Goal: Task Accomplishment & Management: Complete application form

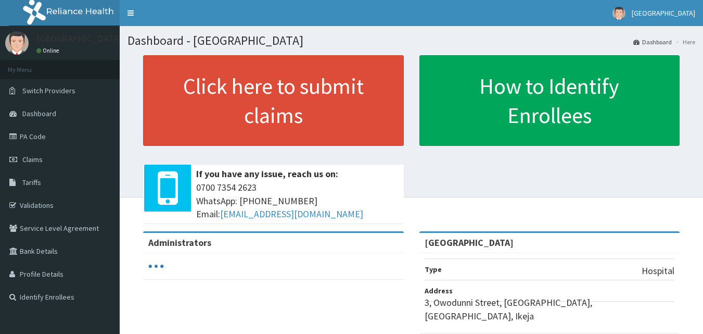
click at [43, 158] on link "Claims" at bounding box center [60, 159] width 120 height 23
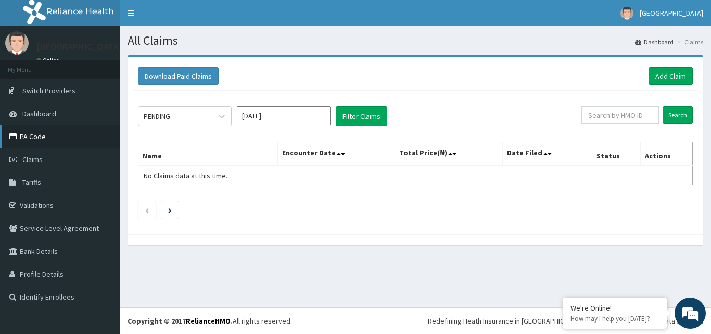
click at [58, 131] on link "PA Code" at bounding box center [60, 136] width 120 height 23
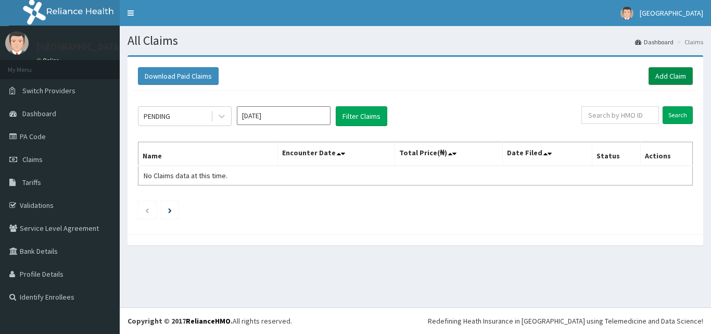
click at [670, 70] on link "Add Claim" at bounding box center [670, 76] width 44 height 18
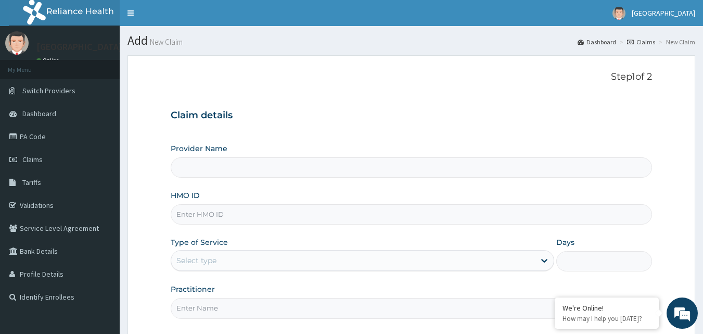
click at [237, 213] on input "HMO ID" at bounding box center [412, 214] width 482 height 20
type input "[GEOGRAPHIC_DATA]"
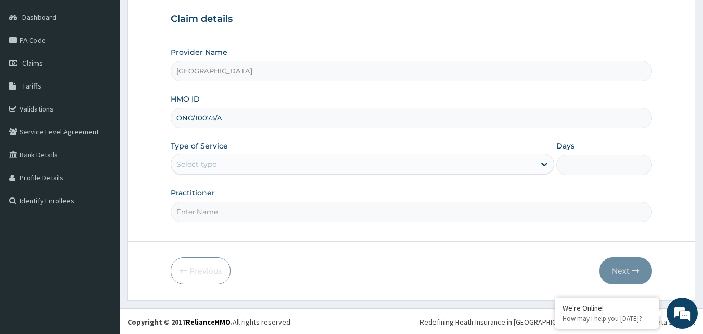
scroll to position [97, 0]
type input "ONC/10073/A"
click at [267, 160] on div "Select type" at bounding box center [353, 163] width 364 height 17
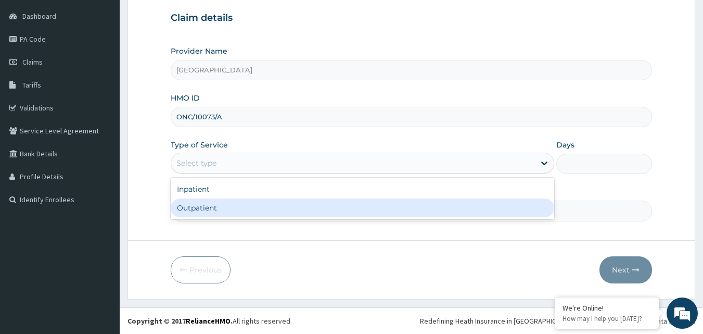
click at [241, 205] on div "Outpatient" at bounding box center [362, 207] width 383 height 19
type input "1"
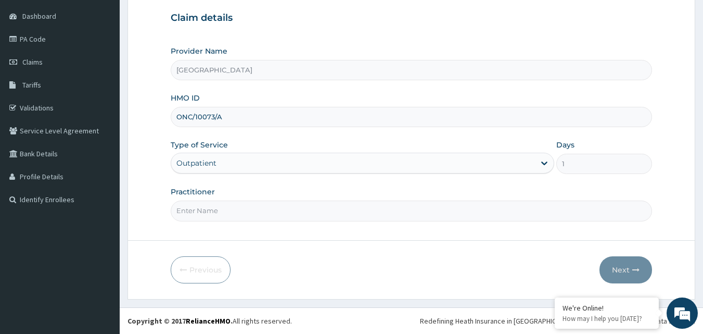
click at [241, 211] on input "Practitioner" at bounding box center [412, 210] width 482 height 20
type input "DR SURAJU"
click at [636, 273] on icon "button" at bounding box center [635, 269] width 7 height 7
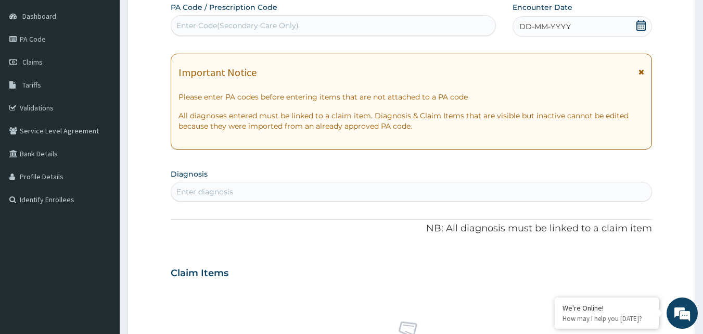
click at [641, 27] on icon at bounding box center [641, 25] width 10 height 10
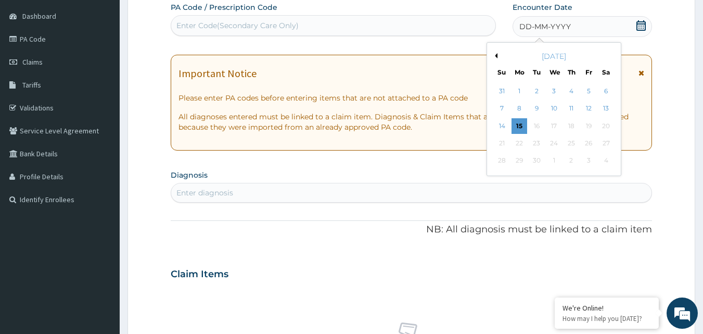
click at [497, 57] on div "[DATE]" at bounding box center [553, 56] width 125 height 10
click at [497, 57] on button "Previous Month" at bounding box center [494, 55] width 5 height 5
click at [539, 124] on div "12" at bounding box center [537, 126] width 16 height 16
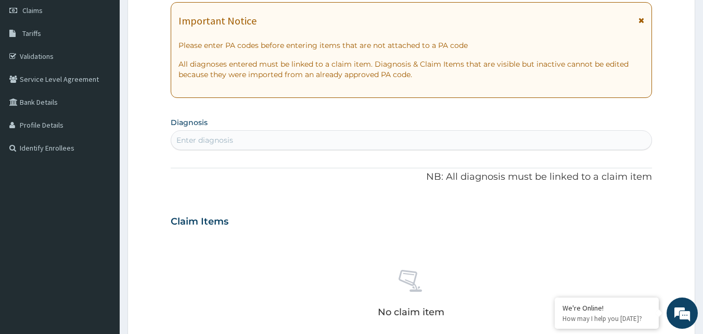
scroll to position [149, 0]
click at [245, 130] on div "Enter diagnosis" at bounding box center [412, 140] width 482 height 20
type input "D"
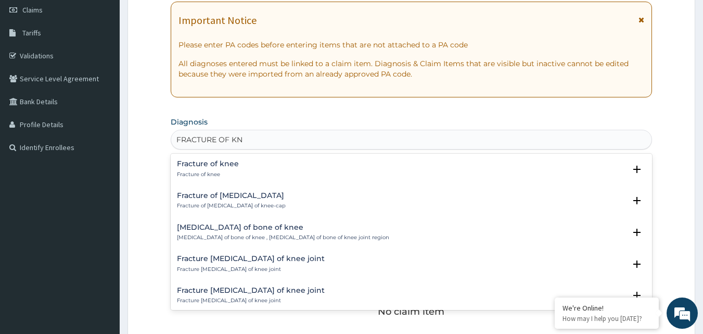
type input "FRACTURE OF KNE"
click at [213, 166] on h4 "Fracture of knee" at bounding box center [208, 164] width 62 height 8
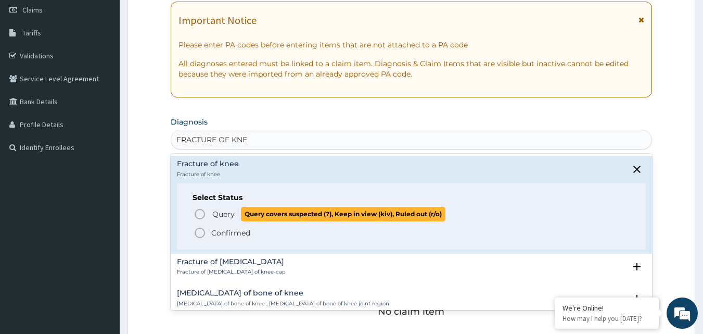
click at [215, 213] on span "Query" at bounding box center [223, 214] width 22 height 10
click at [215, 213] on div "Claim Items" at bounding box center [412, 218] width 482 height 27
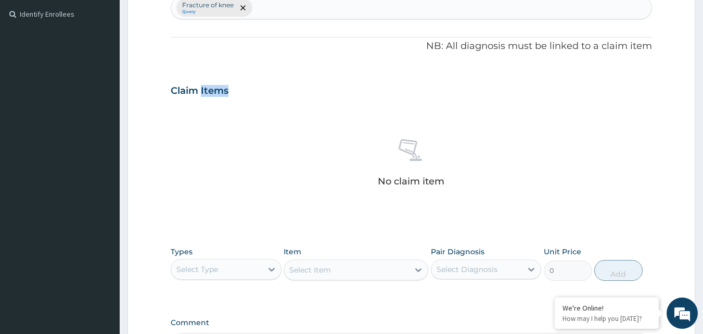
scroll to position [305, 0]
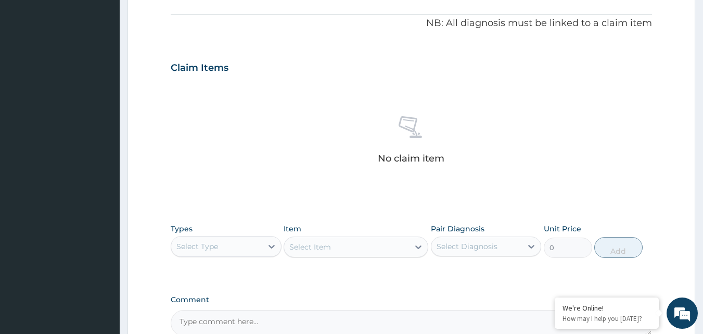
click at [218, 103] on div "No claim item" at bounding box center [412, 142] width 482 height 120
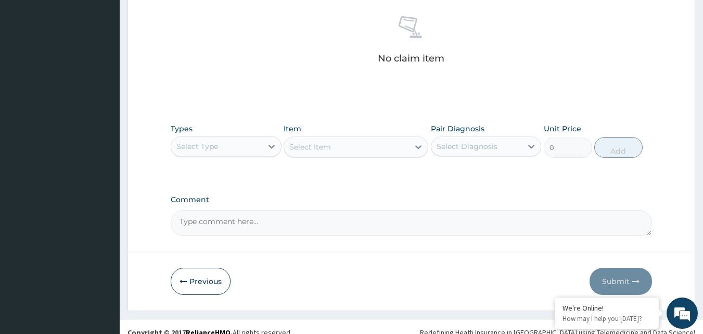
scroll to position [410, 0]
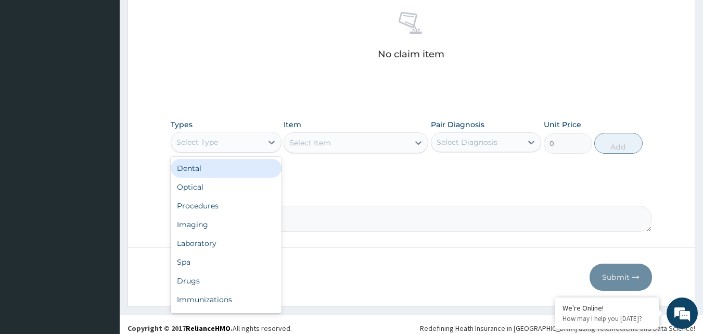
click at [240, 147] on div "Select Type" at bounding box center [216, 142] width 91 height 17
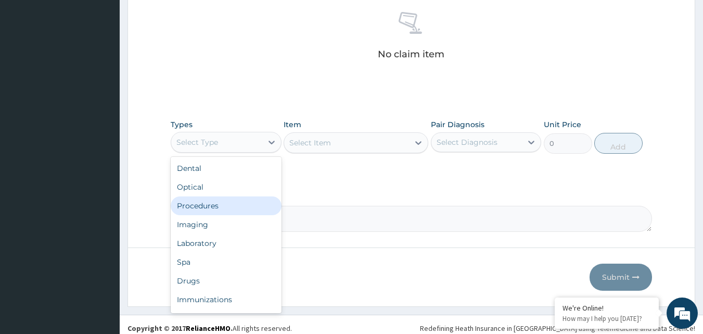
click at [208, 199] on div "Procedures" at bounding box center [226, 205] width 111 height 19
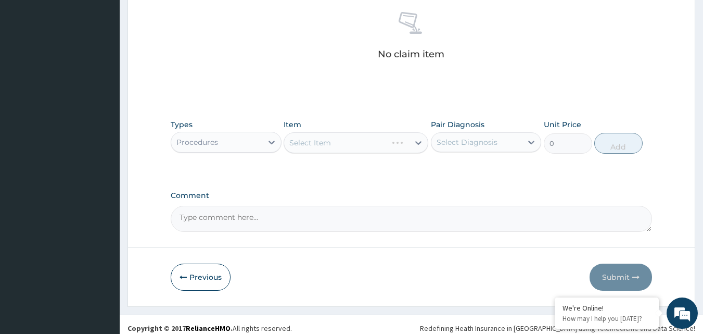
click at [468, 134] on div "Select Diagnosis" at bounding box center [476, 142] width 91 height 17
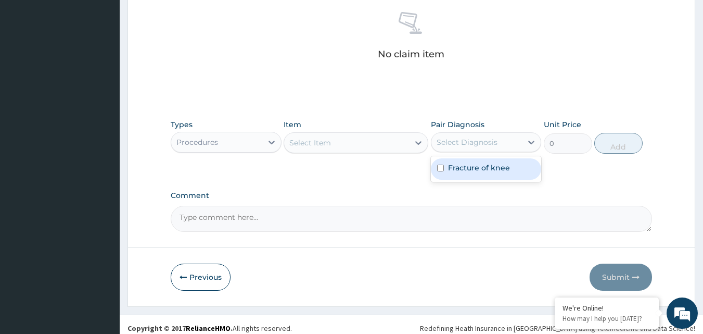
click at [439, 165] on input "checkbox" at bounding box center [440, 167] width 7 height 7
checkbox input "true"
click at [364, 148] on div "Select Item" at bounding box center [346, 142] width 125 height 17
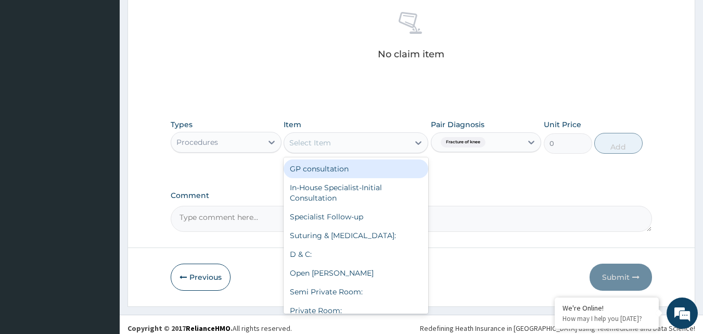
click at [364, 148] on div "Select Item" at bounding box center [346, 142] width 125 height 17
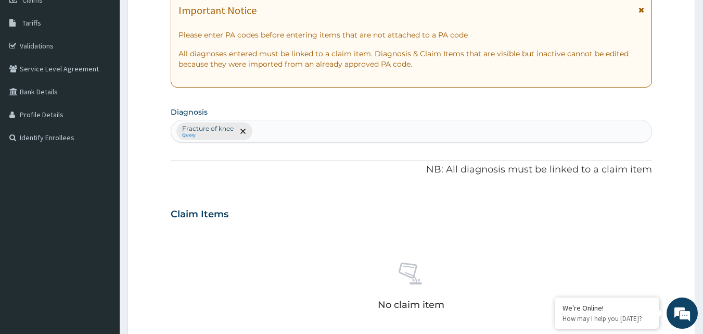
scroll to position [97, 0]
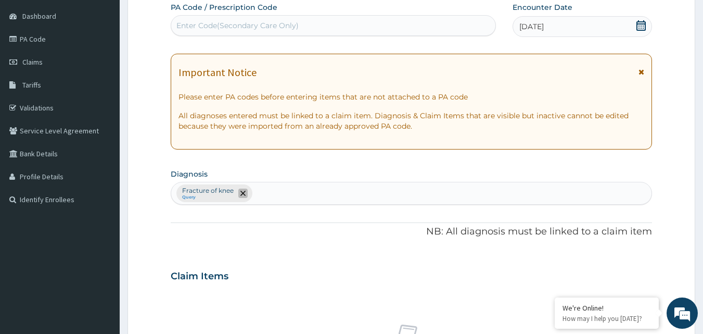
click at [245, 197] on span "remove selection option" at bounding box center [242, 192] width 9 height 9
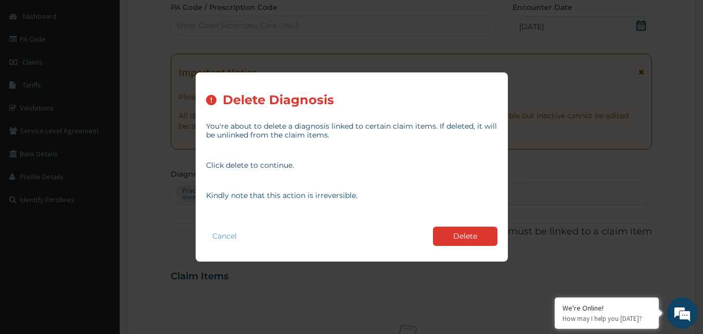
click at [479, 248] on div "Cancel Delete" at bounding box center [351, 236] width 291 height 30
click at [481, 236] on button "Delete" at bounding box center [465, 235] width 65 height 19
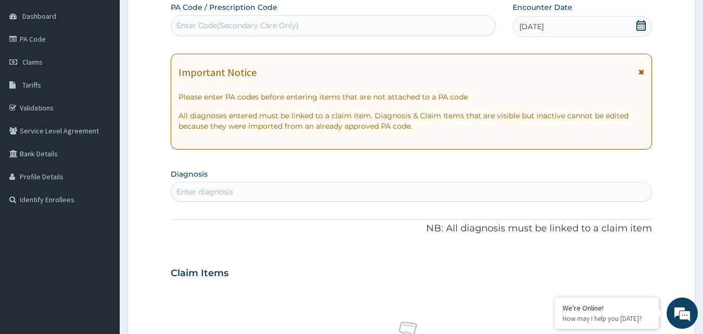
click at [380, 20] on div "Enter Code(Secondary Care Only)" at bounding box center [333, 25] width 325 height 17
type input "PA/"
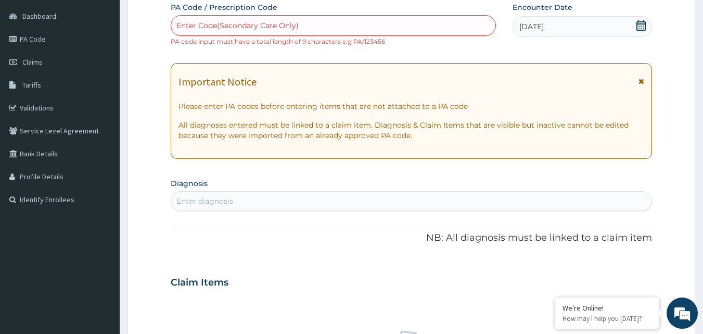
click at [326, 32] on div "Enter Code(Secondary Care Only)" at bounding box center [333, 25] width 325 height 17
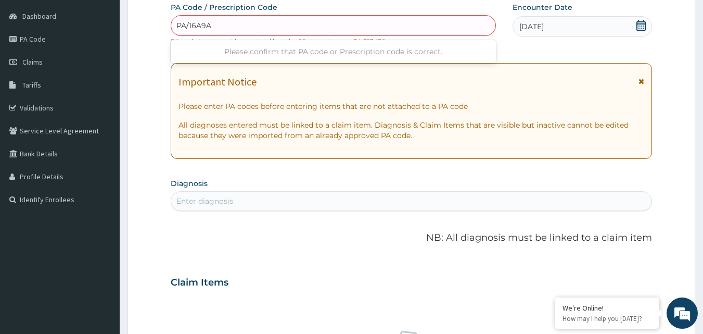
type input "PA/16A9A3"
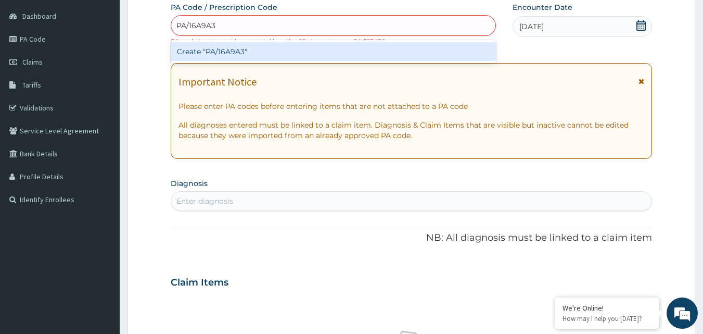
click at [297, 45] on div "Create "PA/16A9A3"" at bounding box center [334, 51] width 326 height 19
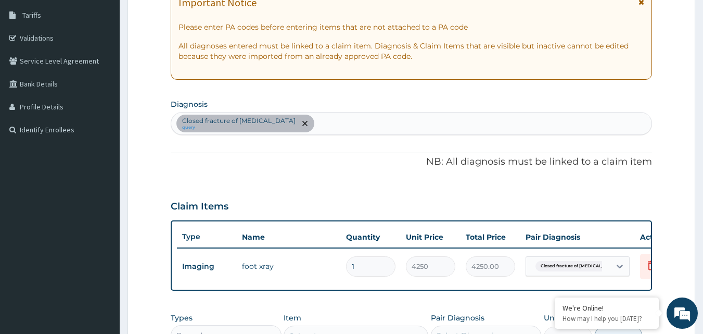
scroll to position [323, 0]
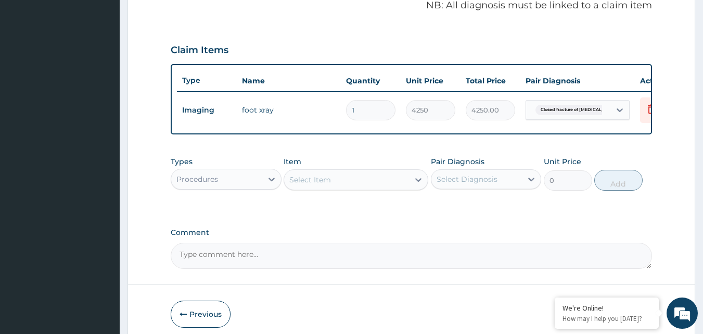
click at [245, 187] on div "Procedures" at bounding box center [216, 179] width 91 height 17
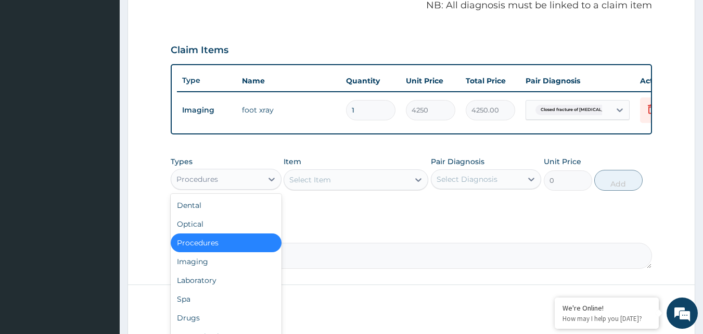
click at [245, 187] on div "Procedures" at bounding box center [216, 179] width 91 height 17
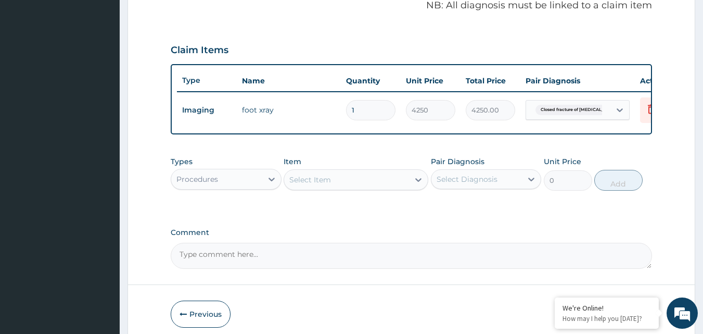
click at [239, 183] on div "Procedures" at bounding box center [216, 179] width 91 height 17
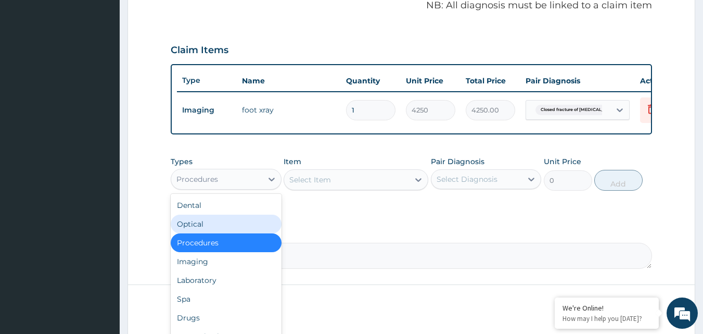
click at [366, 188] on div "Select Item" at bounding box center [346, 179] width 125 height 17
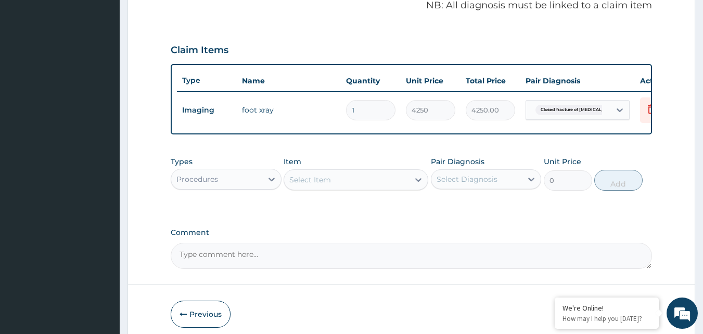
click at [377, 188] on div "Select Item" at bounding box center [346, 179] width 125 height 17
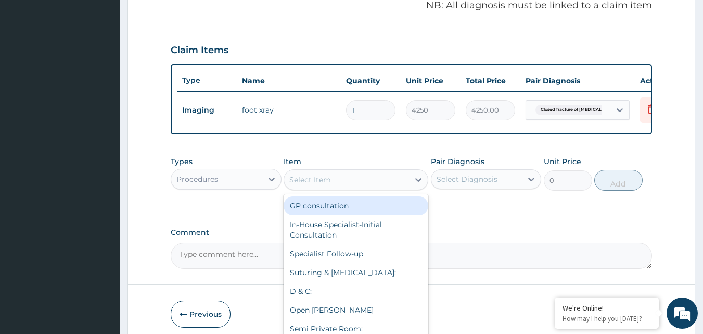
click at [356, 215] on div "GP consultation" at bounding box center [356, 205] width 145 height 19
type input "2550"
click at [356, 211] on div "Types Procedures Item option GP consultation focused, 1 of 123. 123 results ava…" at bounding box center [412, 181] width 482 height 60
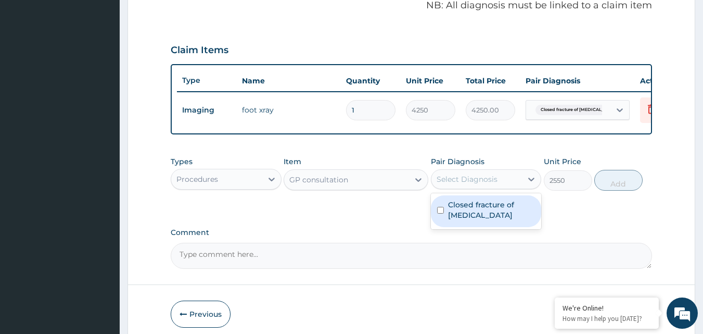
click at [465, 184] on div "Select Diagnosis" at bounding box center [467, 179] width 61 height 10
click at [469, 217] on label "Closed fracture of lower leg" at bounding box center [491, 209] width 87 height 21
checkbox input "true"
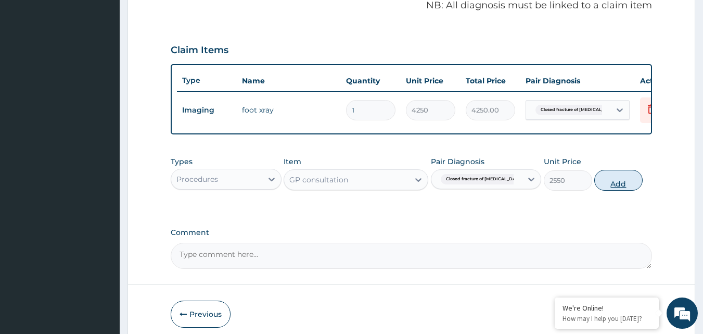
click at [616, 188] on button "Add" at bounding box center [618, 180] width 48 height 21
type input "0"
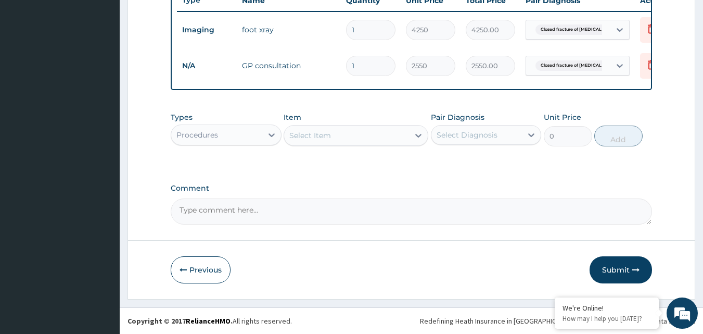
scroll to position [411, 0]
click at [326, 133] on div "Select Item" at bounding box center [310, 135] width 42 height 10
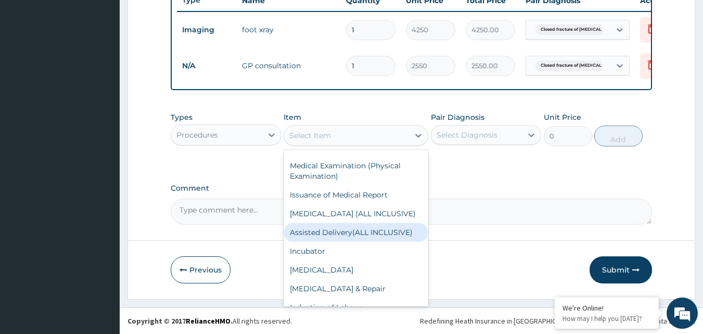
scroll to position [312, 0]
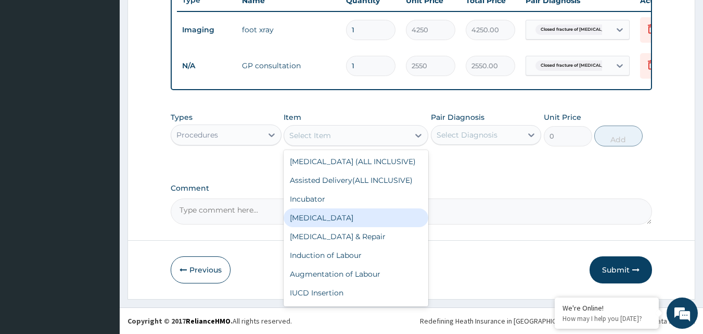
click at [234, 139] on div "Procedures" at bounding box center [216, 134] width 91 height 17
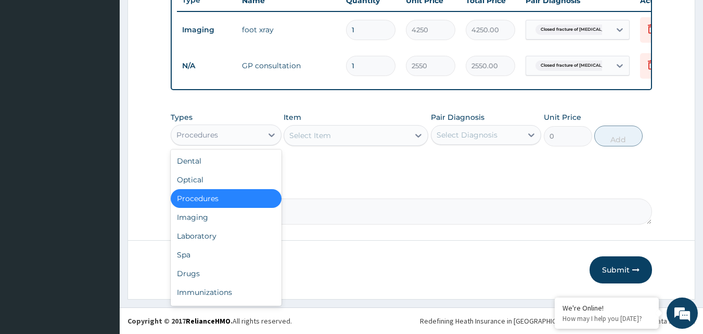
click at [229, 140] on div "Procedures" at bounding box center [216, 134] width 91 height 17
click at [199, 275] on div "Drugs" at bounding box center [226, 273] width 111 height 19
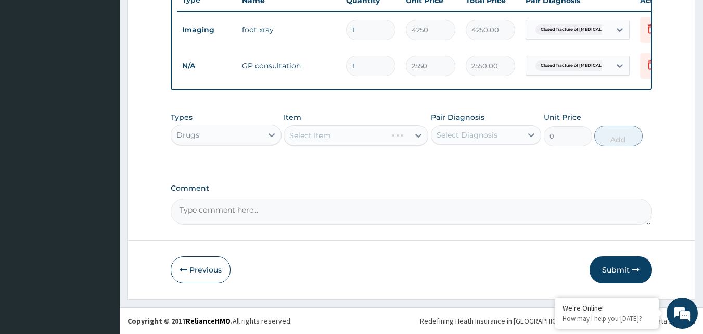
click at [512, 135] on div "Select Diagnosis" at bounding box center [476, 134] width 91 height 17
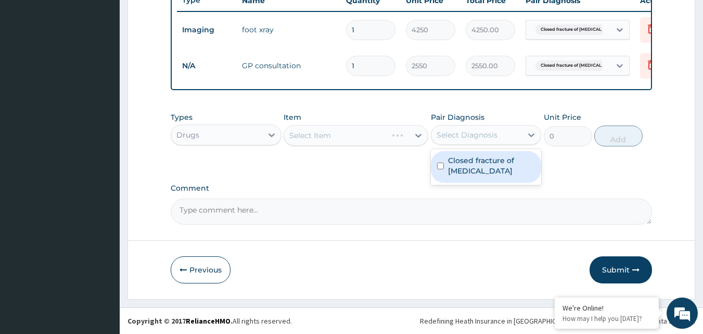
click at [478, 170] on label "Closed fracture of lower leg" at bounding box center [491, 165] width 87 height 21
checkbox input "true"
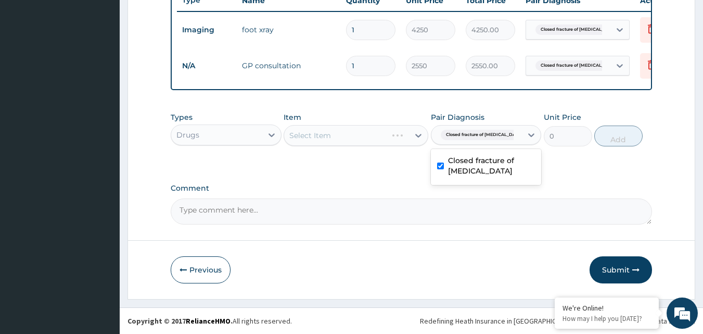
click at [379, 141] on div "Select Item" at bounding box center [356, 135] width 145 height 21
click at [382, 141] on div "Select Item" at bounding box center [346, 135] width 125 height 17
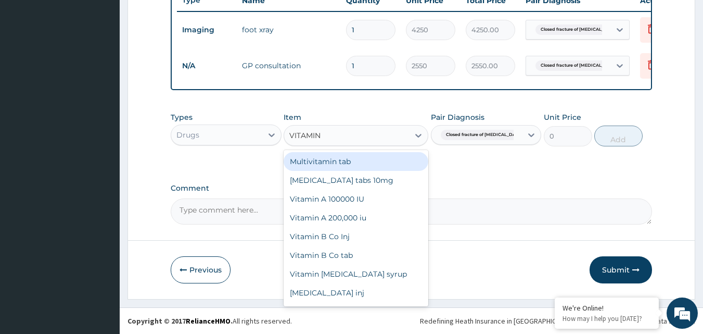
type input "VITAMIN C"
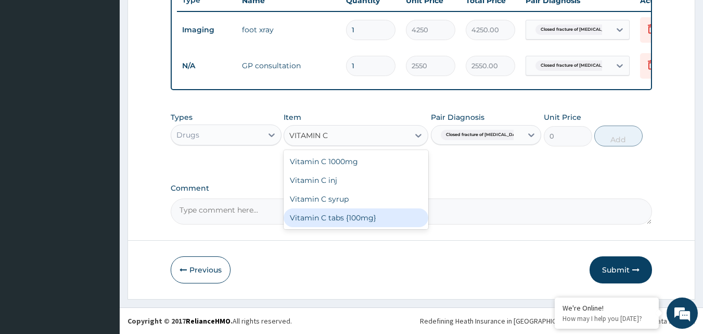
click at [363, 214] on div "Vitamin C tabs {100mg}" at bounding box center [356, 217] width 145 height 19
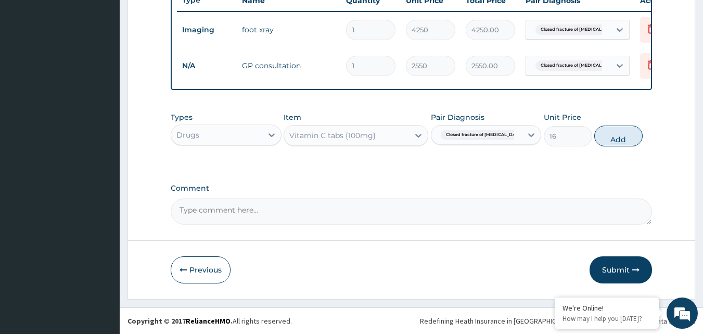
click at [626, 138] on button "Add" at bounding box center [618, 135] width 48 height 21
type input "0"
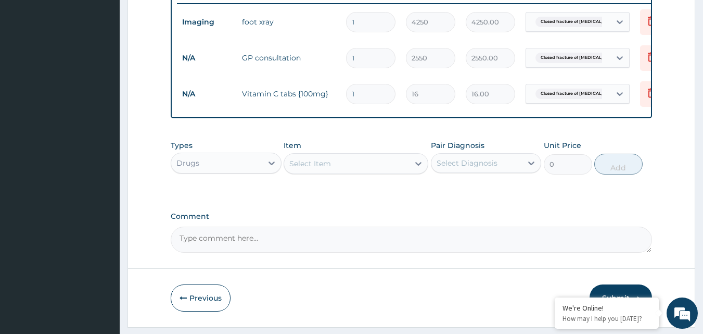
type input "0.00"
type input "4"
type input "64.00"
type input "42"
type input "672.00"
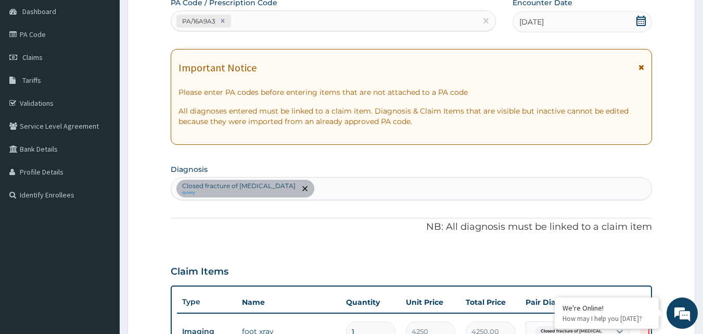
scroll to position [0, 0]
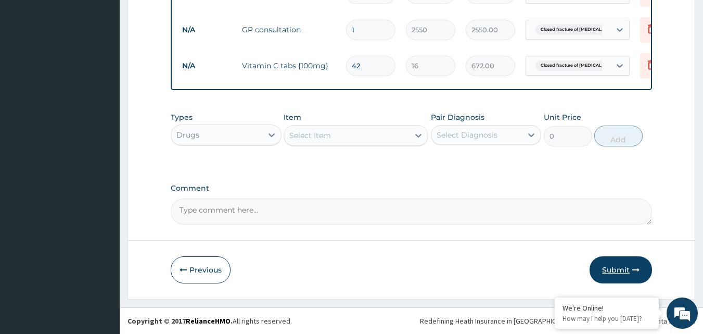
type input "42"
click at [637, 263] on button "Submit" at bounding box center [621, 269] width 62 height 27
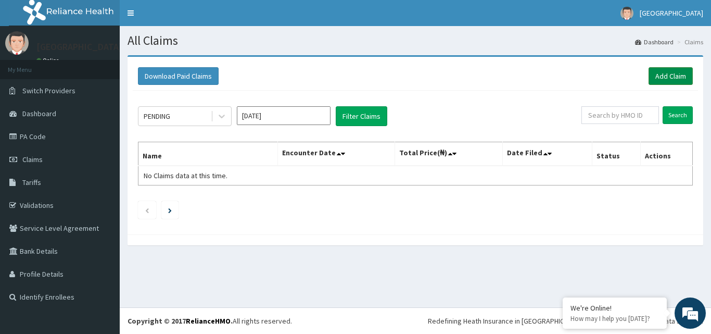
click at [684, 71] on link "Add Claim" at bounding box center [670, 76] width 44 height 18
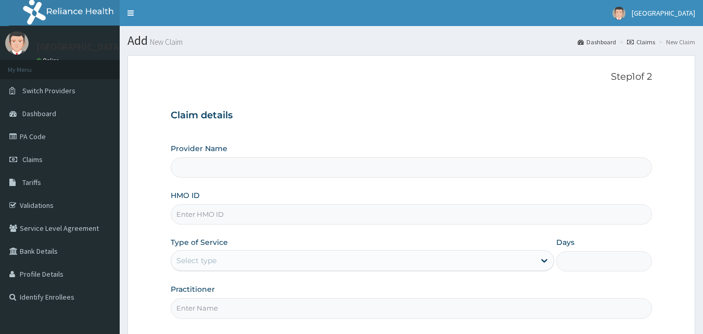
click at [218, 219] on input "HMO ID" at bounding box center [412, 214] width 482 height 20
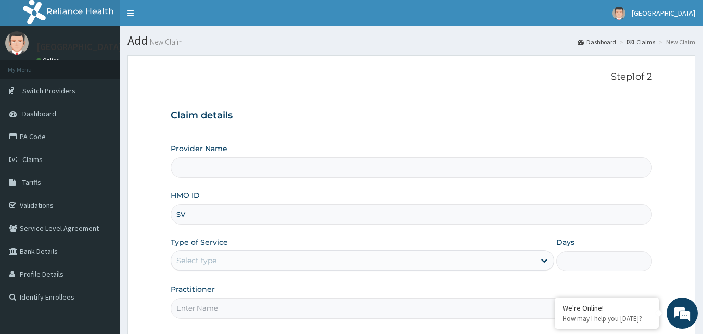
type input "S"
type input "[GEOGRAPHIC_DATA]"
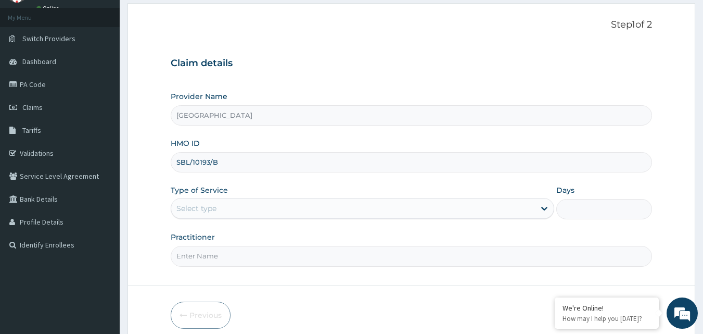
type input "SBL/10193/B"
click at [228, 203] on div "Select type" at bounding box center [353, 208] width 364 height 17
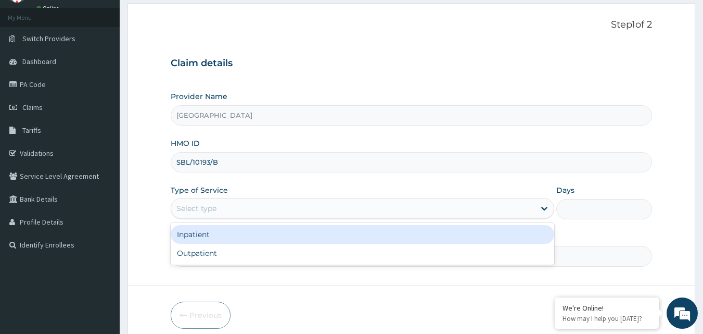
click at [245, 202] on div "Select type" at bounding box center [353, 208] width 364 height 17
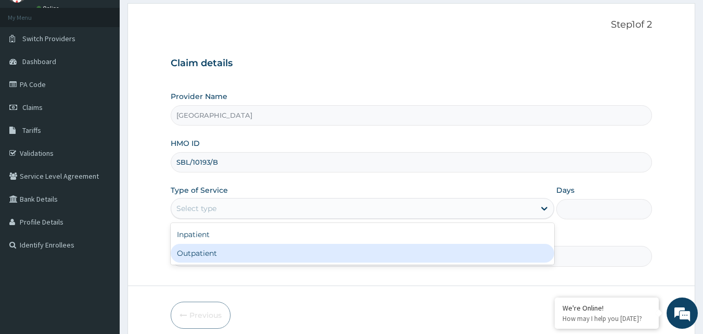
click at [214, 252] on div "Outpatient" at bounding box center [362, 253] width 383 height 19
type input "1"
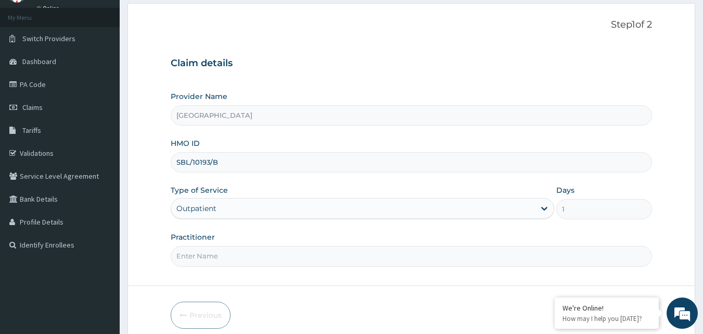
drag, startPoint x: 222, startPoint y: 253, endPoint x: 216, endPoint y: 253, distance: 5.7
click at [222, 253] on input "Practitioner" at bounding box center [412, 256] width 482 height 20
type input "DR IBUKUN"
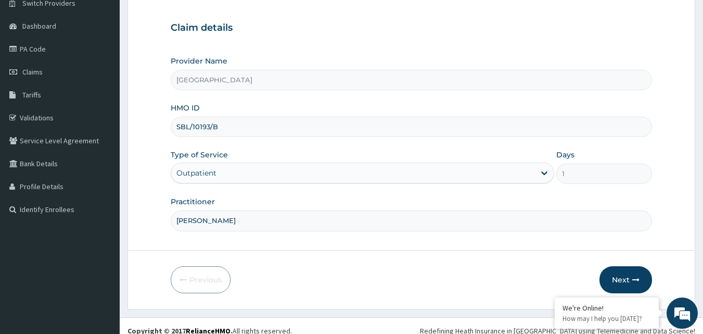
scroll to position [97, 0]
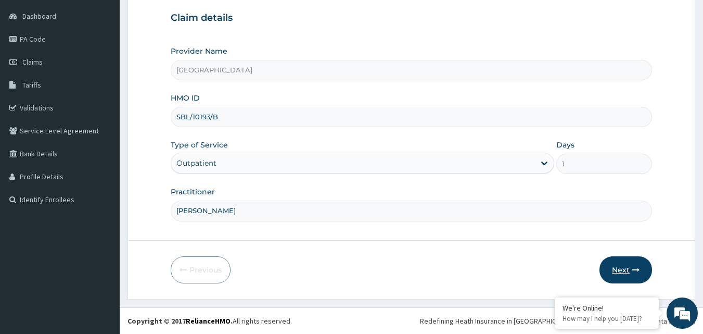
click at [629, 261] on button "Next" at bounding box center [625, 269] width 53 height 27
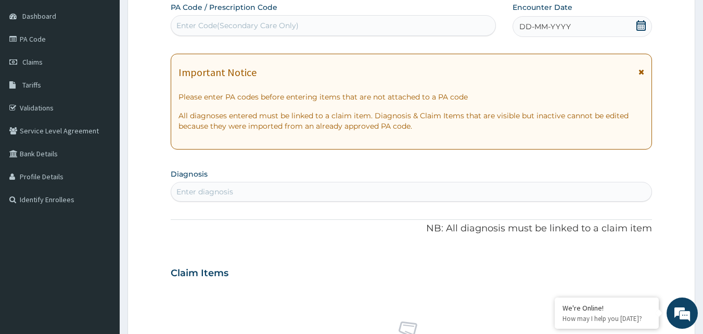
click at [640, 27] on icon at bounding box center [641, 25] width 10 height 10
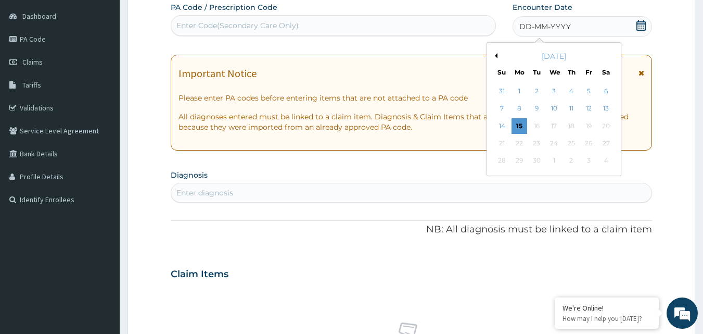
click at [497, 56] on div "September 2025" at bounding box center [553, 56] width 125 height 10
click at [496, 53] on button "Previous Month" at bounding box center [494, 55] width 5 height 5
click at [534, 123] on div "12" at bounding box center [537, 126] width 16 height 16
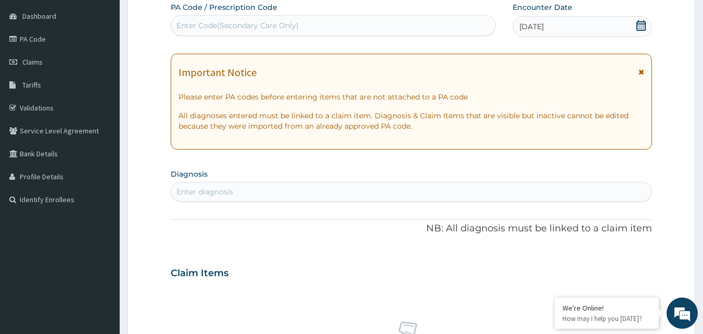
click at [249, 191] on div "Enter diagnosis" at bounding box center [411, 191] width 481 height 17
click at [313, 30] on div "Enter Code(Secondary Care Only)" at bounding box center [333, 25] width 325 height 17
type input "A"
type input "PA/2EFC1D"
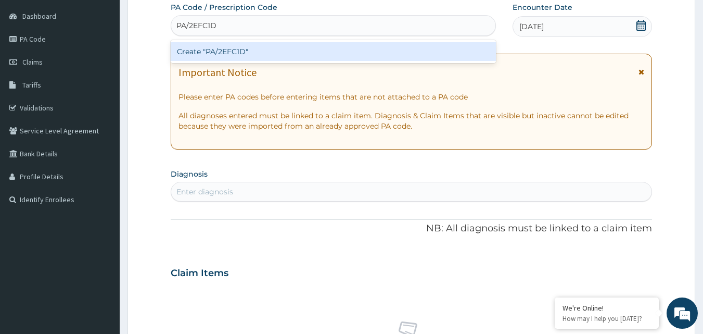
click at [319, 44] on div "Create "PA/2EFC1D"" at bounding box center [334, 51] width 326 height 19
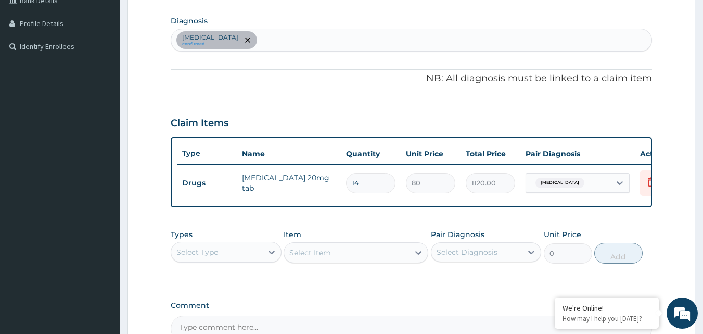
scroll to position [312, 0]
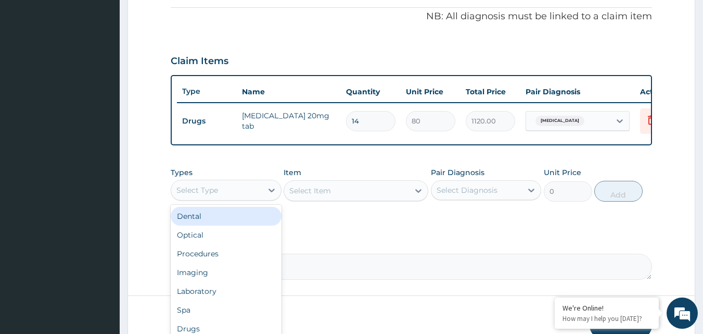
click at [228, 195] on div "Select Type" at bounding box center [216, 190] width 91 height 17
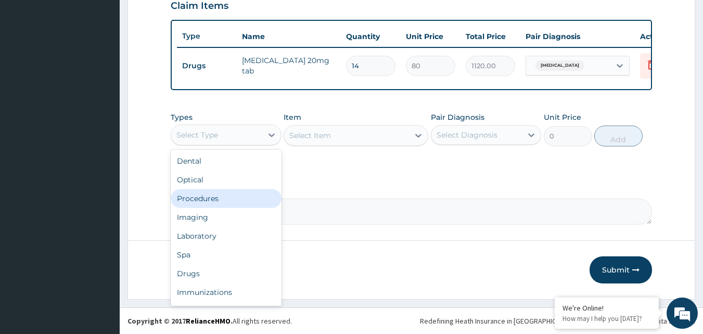
scroll to position [35, 0]
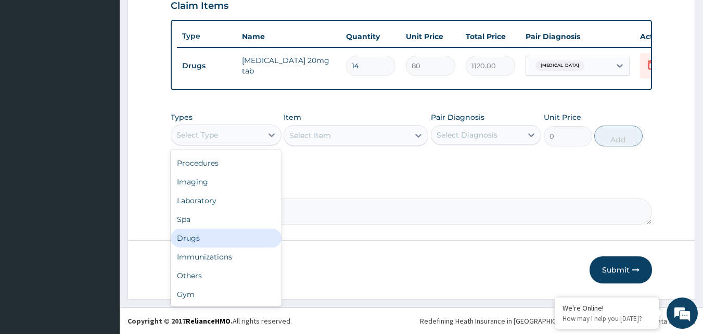
click at [211, 238] on div "Drugs" at bounding box center [226, 237] width 111 height 19
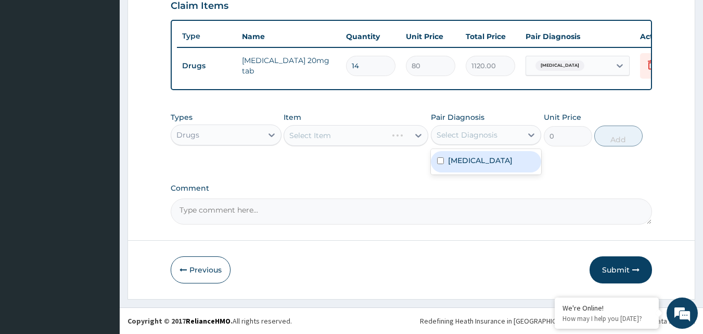
click at [498, 134] on div "Select Diagnosis" at bounding box center [476, 134] width 91 height 17
click at [363, 143] on div "Select Item" at bounding box center [356, 135] width 145 height 21
click at [363, 138] on div "Select Item" at bounding box center [356, 135] width 145 height 21
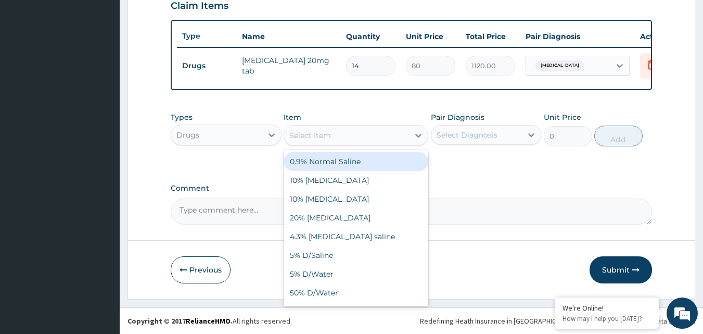
click at [366, 135] on div "Select Item" at bounding box center [346, 135] width 125 height 17
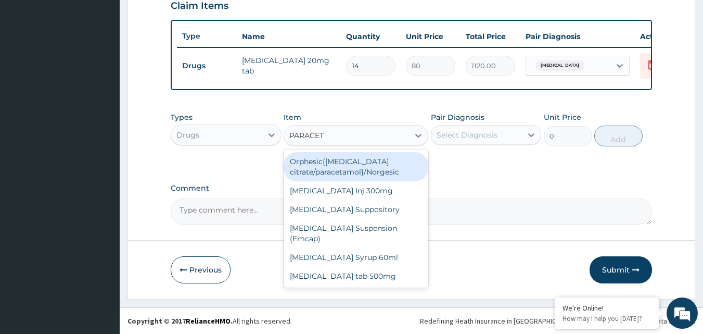
type input "PARACETA"
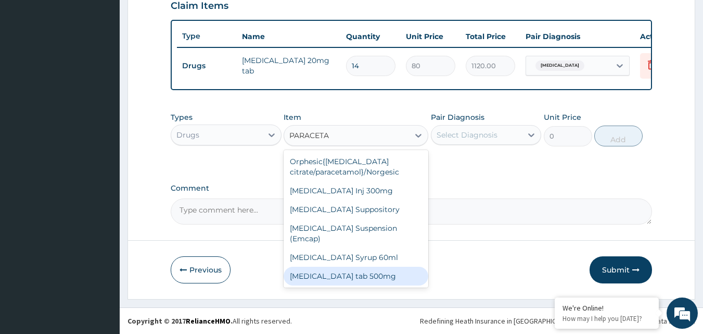
click at [366, 274] on div "Paracetamol tab 500mg" at bounding box center [356, 275] width 145 height 19
type input "18.4"
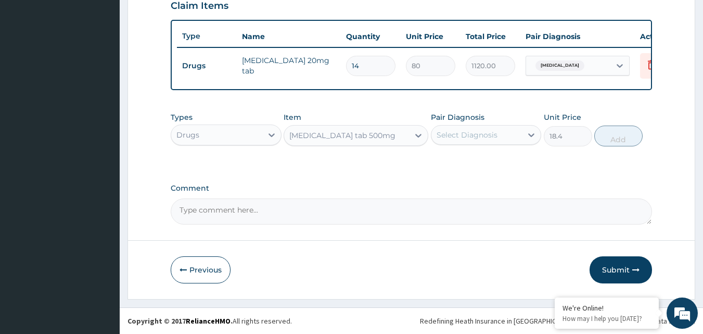
click at [510, 136] on div "Select Diagnosis" at bounding box center [476, 134] width 91 height 17
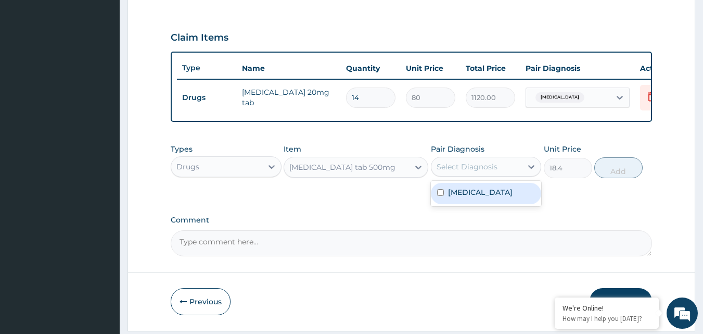
scroll to position [271, 0]
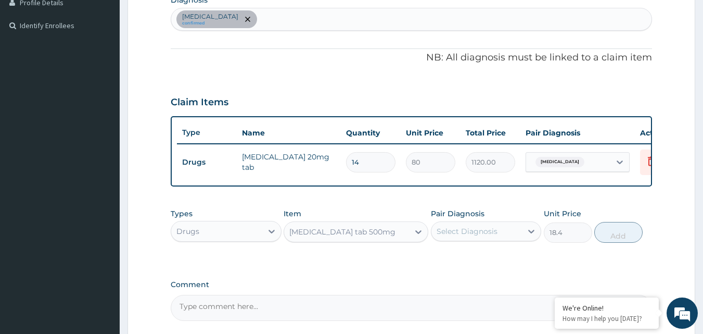
click at [388, 15] on div "Acute gastritis confirmed" at bounding box center [411, 19] width 481 height 22
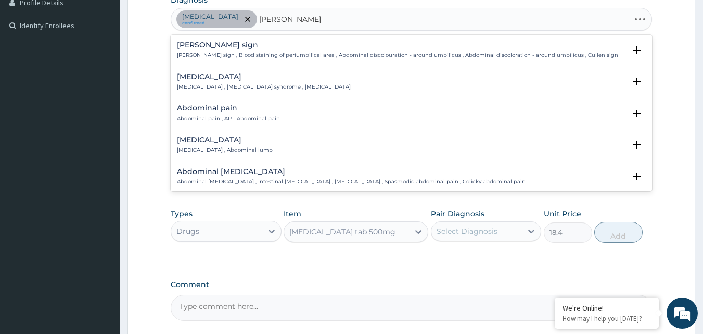
type input "ABDOMINAL PAIN"
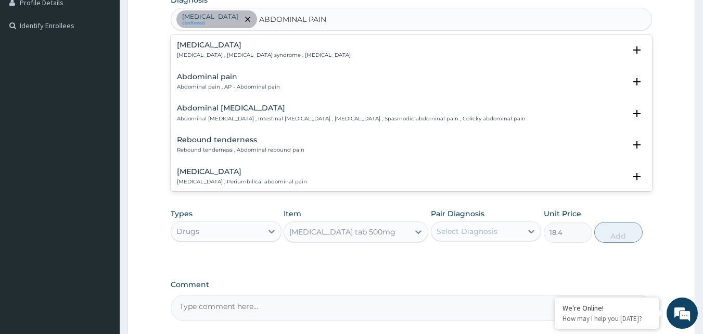
click at [235, 82] on div "Abdominal pain Abdominal pain , AP - Abdominal pain" at bounding box center [228, 82] width 103 height 18
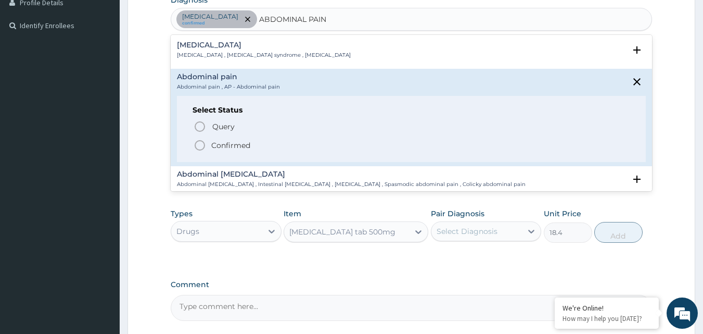
click at [207, 144] on span "Confirmed" at bounding box center [412, 145] width 437 height 12
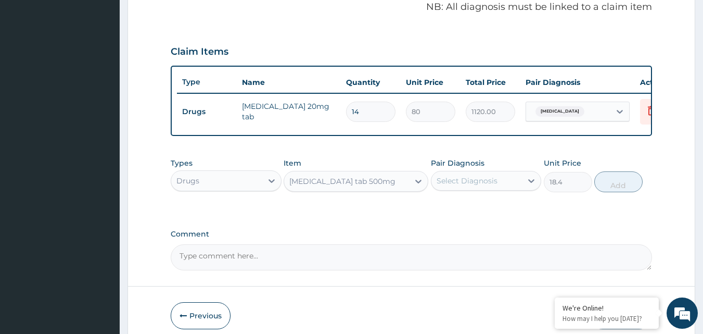
scroll to position [375, 0]
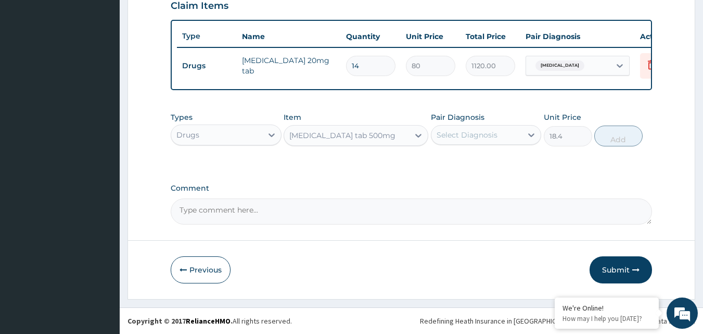
click at [466, 138] on div "Select Diagnosis" at bounding box center [467, 135] width 61 height 10
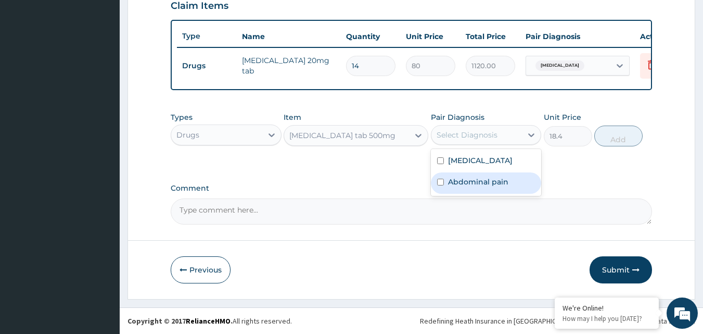
drag, startPoint x: 492, startPoint y: 186, endPoint x: 593, endPoint y: 131, distance: 114.6
click at [493, 185] on label "Abdominal pain" at bounding box center [478, 181] width 60 height 10
checkbox input "true"
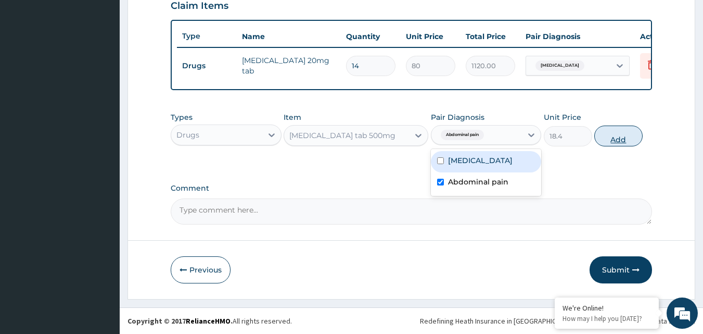
click at [609, 135] on button "Add" at bounding box center [618, 135] width 48 height 21
type input "0"
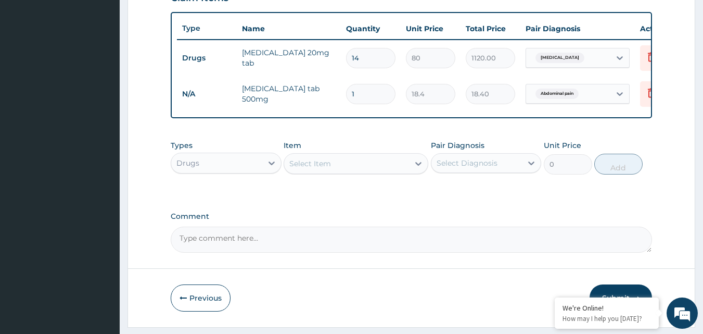
type input "18"
type input "331.20"
type input "18"
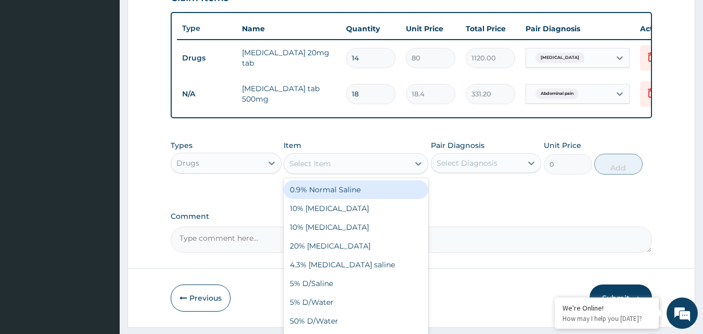
click at [331, 172] on div "Select Item" at bounding box center [346, 163] width 125 height 17
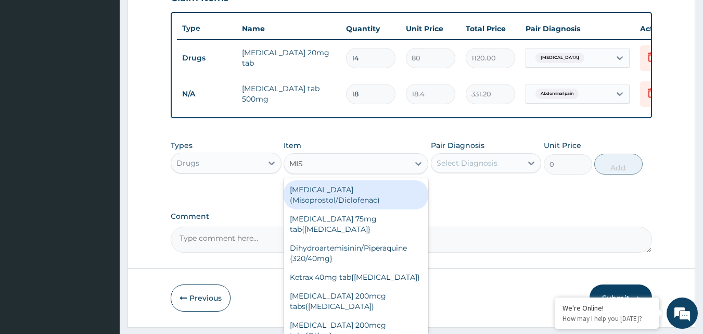
type input "MIST"
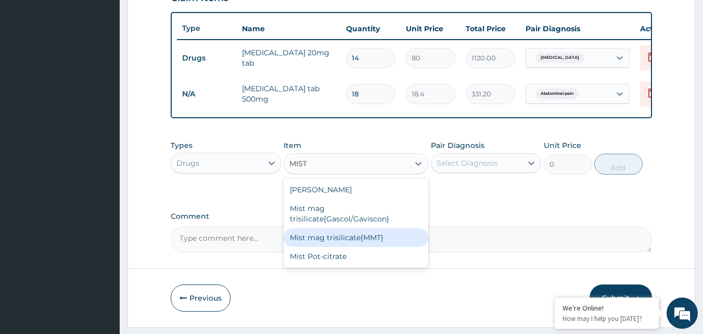
click at [369, 246] on div "Mist mag trisilicate{MMT}" at bounding box center [356, 237] width 145 height 19
type input "640"
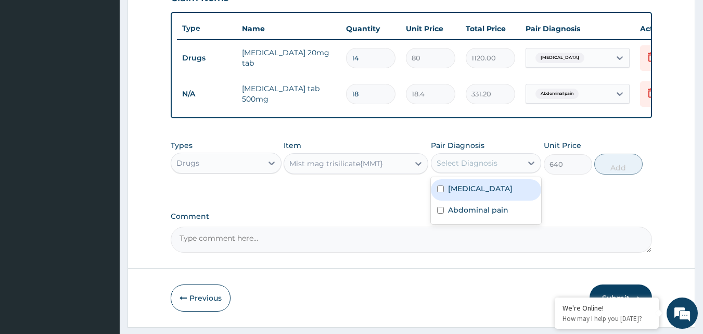
click at [518, 169] on div "Select Diagnosis" at bounding box center [476, 163] width 91 height 17
click at [492, 200] on div "[MEDICAL_DATA]" at bounding box center [486, 189] width 111 height 21
checkbox input "true"
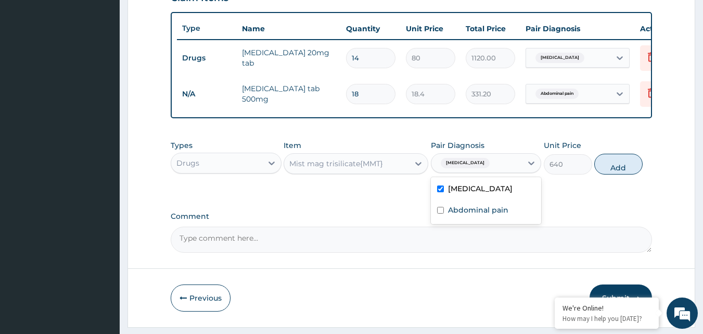
click at [612, 169] on button "Add" at bounding box center [618, 163] width 48 height 21
type input "0"
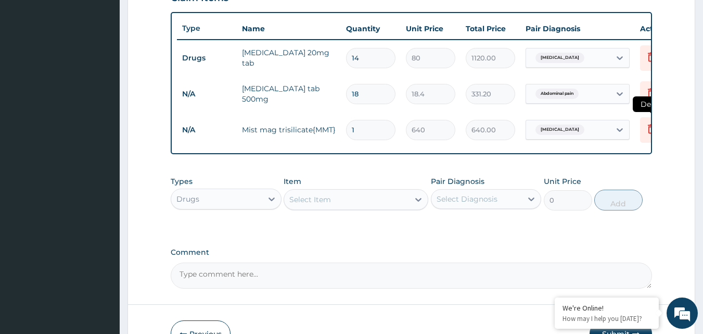
click at [644, 125] on icon at bounding box center [651, 129] width 23 height 25
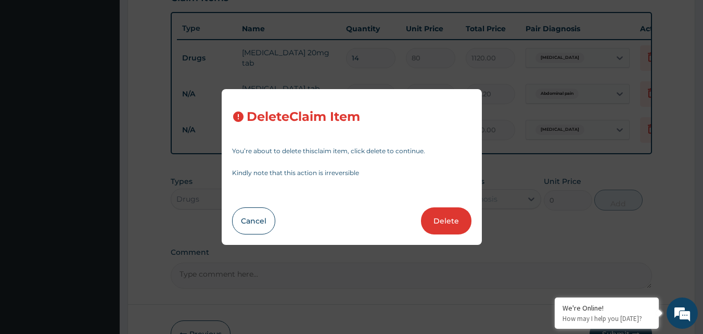
click at [447, 221] on button "Delete" at bounding box center [446, 220] width 50 height 27
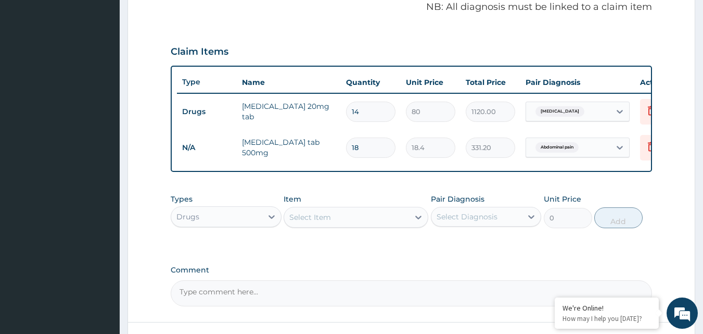
scroll to position [411, 0]
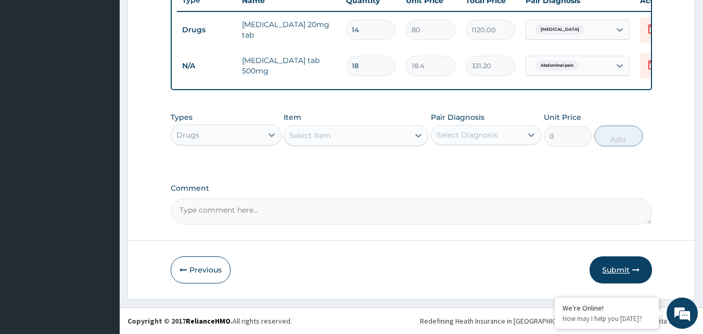
click at [618, 266] on button "Submit" at bounding box center [621, 269] width 62 height 27
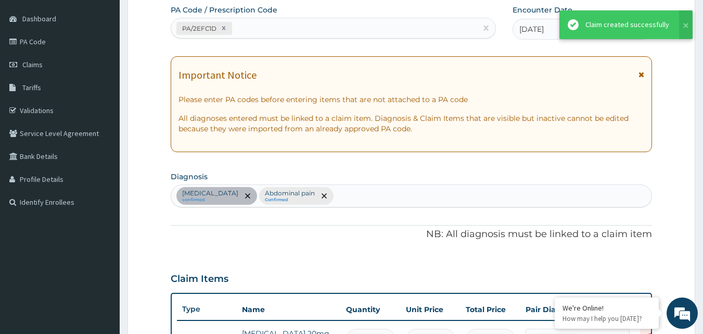
scroll to position [104, 0]
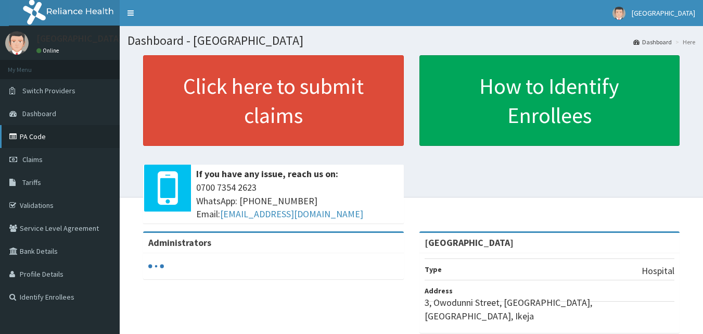
click at [53, 137] on link "PA Code" at bounding box center [60, 136] width 120 height 23
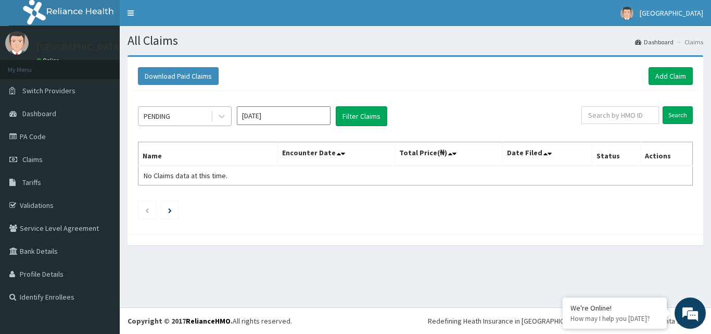
click at [167, 111] on div "PENDING" at bounding box center [157, 116] width 27 height 10
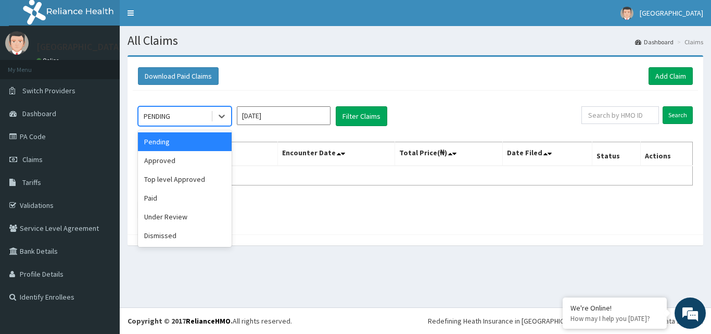
click at [270, 116] on input "[DATE]" at bounding box center [284, 115] width 94 height 19
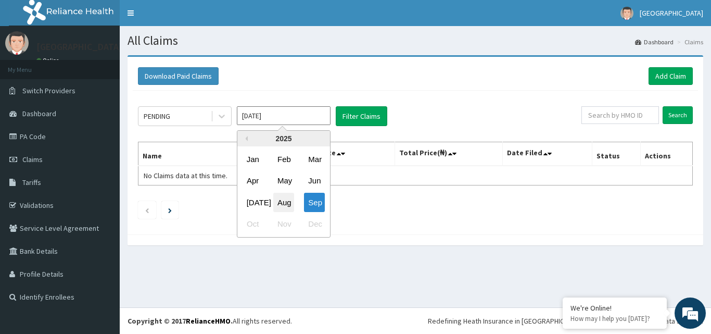
click at [284, 203] on div "Aug" at bounding box center [283, 202] width 21 height 19
type input "[DATE]"
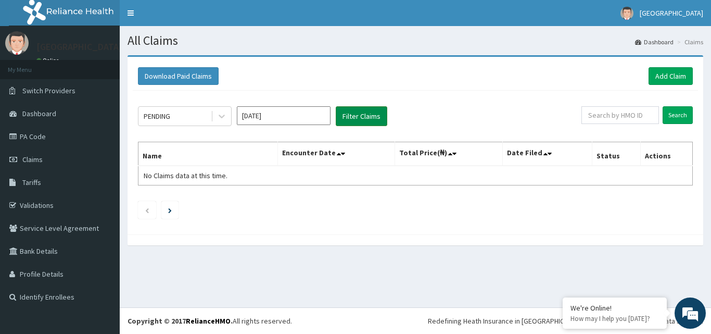
click at [357, 113] on button "Filter Claims" at bounding box center [362, 116] width 52 height 20
click at [161, 113] on div "PENDING" at bounding box center [157, 116] width 27 height 10
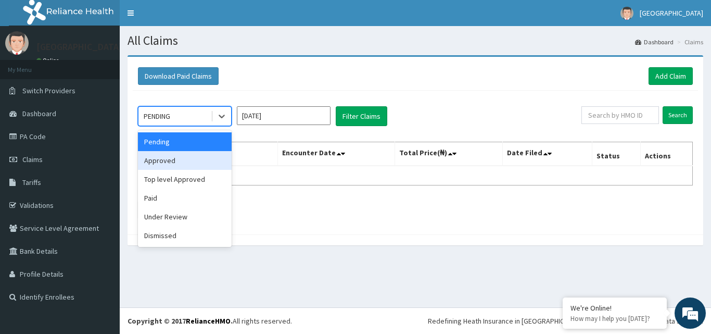
click at [188, 155] on div "Approved" at bounding box center [185, 160] width 94 height 19
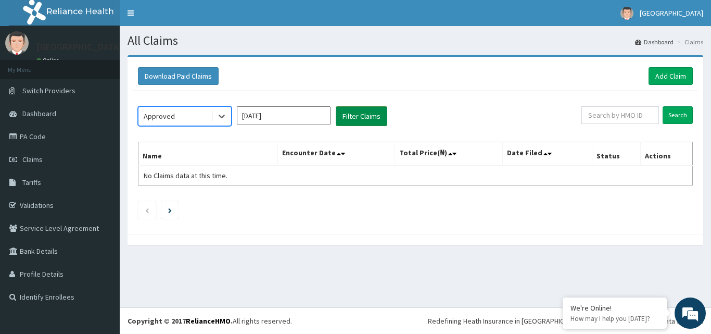
click at [368, 113] on button "Filter Claims" at bounding box center [362, 116] width 52 height 20
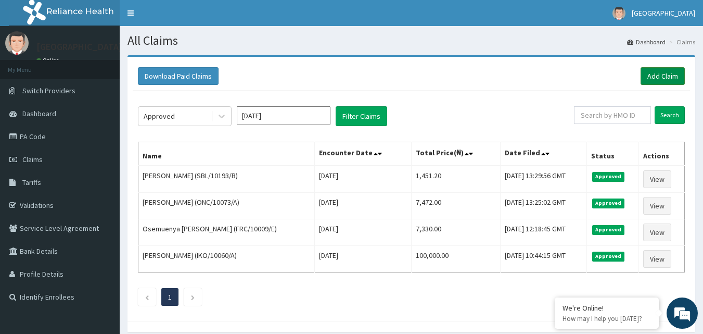
click at [667, 76] on link "Add Claim" at bounding box center [663, 76] width 44 height 18
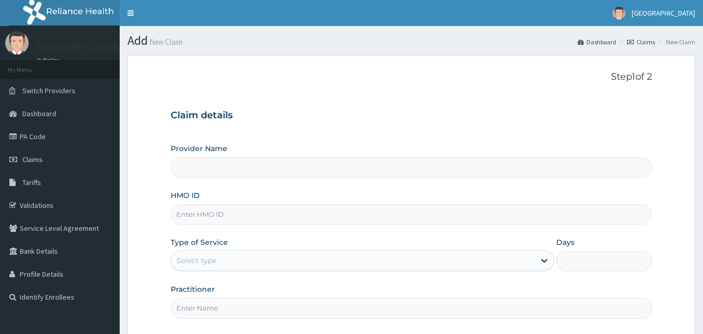
click at [216, 221] on input "HMO ID" at bounding box center [412, 214] width 482 height 20
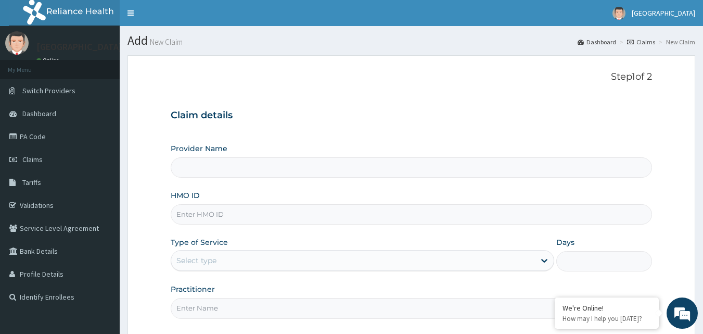
type input "[GEOGRAPHIC_DATA]"
type input "SBL/10193/B"
click at [250, 260] on div "Select type" at bounding box center [353, 260] width 364 height 17
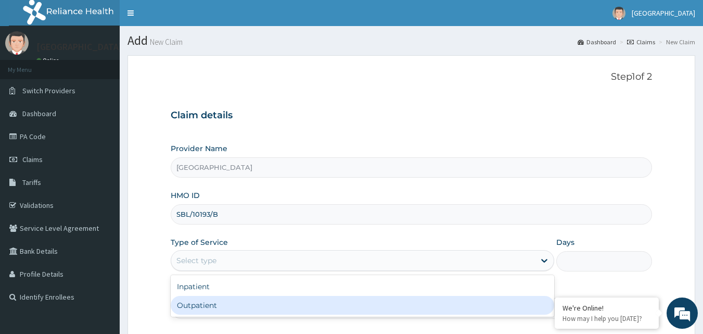
click at [221, 300] on div "Outpatient" at bounding box center [362, 305] width 383 height 19
type input "1"
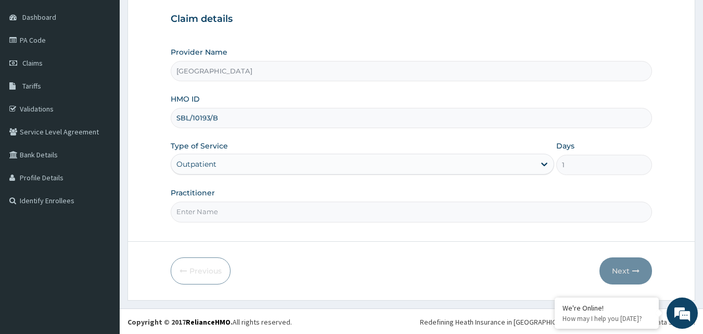
scroll to position [97, 0]
click at [243, 208] on input "Practitioner" at bounding box center [412, 210] width 482 height 20
type input "DR IBUKUN"
click at [616, 261] on button "Next" at bounding box center [625, 269] width 53 height 27
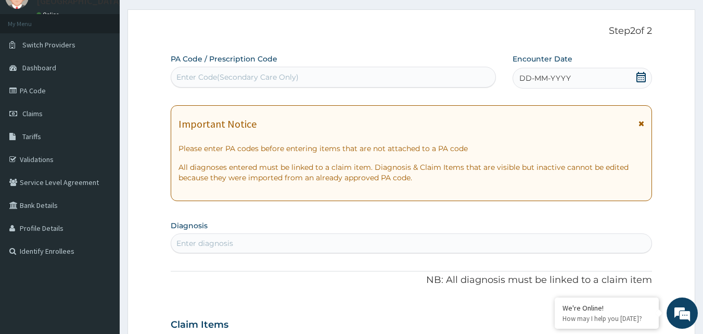
scroll to position [45, 0]
click at [639, 84] on span at bounding box center [641, 78] width 10 height 13
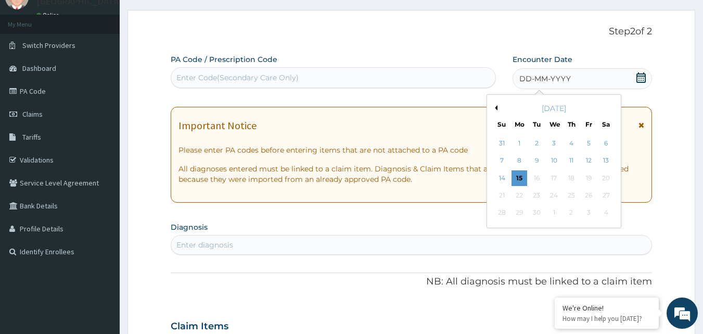
click at [496, 107] on button "Previous Month" at bounding box center [494, 107] width 5 height 5
click at [610, 163] on div "12" at bounding box center [606, 161] width 16 height 16
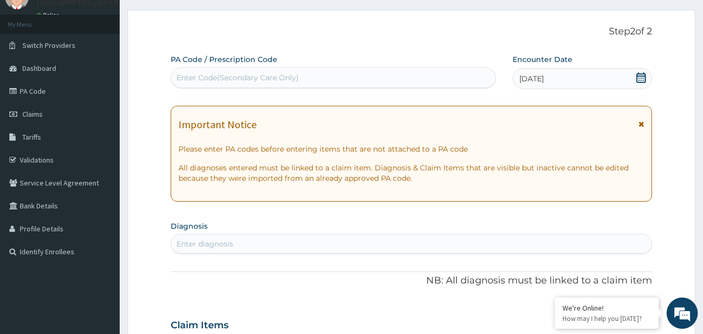
click at [639, 81] on icon at bounding box center [641, 77] width 10 height 10
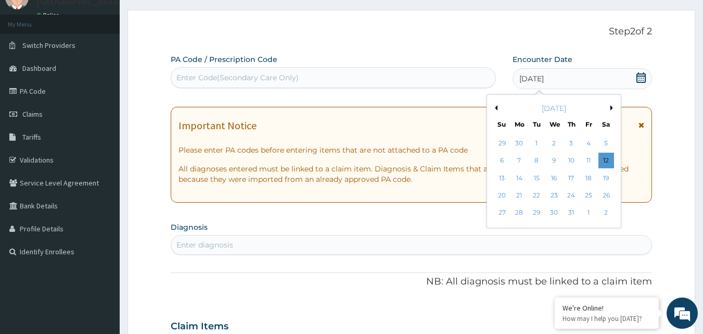
click at [610, 108] on div "Previous Month Next Month July 2025 Su Mo Tu We Th Fr Sa 29 30 1 2 3 4 5 6 7 8 …" at bounding box center [554, 161] width 135 height 134
click at [608, 106] on div "July 2025" at bounding box center [553, 108] width 125 height 10
click at [610, 107] on div "July 2025" at bounding box center [553, 108] width 125 height 10
click at [611, 107] on button "Next Month" at bounding box center [612, 107] width 5 height 5
click at [533, 181] on div "12" at bounding box center [537, 178] width 16 height 16
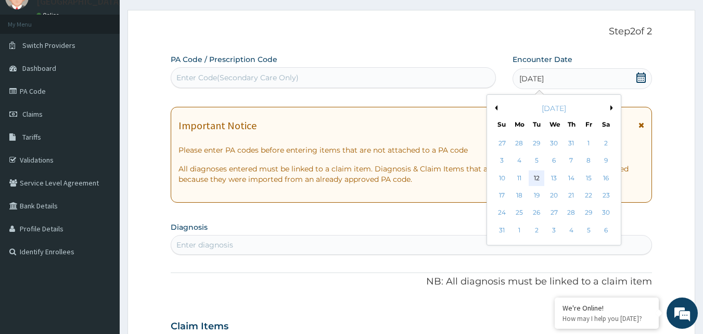
click at [533, 181] on p "All diagnoses entered must be linked to a claim item. Diagnosis & Claim Items t…" at bounding box center [411, 173] width 466 height 21
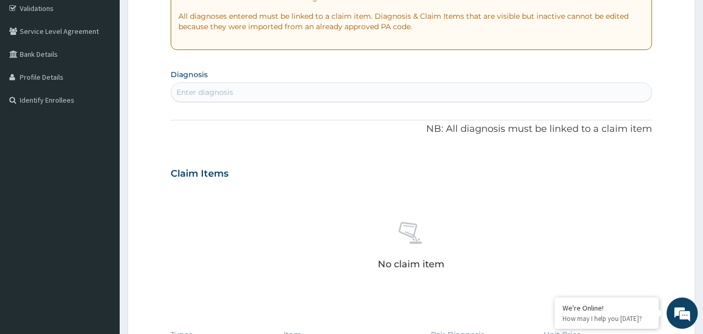
scroll to position [201, 0]
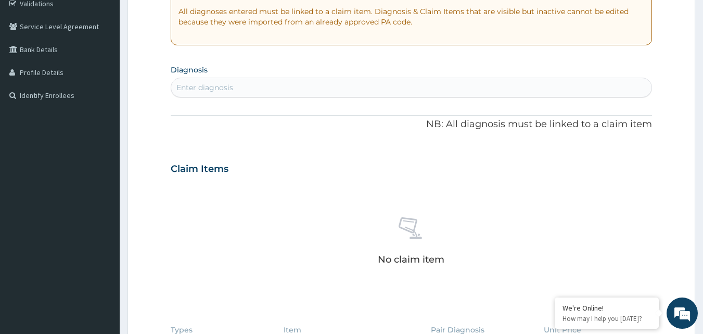
click at [276, 83] on div "Enter diagnosis" at bounding box center [411, 87] width 481 height 17
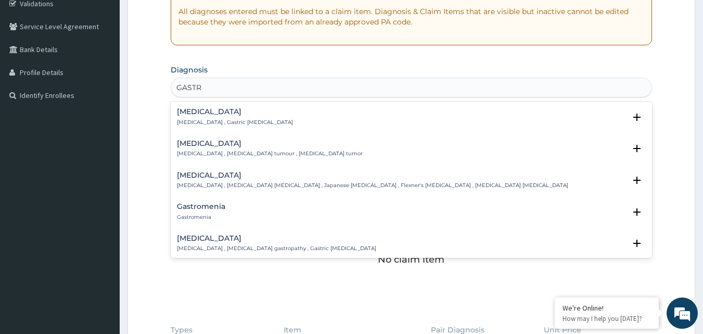
type input "GASTRI"
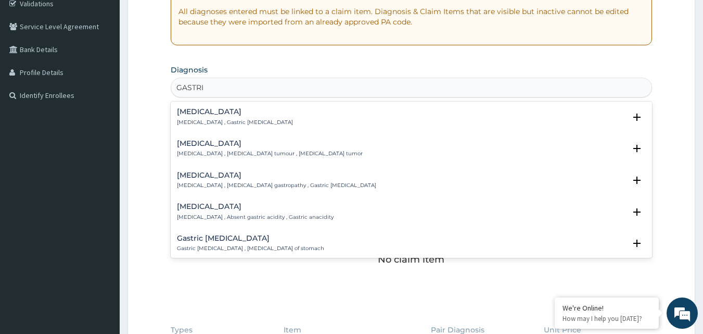
click at [271, 110] on div "Gastritis Gastritis , Gastric catarrh" at bounding box center [411, 117] width 469 height 18
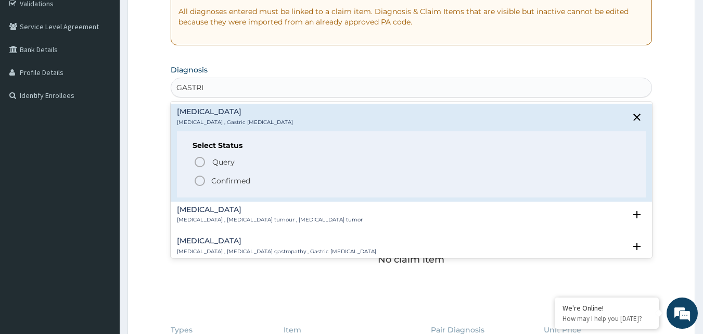
click at [233, 176] on p "Confirmed" at bounding box center [230, 180] width 39 height 10
click at [233, 176] on div "Claim Items" at bounding box center [412, 166] width 482 height 27
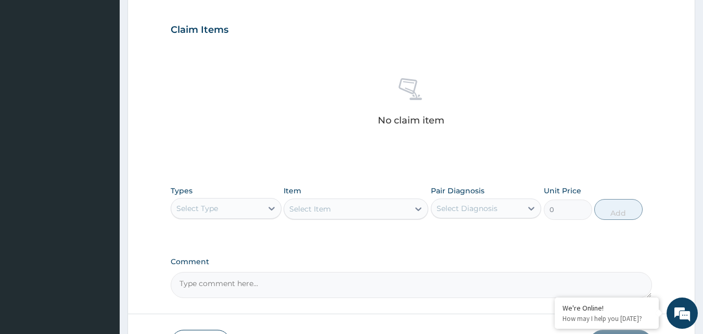
scroll to position [357, 0]
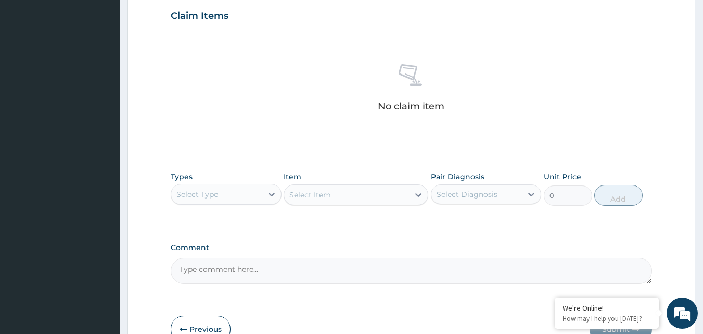
click at [228, 204] on div "Types Select Type" at bounding box center [226, 188] width 111 height 34
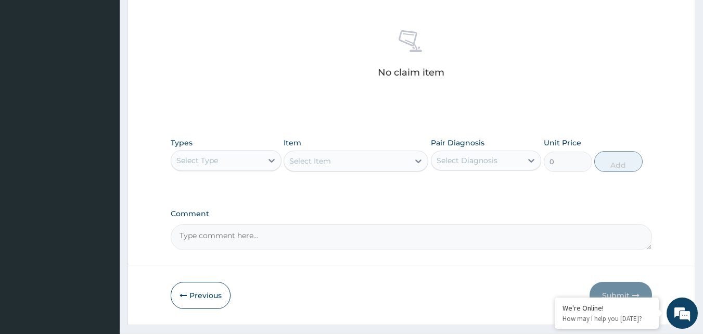
scroll to position [410, 0]
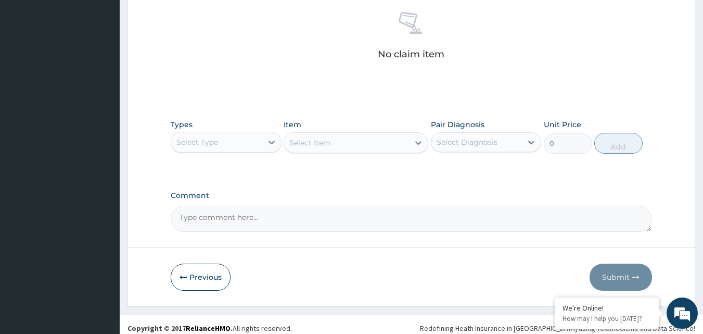
click at [238, 151] on div "Select Type" at bounding box center [226, 142] width 111 height 21
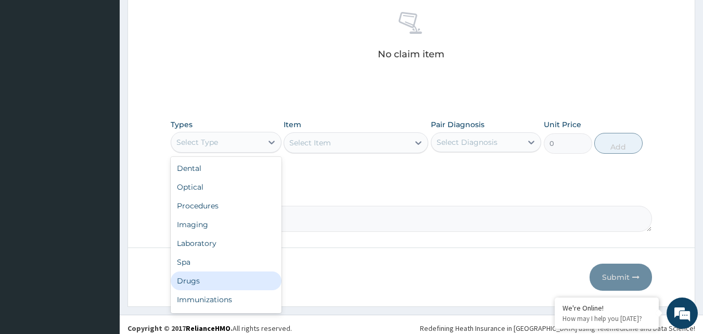
click at [194, 281] on div "Drugs" at bounding box center [226, 280] width 111 height 19
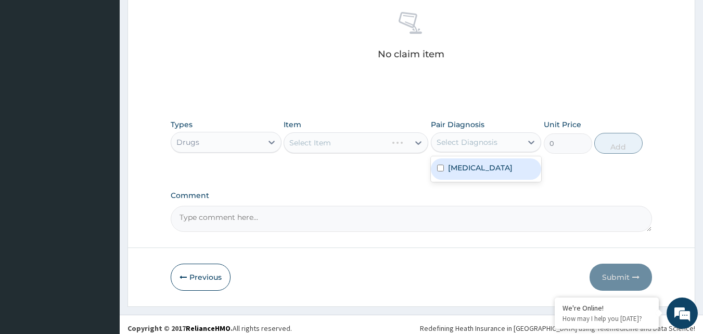
click at [468, 137] on div "Select Diagnosis" at bounding box center [467, 142] width 61 height 10
click at [458, 166] on label "Gastritis" at bounding box center [480, 167] width 65 height 10
click at [455, 165] on label "Gastritis" at bounding box center [480, 167] width 65 height 10
drag, startPoint x: 453, startPoint y: 170, endPoint x: 444, endPoint y: 163, distance: 10.4
click at [452, 170] on label "Gastritis" at bounding box center [480, 167] width 65 height 10
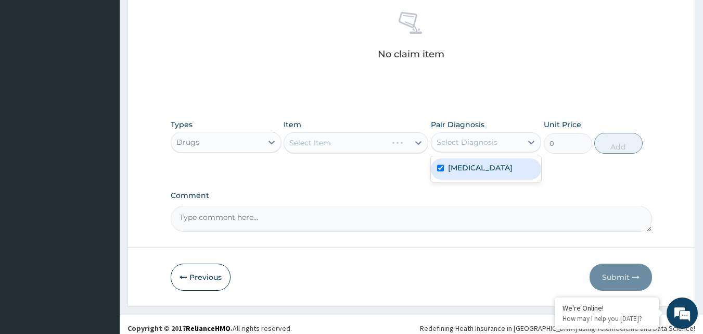
checkbox input "true"
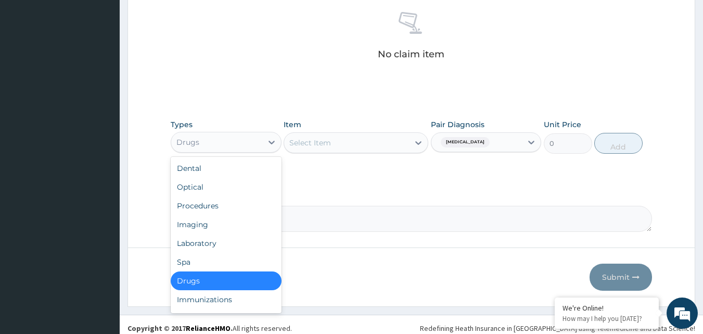
click at [241, 145] on div "Drugs" at bounding box center [216, 142] width 91 height 17
click at [210, 212] on div "Procedures" at bounding box center [226, 205] width 111 height 19
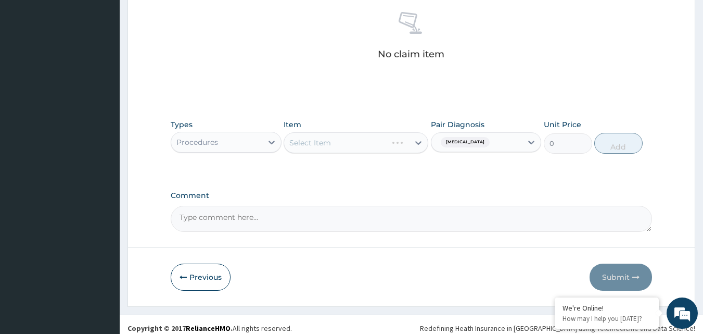
click at [361, 147] on div "Select Item" at bounding box center [356, 142] width 145 height 21
click at [369, 149] on div "Select Item" at bounding box center [356, 142] width 145 height 21
drag, startPoint x: 382, startPoint y: 139, endPoint x: 386, endPoint y: 145, distance: 7.2
click at [381, 140] on div "Select Item" at bounding box center [356, 142] width 145 height 21
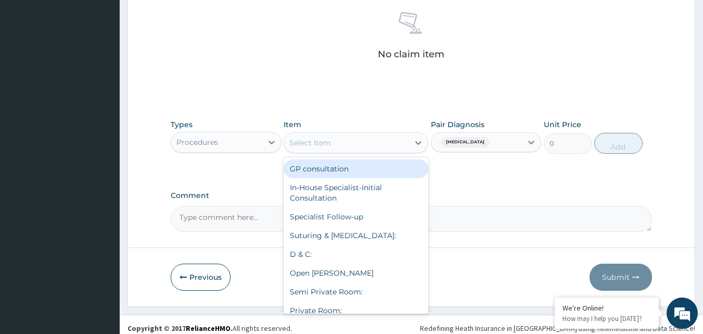
click at [407, 137] on div "Select Item" at bounding box center [346, 142] width 125 height 17
click at [381, 159] on div "GP consultation" at bounding box center [356, 168] width 145 height 19
click at [381, 159] on div "Types Procedures Item option GP consultation focused, 1 of 123. 123 results ava…" at bounding box center [412, 144] width 482 height 60
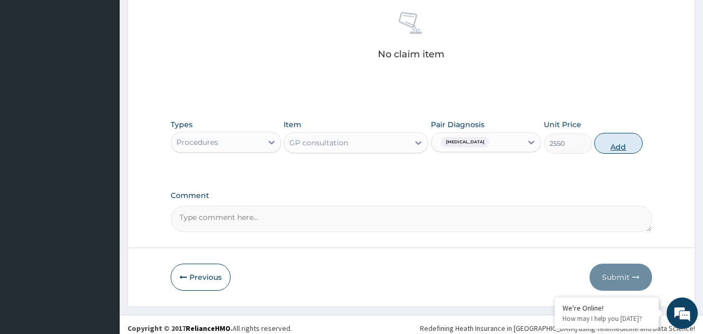
click at [608, 143] on button "Add" at bounding box center [618, 143] width 48 height 21
type input "0"
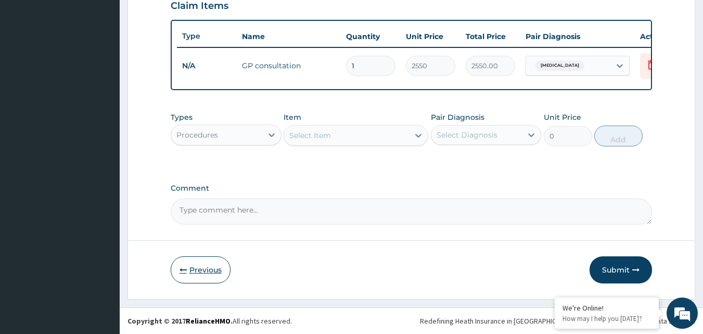
click at [216, 258] on button "Previous" at bounding box center [201, 269] width 60 height 27
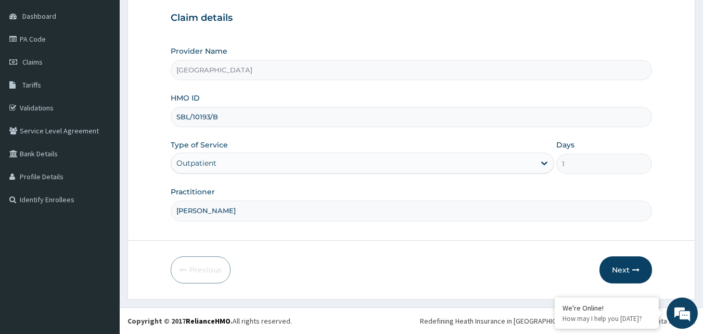
scroll to position [97, 0]
click at [628, 263] on button "Next" at bounding box center [625, 269] width 53 height 27
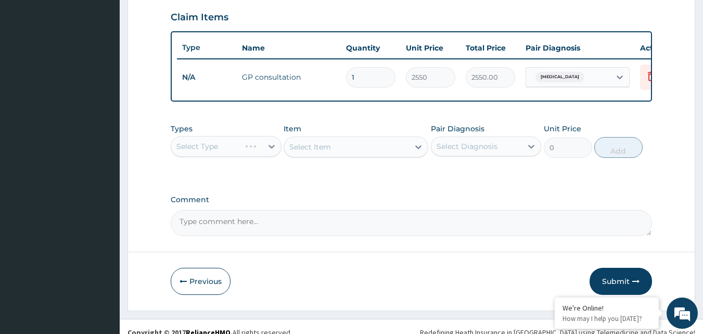
scroll to position [375, 0]
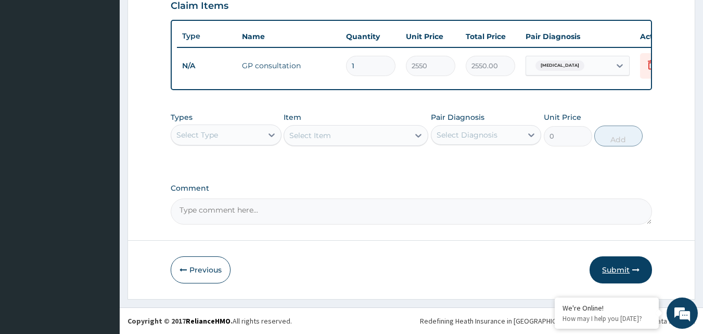
click at [621, 268] on button "Submit" at bounding box center [621, 269] width 62 height 27
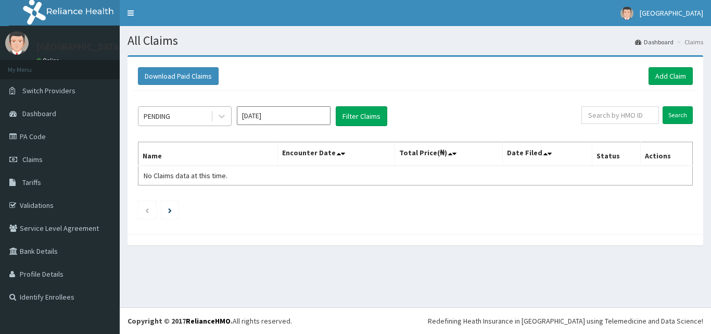
click at [168, 122] on div "PENDING" at bounding box center [174, 116] width 72 height 17
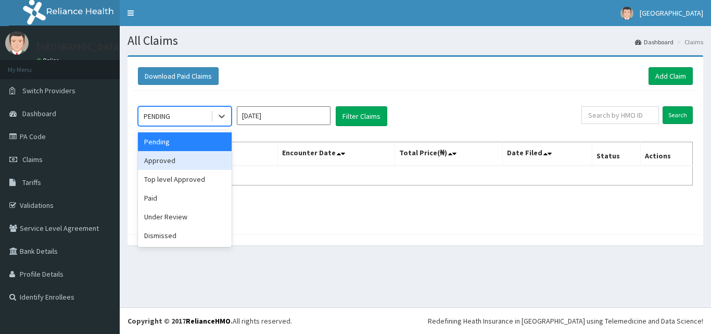
click at [168, 155] on div "Approved" at bounding box center [185, 160] width 94 height 19
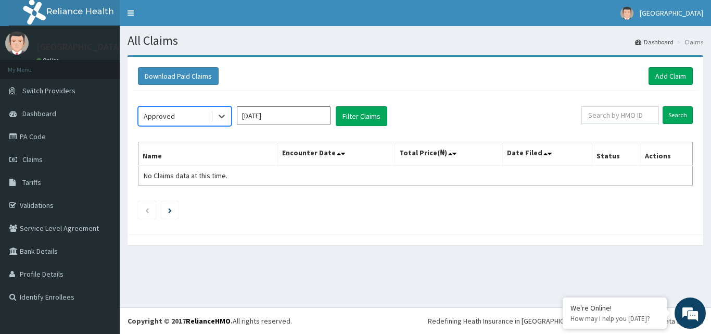
click at [262, 116] on input "[DATE]" at bounding box center [284, 115] width 94 height 19
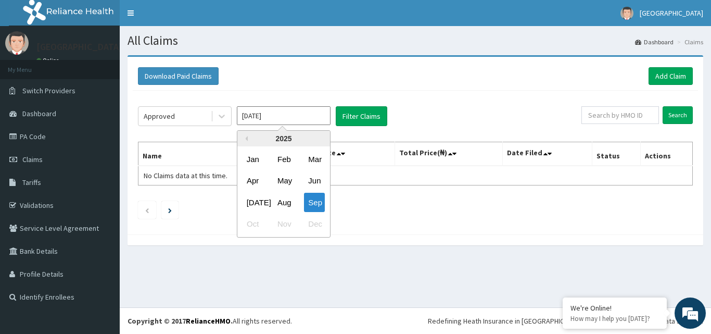
drag, startPoint x: 286, startPoint y: 202, endPoint x: 292, endPoint y: 170, distance: 32.3
click at [287, 201] on div "Aug" at bounding box center [283, 202] width 21 height 19
type input "Aug 2025"
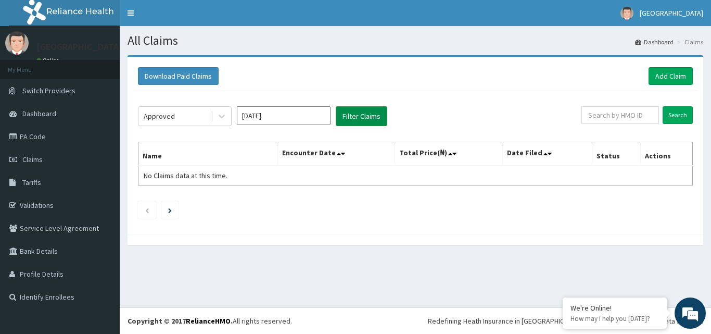
click at [350, 124] on button "Filter Claims" at bounding box center [362, 116] width 52 height 20
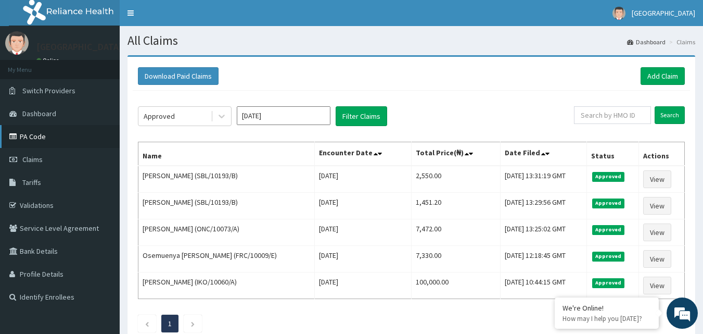
click at [37, 136] on link "PA Code" at bounding box center [60, 136] width 120 height 23
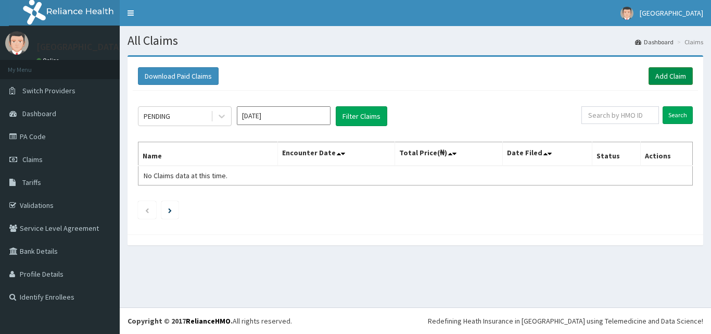
click at [656, 75] on link "Add Claim" at bounding box center [670, 76] width 44 height 18
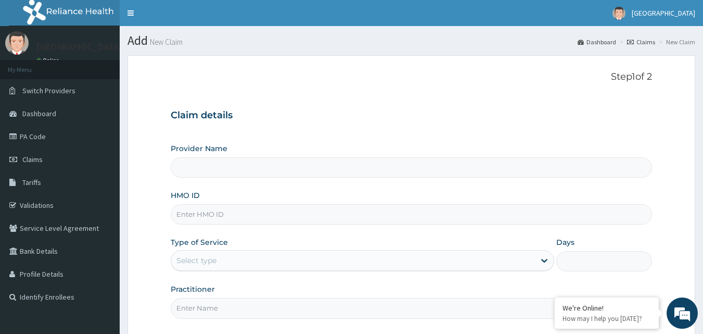
click at [289, 208] on input "HMO ID" at bounding box center [412, 214] width 482 height 20
type input "O"
type input "[GEOGRAPHIC_DATA]"
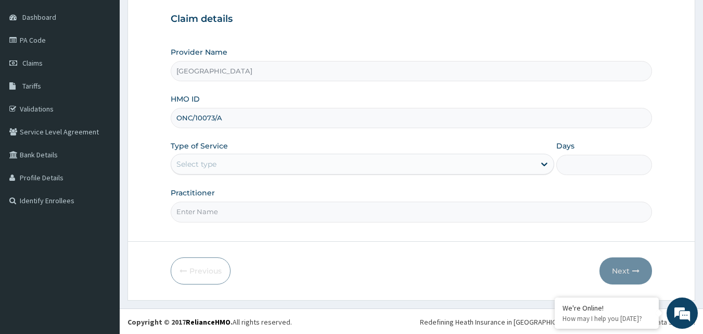
scroll to position [97, 0]
type input "ONC/10073/A"
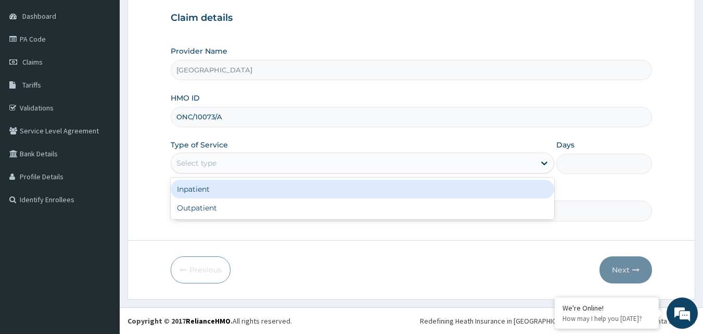
click at [326, 161] on div "Select type" at bounding box center [353, 163] width 364 height 17
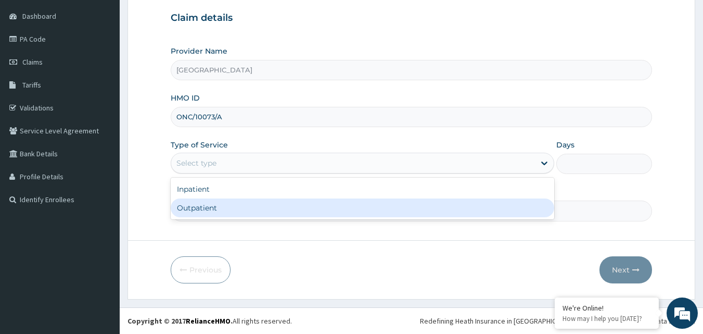
click at [291, 209] on div "Outpatient" at bounding box center [362, 207] width 383 height 19
type input "1"
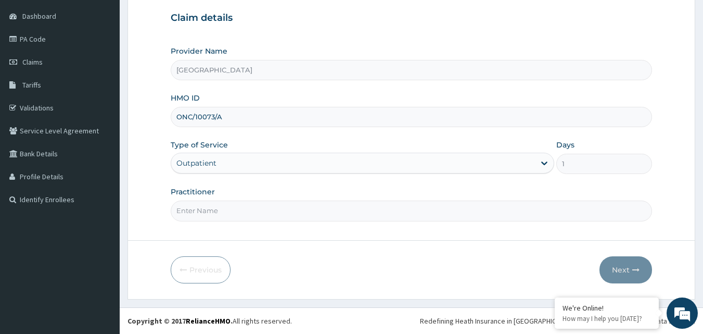
click at [274, 216] on input "Practitioner" at bounding box center [412, 210] width 482 height 20
type input "DR SURAJU"
click at [612, 262] on button "Next" at bounding box center [625, 269] width 53 height 27
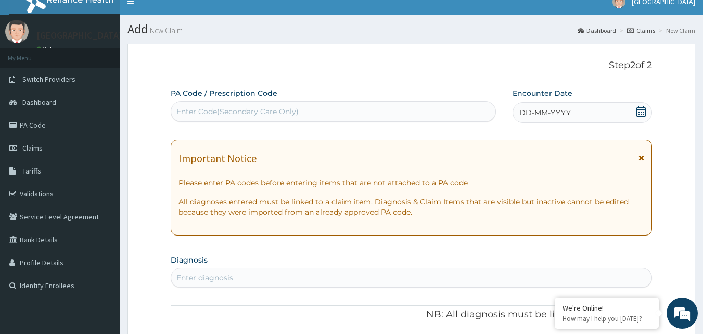
scroll to position [0, 0]
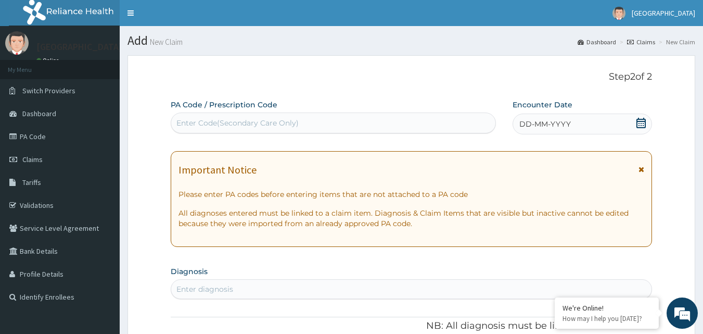
click at [381, 132] on div "Enter Code(Secondary Care Only)" at bounding box center [334, 122] width 326 height 21
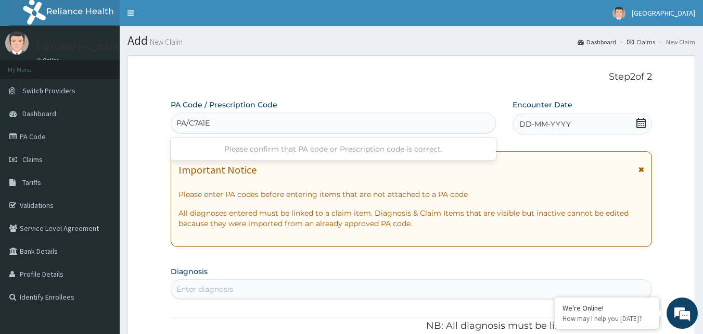
type input "PA/C7A1E7"
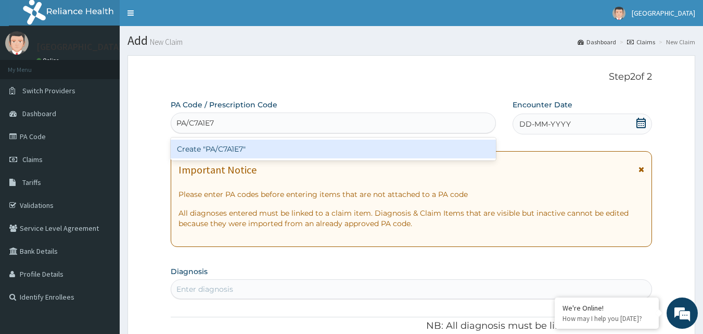
click at [368, 146] on div "Create "PA/C7A1E7"" at bounding box center [334, 148] width 326 height 19
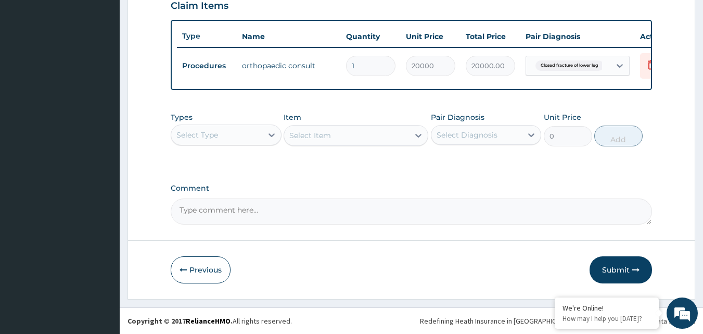
scroll to position [375, 0]
drag, startPoint x: 638, startPoint y: 263, endPoint x: 699, endPoint y: 229, distance: 69.2
click at [634, 273] on button "Submit" at bounding box center [621, 269] width 62 height 27
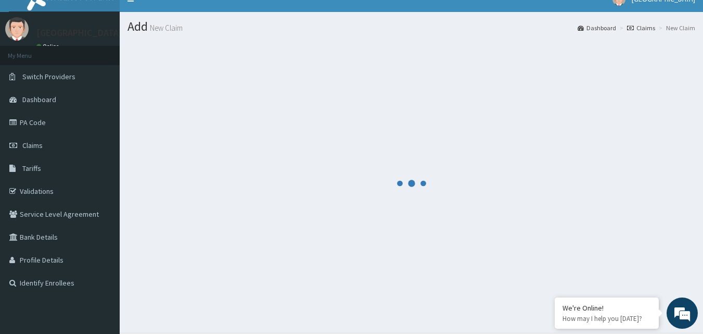
scroll to position [0, 0]
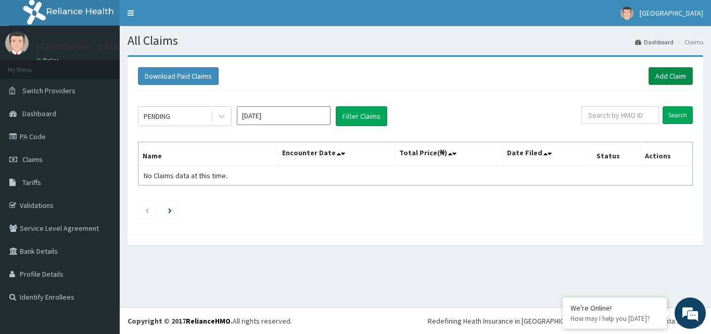
click at [687, 75] on link "Add Claim" at bounding box center [670, 76] width 44 height 18
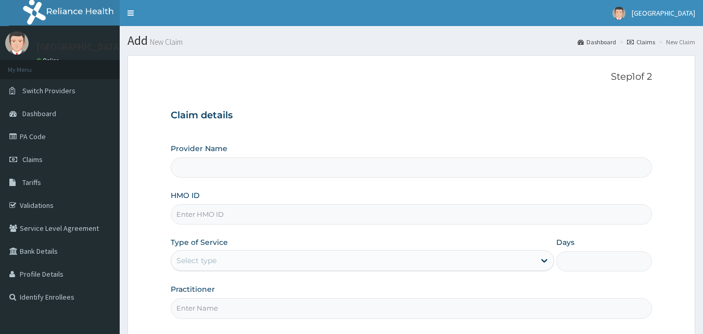
drag, startPoint x: 0, startPoint y: 0, endPoint x: 254, endPoint y: 209, distance: 329.0
click at [254, 209] on input "HMO ID" at bounding box center [412, 214] width 482 height 20
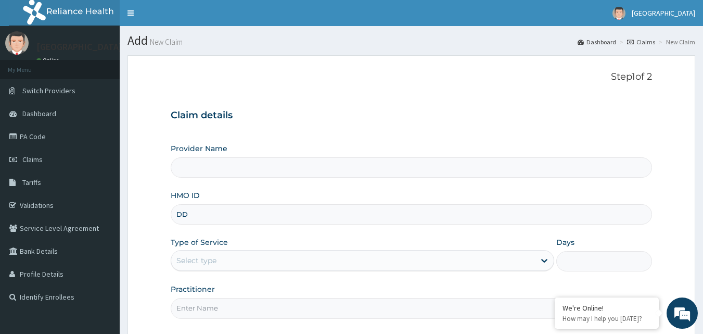
type input "DDO"
type input "[GEOGRAPHIC_DATA]"
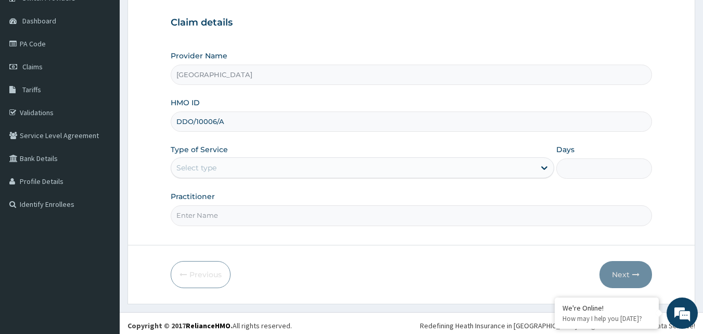
scroll to position [97, 0]
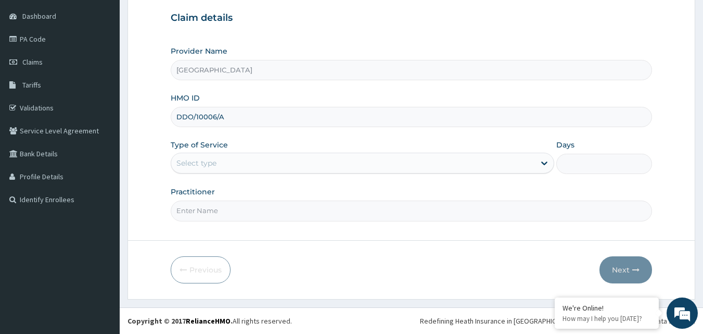
type input "DDO/10006/A"
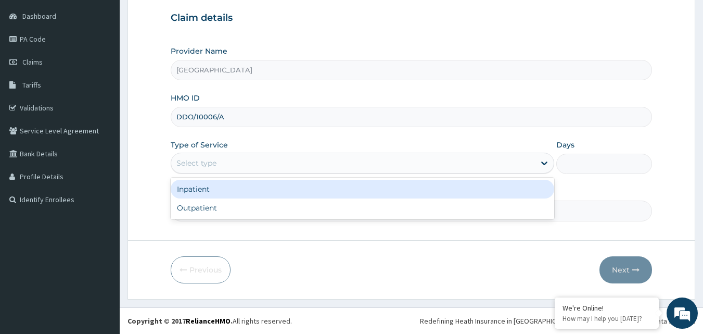
click at [336, 158] on div "Select type" at bounding box center [353, 163] width 364 height 17
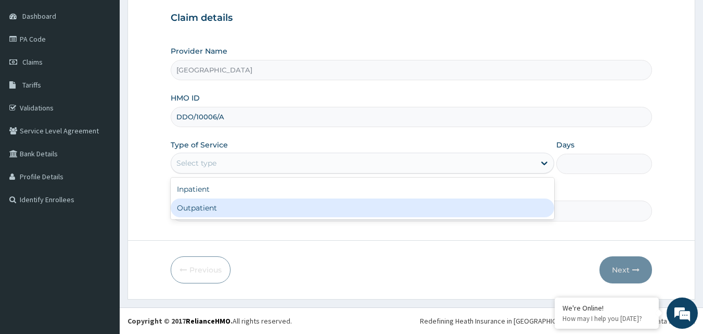
click at [278, 204] on div "Outpatient" at bounding box center [362, 207] width 383 height 19
type input "1"
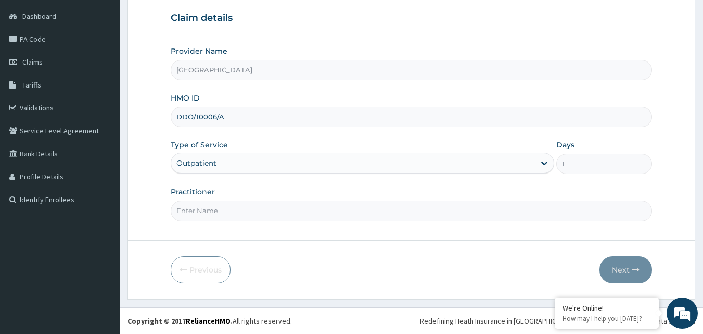
click at [270, 215] on input "Practitioner" at bounding box center [412, 210] width 482 height 20
type input "[PERSON_NAME]"
click at [634, 258] on button "Next" at bounding box center [625, 269] width 53 height 27
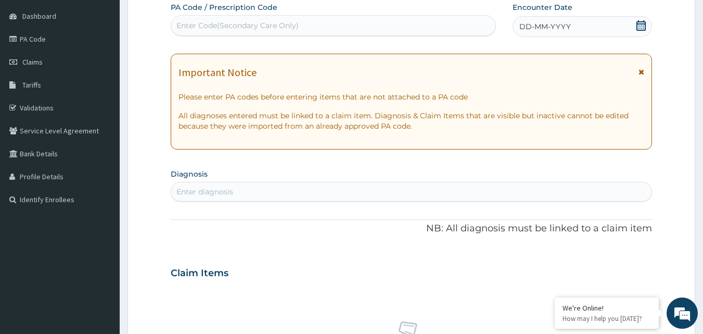
click at [641, 30] on icon at bounding box center [640, 25] width 9 height 10
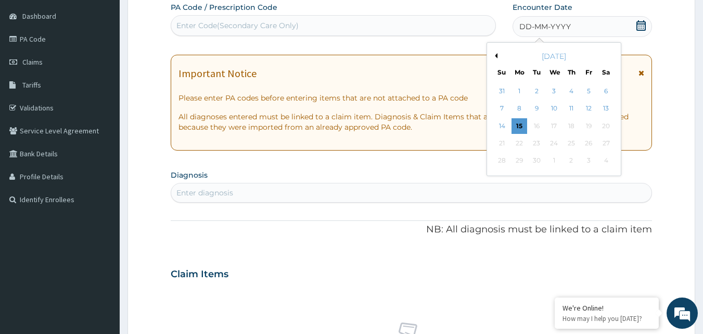
click at [495, 55] on button "Previous Month" at bounding box center [494, 55] width 5 height 5
click at [519, 123] on div "14" at bounding box center [519, 126] width 16 height 16
click at [519, 123] on p "All diagnoses entered must be linked to a claim item. Diagnosis & Claim Items t…" at bounding box center [411, 121] width 466 height 21
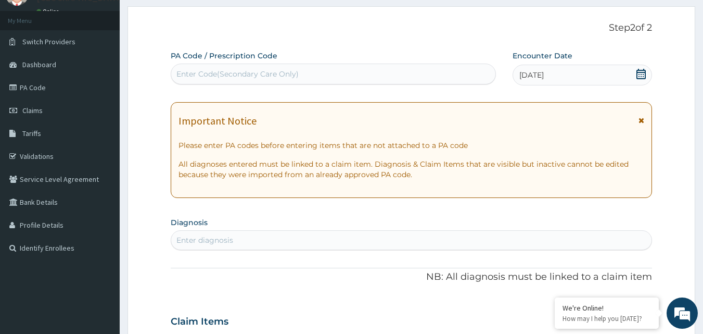
scroll to position [45, 0]
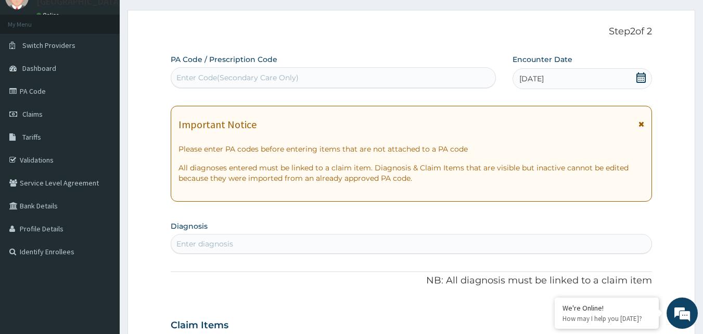
click at [644, 80] on icon at bounding box center [641, 77] width 10 height 10
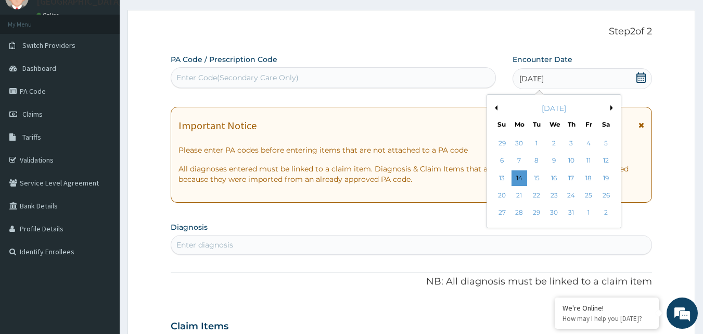
click at [610, 105] on div "July 2025" at bounding box center [553, 108] width 125 height 10
click at [521, 176] on div "14" at bounding box center [519, 178] width 16 height 16
click at [521, 176] on p "All diagnoses entered must be linked to a claim item. Diagnosis & Claim Items t…" at bounding box center [411, 173] width 466 height 21
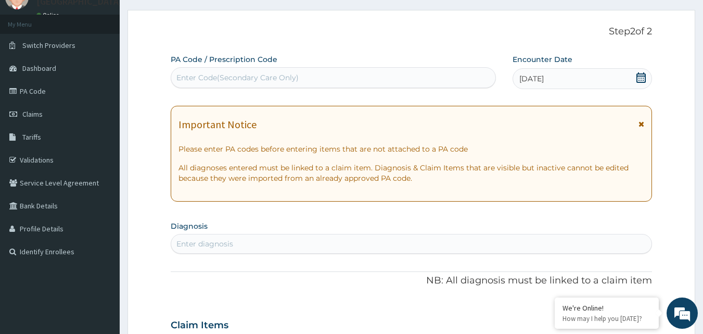
click at [644, 75] on icon at bounding box center [641, 77] width 10 height 10
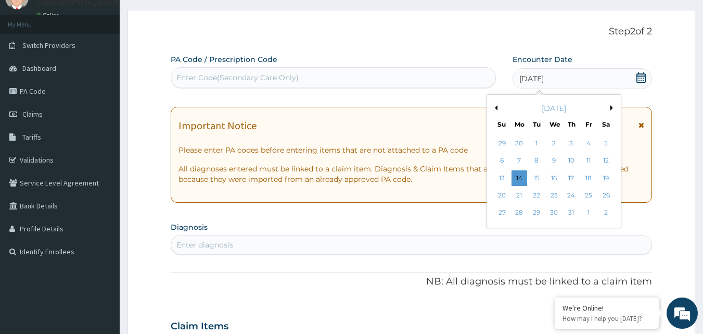
click at [612, 107] on button "Next Month" at bounding box center [612, 107] width 5 height 5
click at [570, 175] on div "14" at bounding box center [572, 178] width 16 height 16
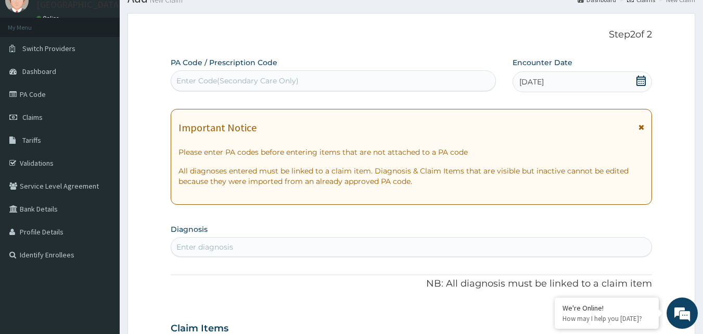
scroll to position [0, 0]
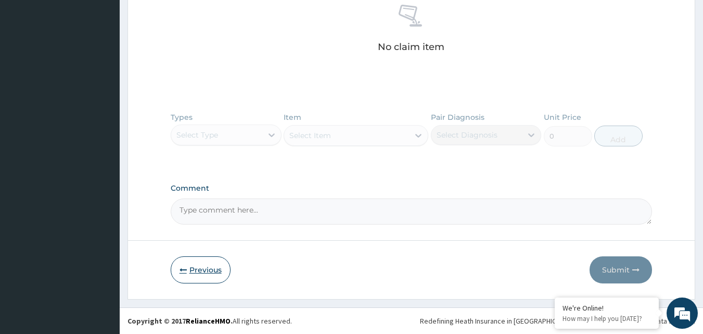
click at [213, 265] on button "Previous" at bounding box center [201, 269] width 60 height 27
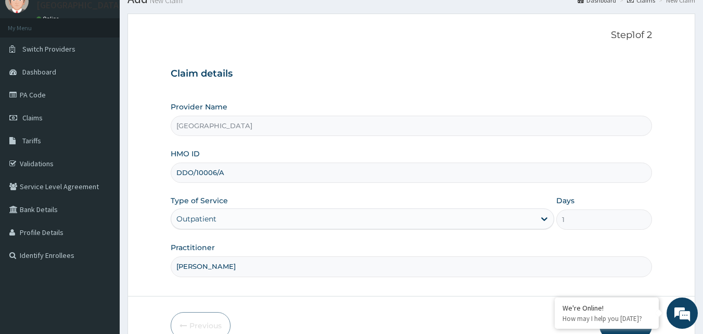
scroll to position [97, 0]
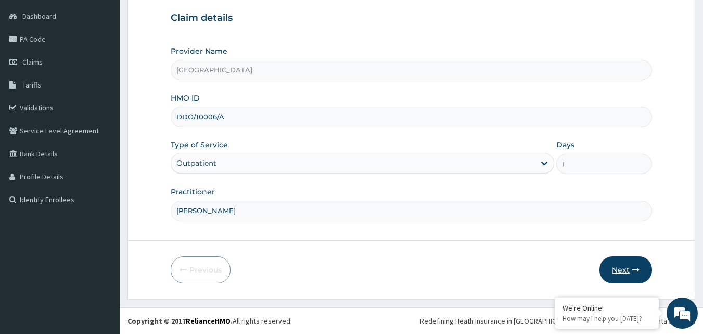
click at [628, 268] on button "Next" at bounding box center [625, 269] width 53 height 27
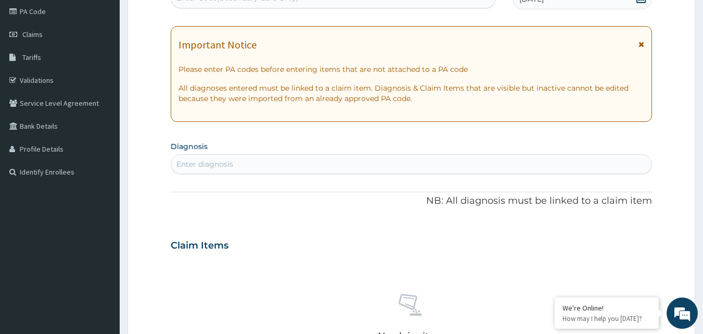
scroll to position [149, 0]
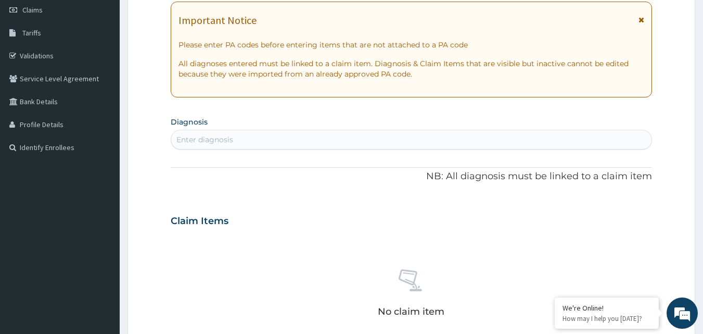
click at [245, 135] on div "Enter diagnosis" at bounding box center [411, 139] width 481 height 17
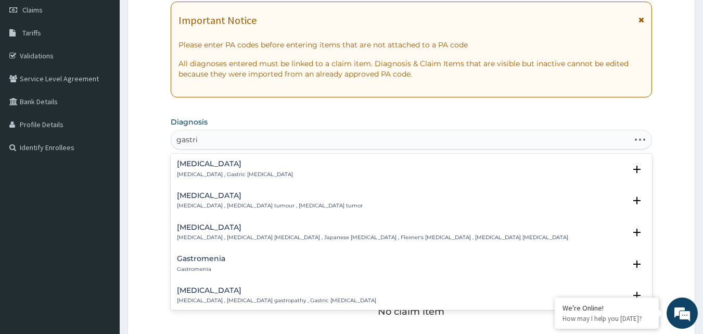
type input "gastrit"
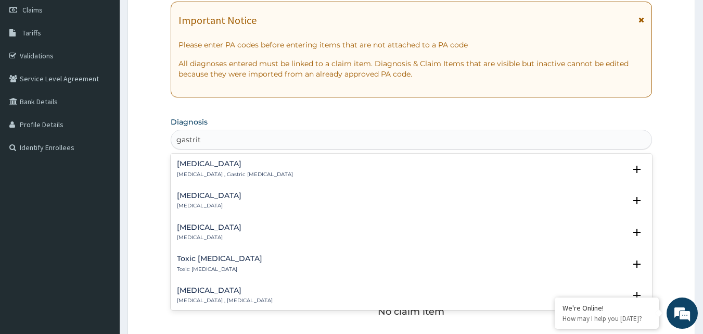
click at [212, 206] on p "[MEDICAL_DATA]" at bounding box center [209, 205] width 65 height 7
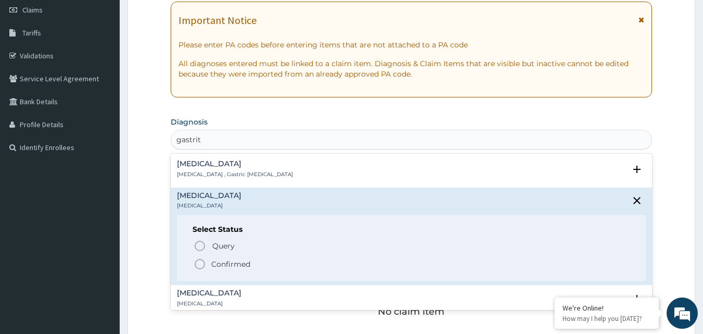
click at [201, 263] on icon "status option filled" at bounding box center [200, 264] width 12 height 12
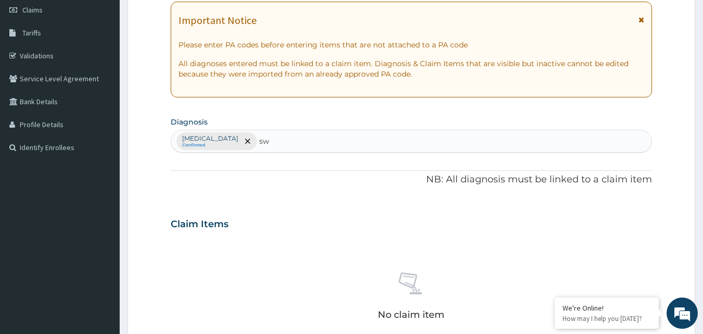
type input "s"
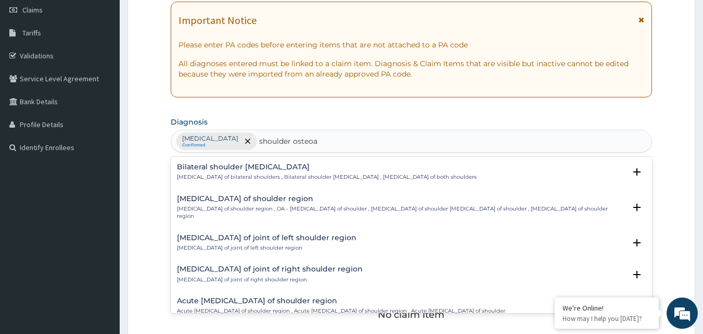
type input "shoulder osteoar"
click at [276, 242] on div "Osteoarthritis of joint of left shoulder region Osteoarthritis of joint of left…" at bounding box center [267, 243] width 180 height 18
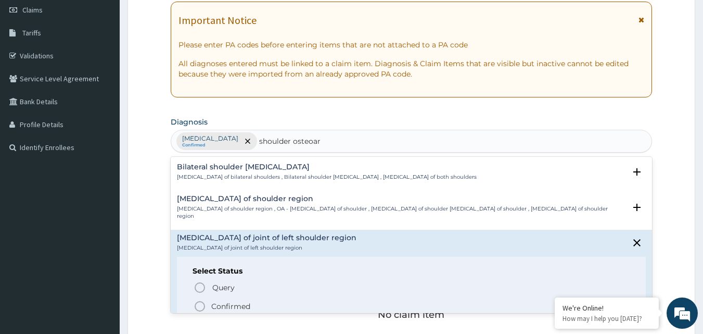
click at [214, 304] on p "Confirmed" at bounding box center [230, 306] width 39 height 10
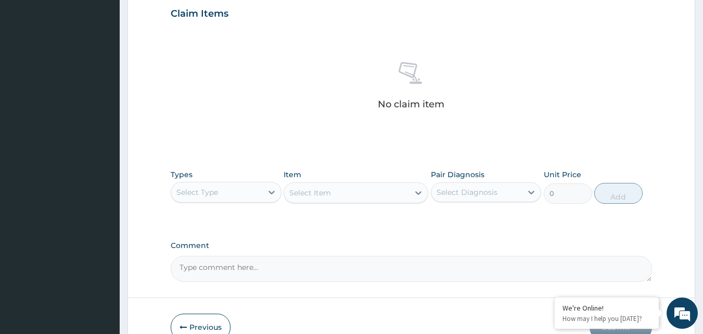
scroll to position [410, 0]
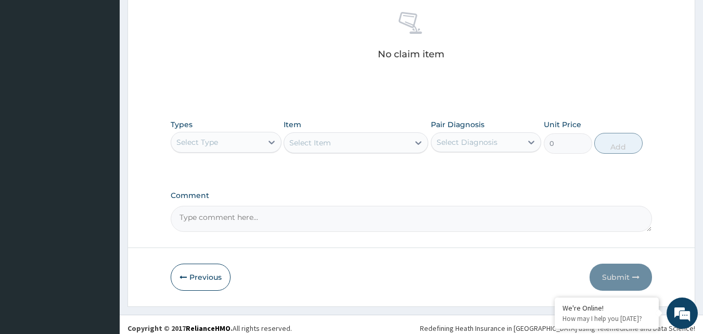
click at [245, 143] on div "Select Type" at bounding box center [216, 142] width 91 height 17
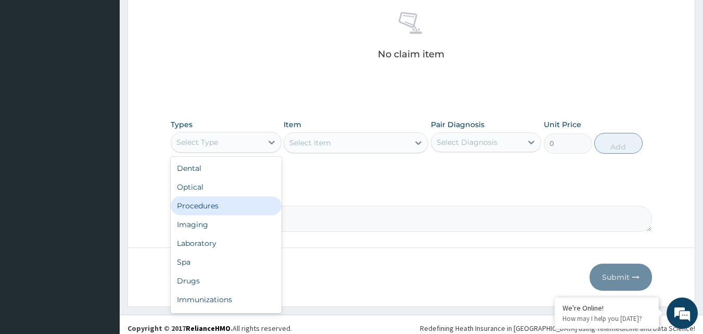
click at [206, 208] on div "Procedures" at bounding box center [226, 205] width 111 height 19
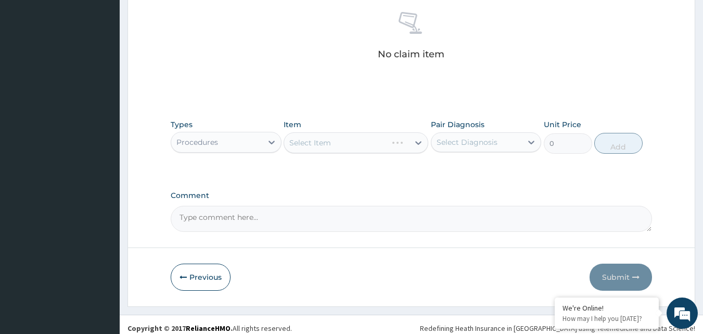
click at [253, 135] on div "Procedures" at bounding box center [216, 142] width 91 height 17
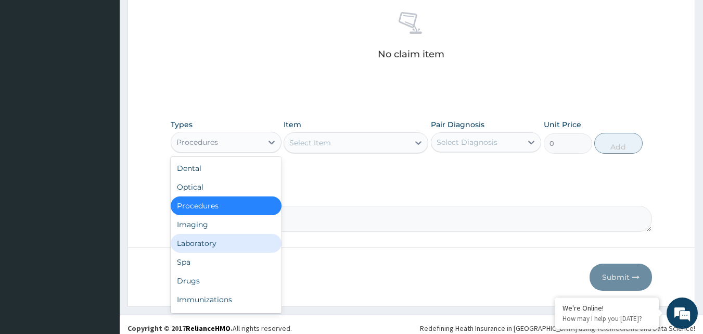
scroll to position [35, 0]
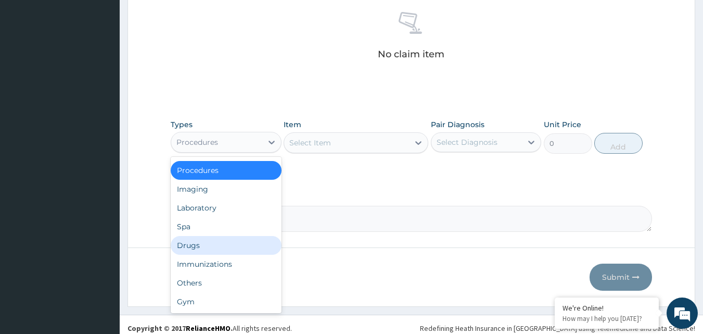
click at [215, 239] on div "Drugs" at bounding box center [226, 245] width 111 height 19
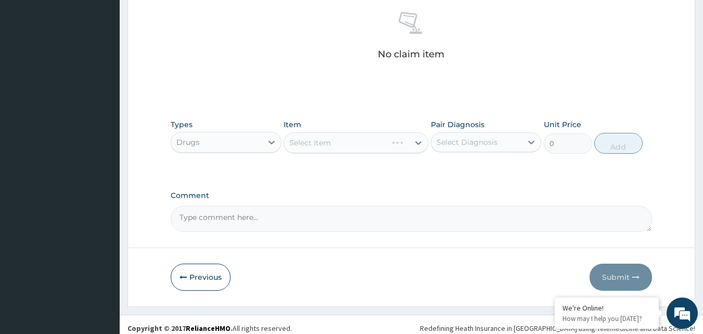
click at [469, 140] on div "Select Diagnosis" at bounding box center [467, 142] width 61 height 10
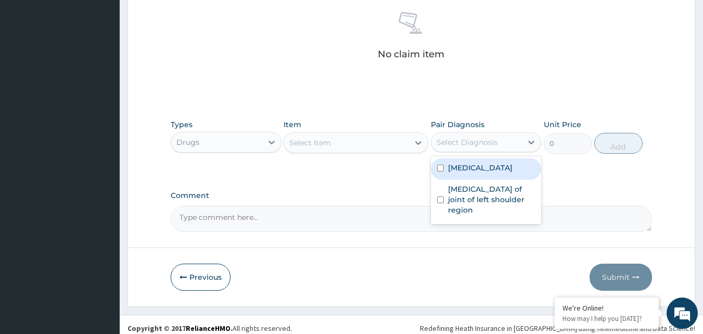
click at [464, 168] on label "[MEDICAL_DATA]" at bounding box center [480, 167] width 65 height 10
checkbox input "true"
click at [373, 143] on div "Select Item" at bounding box center [346, 142] width 125 height 17
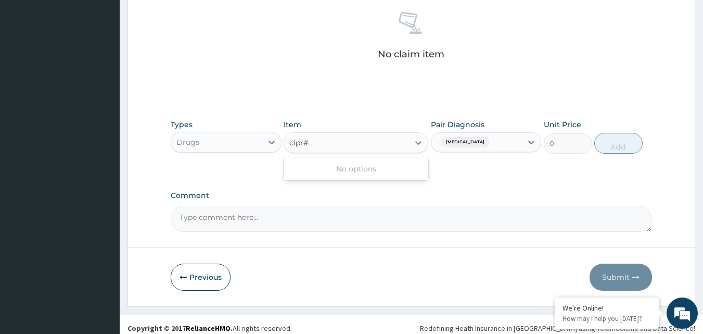
type input "cipr"
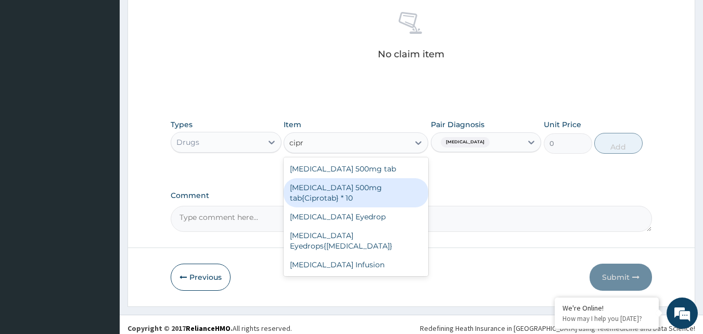
click at [378, 186] on div "[MEDICAL_DATA] 500mg tab{Ciprotab} * 10" at bounding box center [356, 192] width 145 height 29
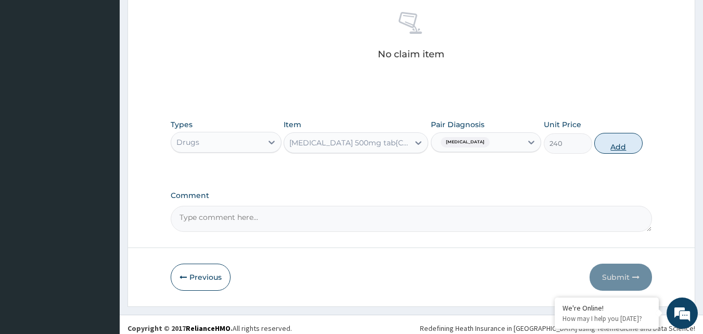
click at [616, 142] on button "Add" at bounding box center [618, 143] width 48 height 21
type input "0"
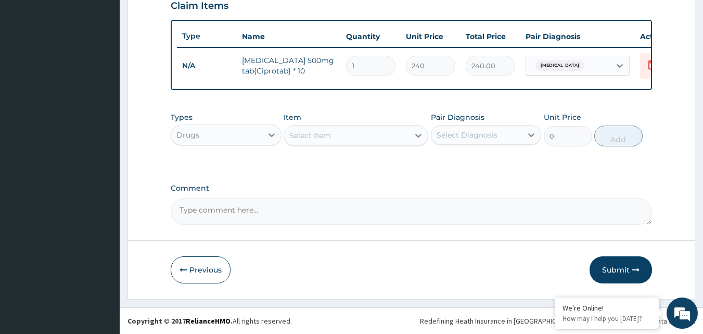
scroll to position [375, 0]
click at [374, 57] on input "1" at bounding box center [370, 66] width 49 height 20
type input "10"
type input "2400.00"
type input "10"
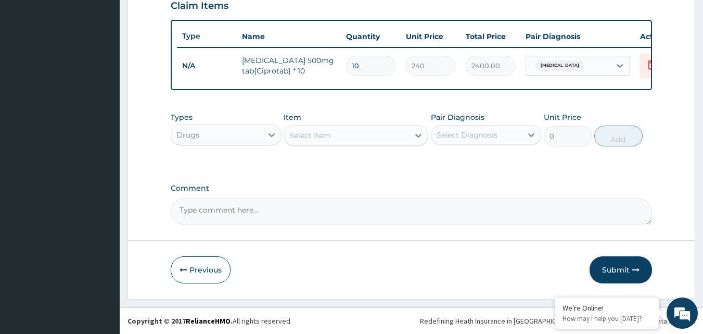
click at [324, 130] on div "Select Item" at bounding box center [310, 135] width 42 height 10
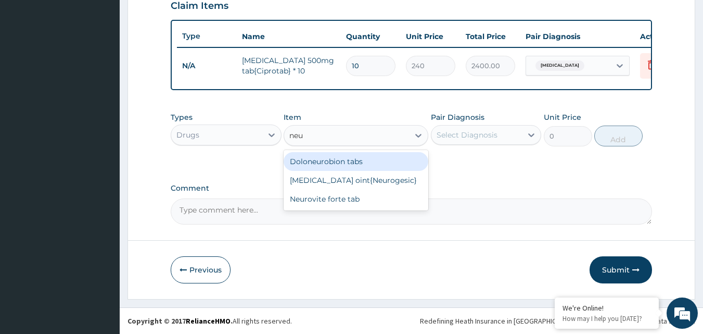
type input "neur"
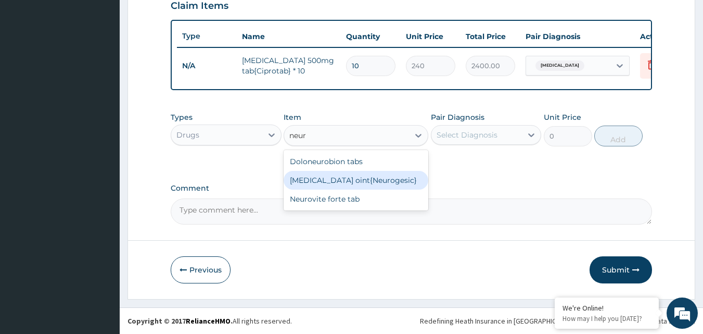
click at [395, 176] on div "[MEDICAL_DATA] oint{Neurogesic}" at bounding box center [356, 180] width 145 height 19
type input "1600"
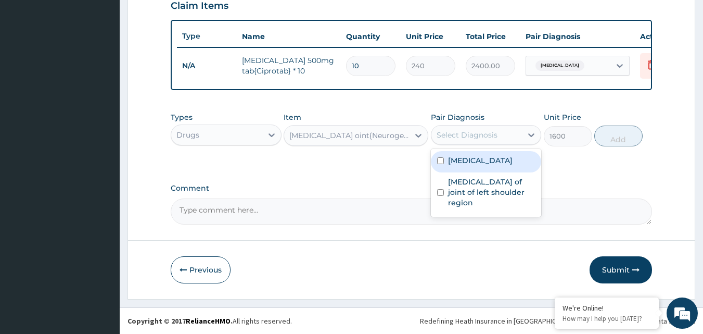
click at [510, 134] on div "Select Diagnosis" at bounding box center [476, 134] width 91 height 17
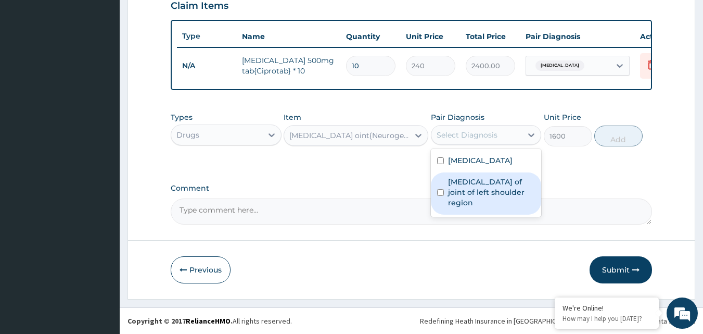
drag, startPoint x: 470, startPoint y: 188, endPoint x: 529, endPoint y: 164, distance: 63.7
click at [471, 188] on label "Osteoarthritis of joint of left shoulder region" at bounding box center [491, 191] width 87 height 31
checkbox input "true"
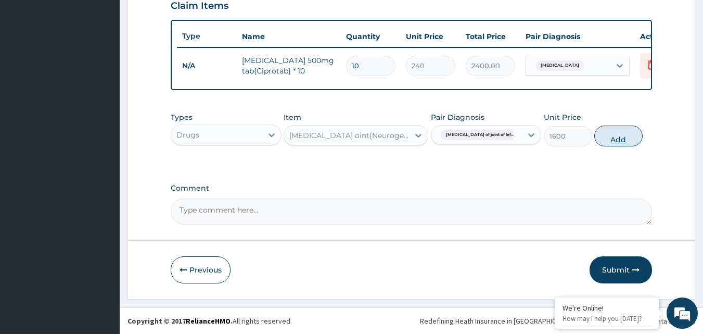
click at [635, 135] on button "Add" at bounding box center [618, 135] width 48 height 21
type input "0"
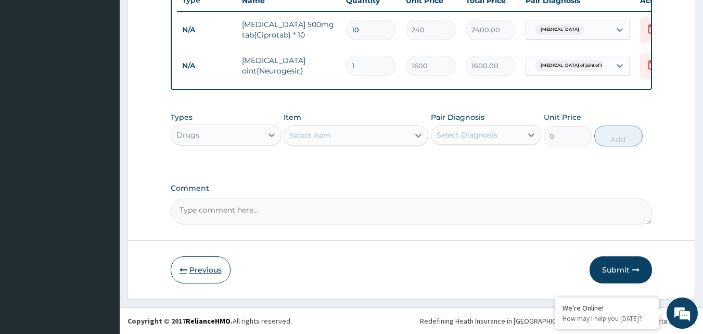
click at [191, 273] on button "Previous" at bounding box center [201, 269] width 60 height 27
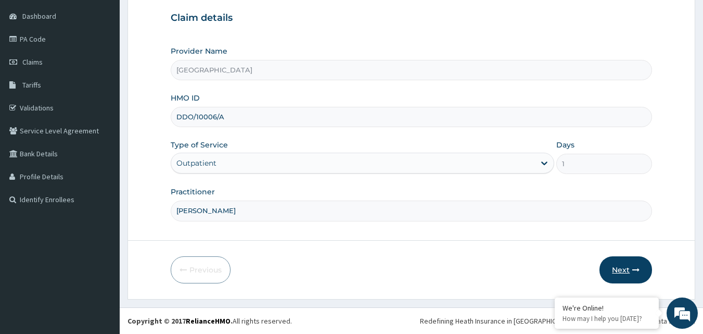
click at [621, 265] on button "Next" at bounding box center [625, 269] width 53 height 27
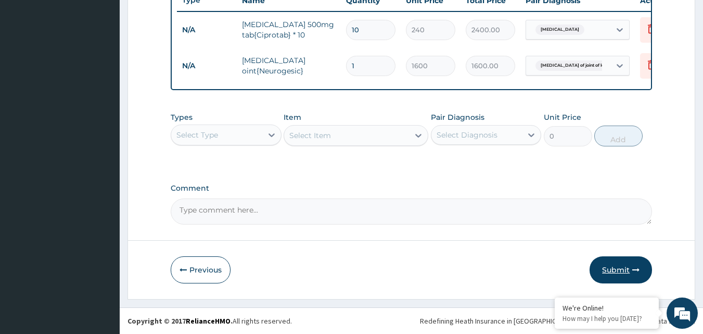
click at [624, 259] on button "Submit" at bounding box center [621, 269] width 62 height 27
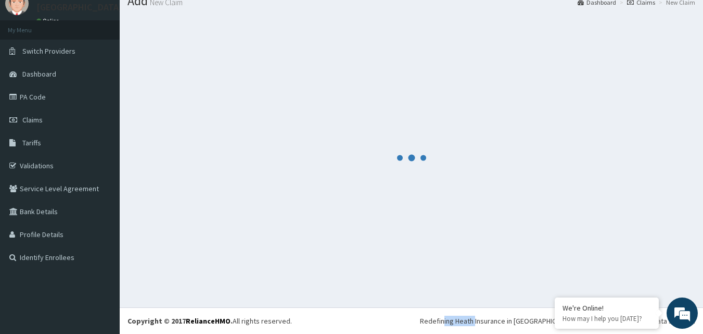
scroll to position [411, 0]
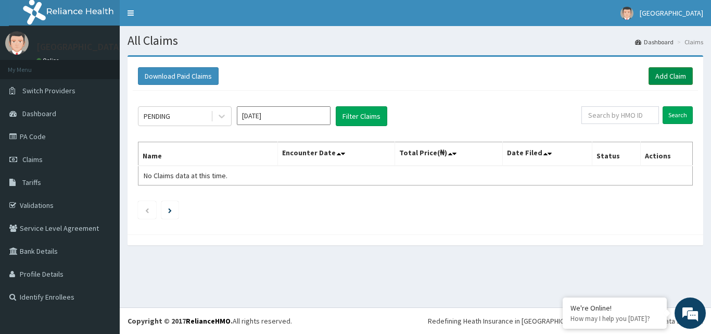
click at [679, 77] on link "Add Claim" at bounding box center [670, 76] width 44 height 18
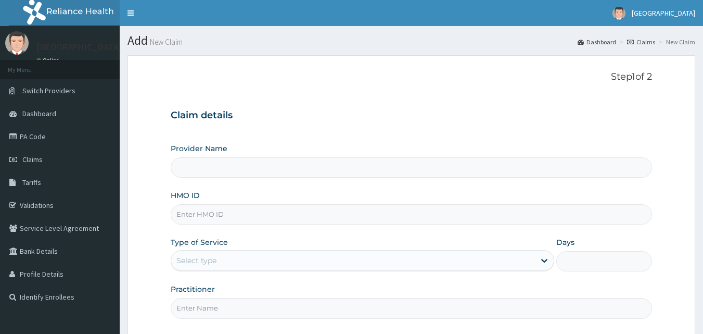
click at [197, 211] on input "HMO ID" at bounding box center [412, 214] width 482 height 20
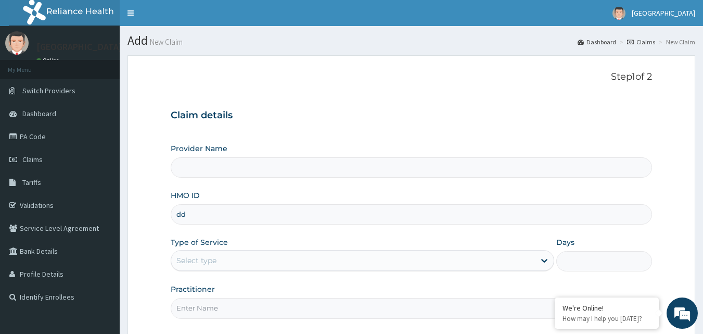
type input "d"
type input "DDO/"
type input "[GEOGRAPHIC_DATA]"
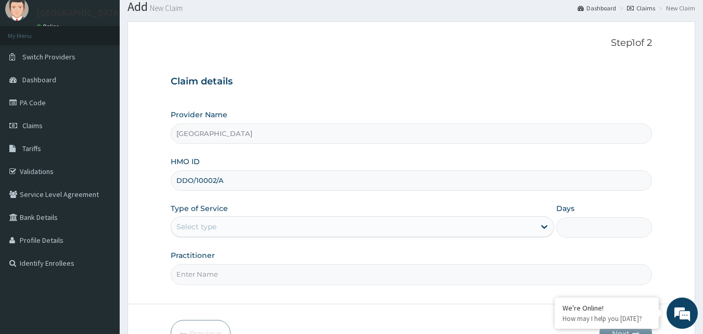
scroll to position [52, 0]
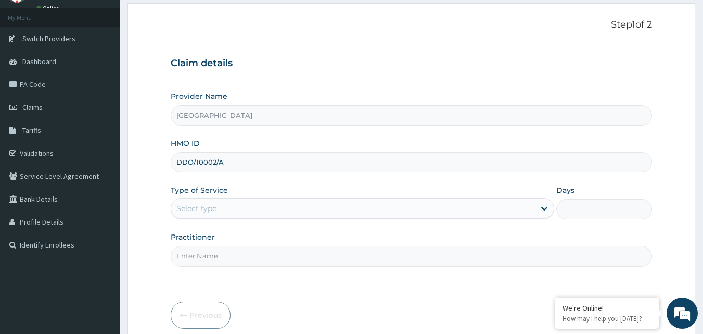
type input "DDO/10002/A"
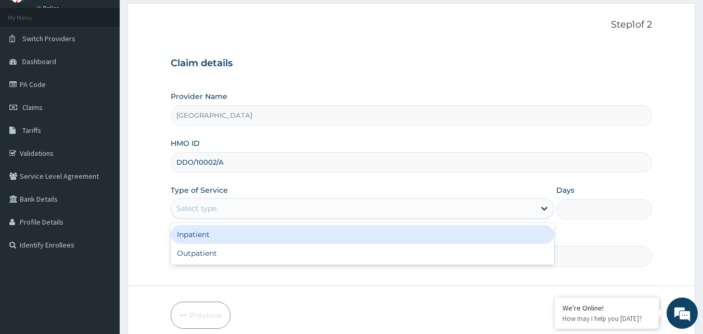
click at [231, 203] on div "Select type" at bounding box center [353, 208] width 364 height 17
click at [218, 248] on div "Outpatient" at bounding box center [362, 253] width 383 height 19
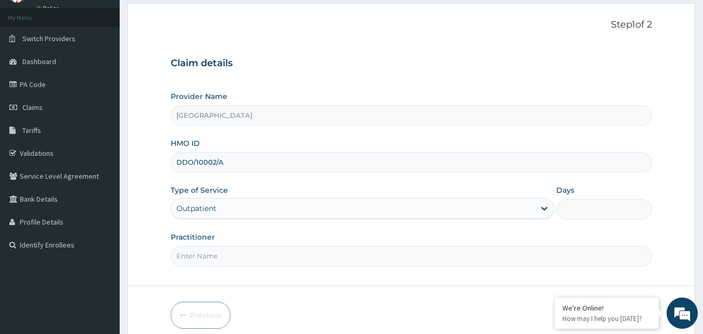
type input "1"
click at [213, 252] on input "Practitioner" at bounding box center [412, 256] width 482 height 20
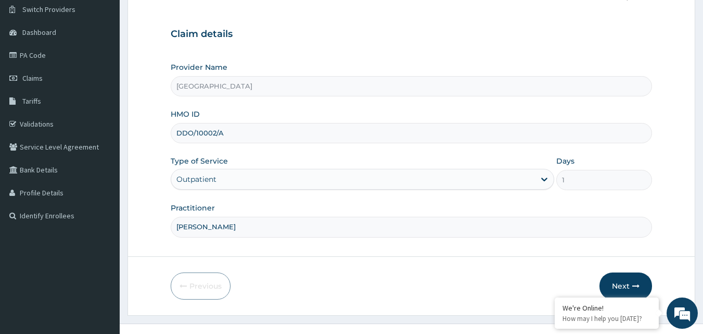
scroll to position [97, 0]
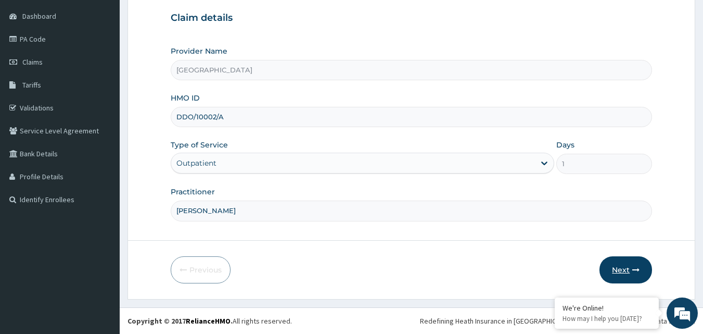
type input "DR PHILIP"
click at [616, 268] on button "Next" at bounding box center [625, 269] width 53 height 27
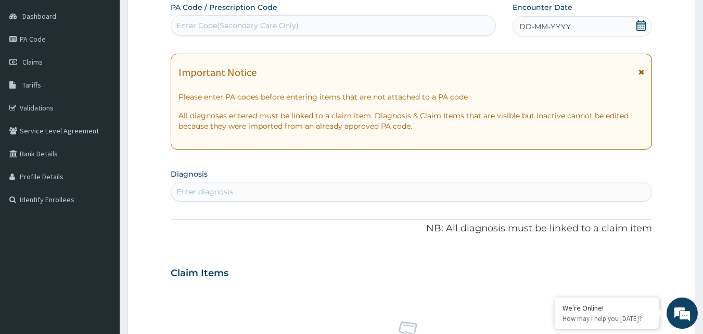
click at [638, 25] on icon at bounding box center [641, 25] width 10 height 10
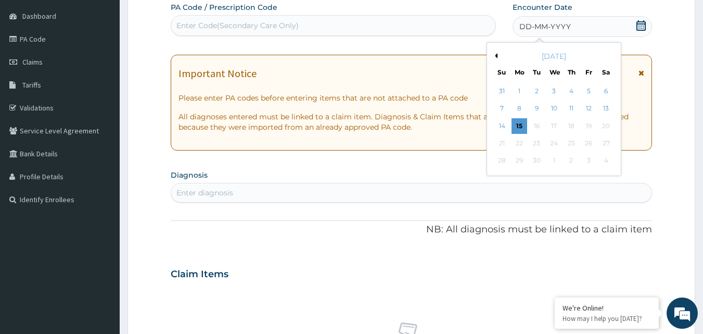
click at [496, 55] on button "Previous Month" at bounding box center [494, 55] width 5 height 5
click at [516, 127] on div "14" at bounding box center [519, 126] width 16 height 16
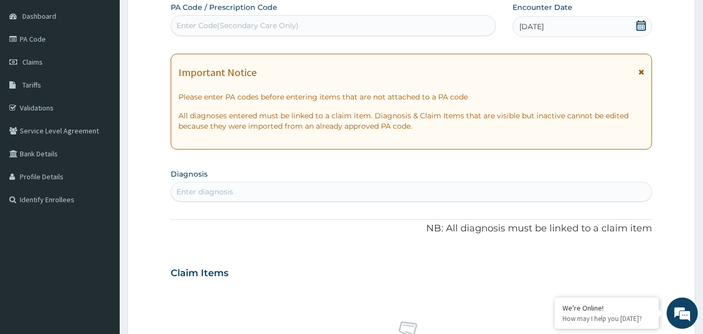
click at [638, 30] on icon at bounding box center [640, 25] width 9 height 10
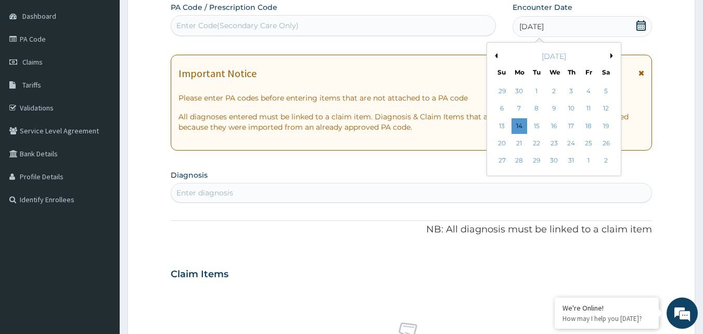
click at [611, 56] on button "Next Month" at bounding box center [612, 55] width 5 height 5
click at [565, 121] on div "14" at bounding box center [572, 126] width 16 height 16
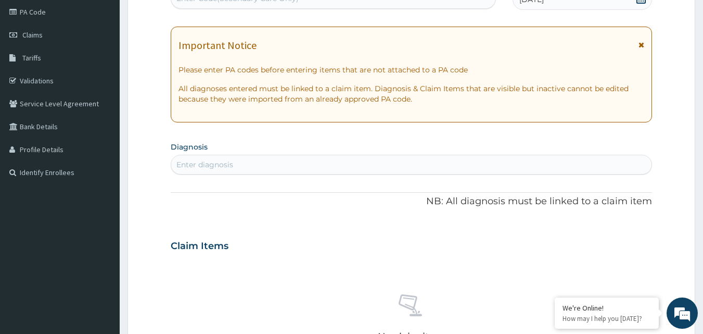
scroll to position [149, 0]
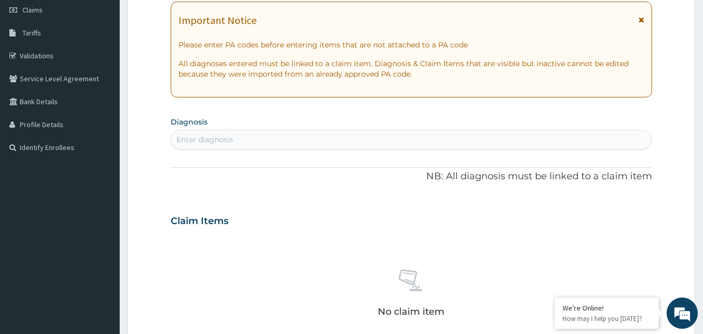
click at [302, 139] on div "Enter diagnosis" at bounding box center [411, 139] width 481 height 17
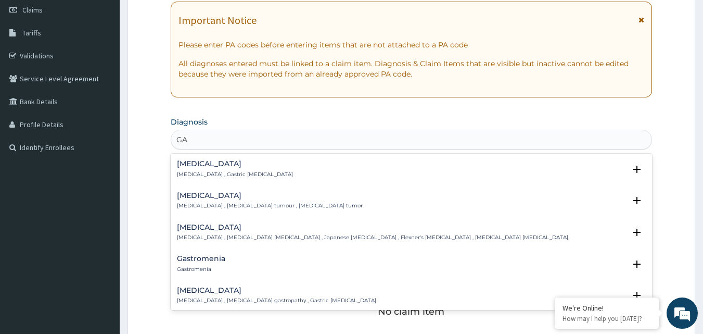
type input "G"
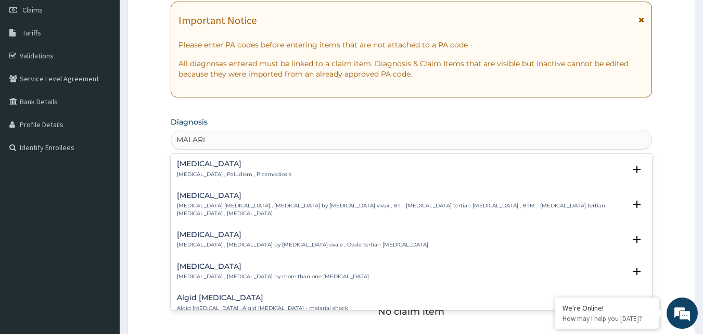
type input "MALARIA"
click at [216, 175] on p "Malaria , Paludism , Plasmodiosis" at bounding box center [234, 174] width 114 height 7
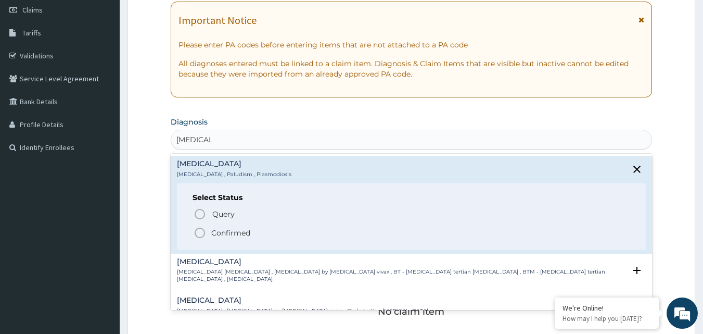
click at [210, 231] on span "Confirmed" at bounding box center [412, 232] width 437 height 12
click at [210, 231] on div "Claim Items" at bounding box center [412, 218] width 482 height 27
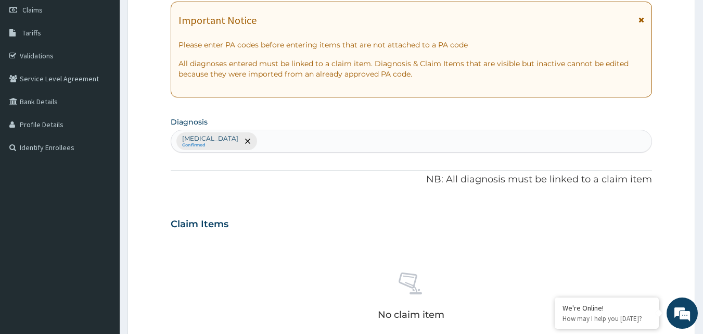
click at [302, 138] on div "Malaria Confirmed" at bounding box center [411, 141] width 481 height 22
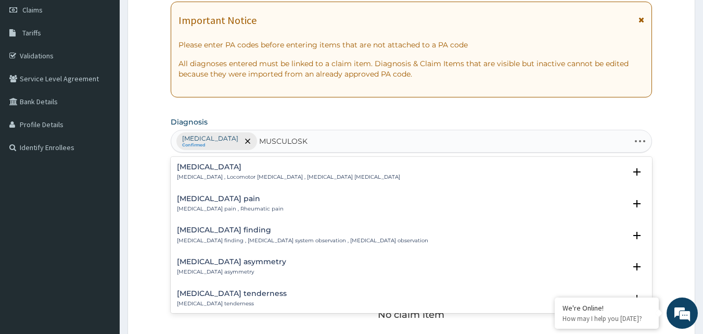
type input "MUSCULOSKE"
click at [263, 188] on div "Rheumatism Rheumatism , Locomotor pain disorder , Musculoskeletal pain disorder…" at bounding box center [412, 175] width 482 height 32
click at [228, 200] on h4 "Musculoskeletal pain" at bounding box center [230, 199] width 107 height 8
click at [227, 210] on p "Musculoskeletal pain , Rheumatic pain" at bounding box center [230, 208] width 107 height 7
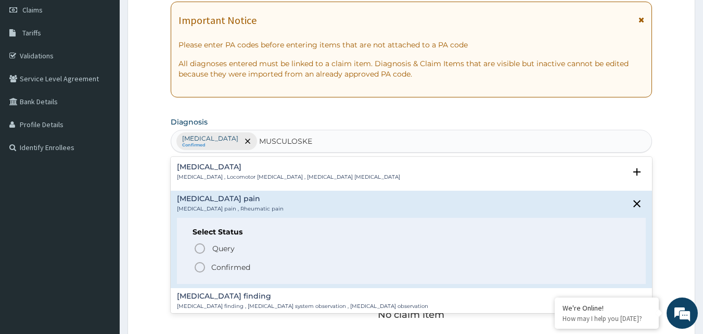
click at [219, 268] on p "Confirmed" at bounding box center [230, 267] width 39 height 10
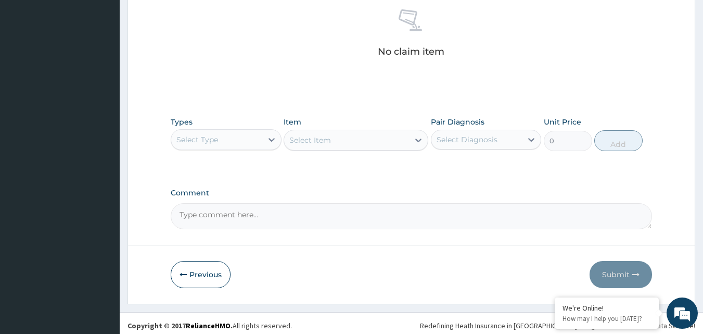
scroll to position [417, 0]
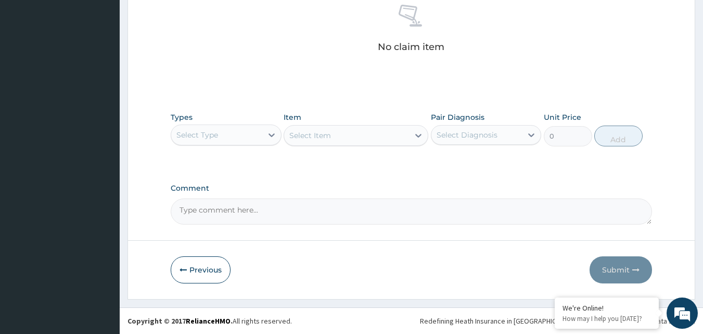
click at [257, 132] on div "Select Type" at bounding box center [216, 134] width 91 height 17
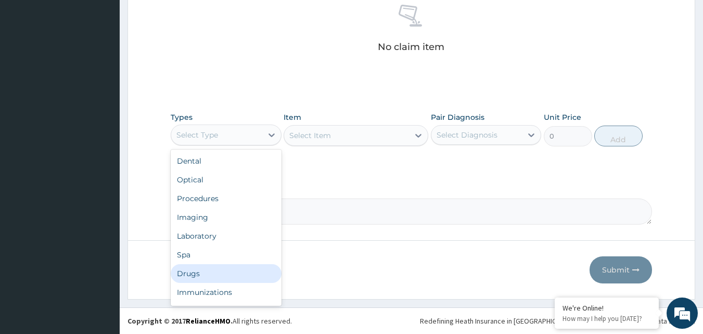
click at [224, 268] on div "Drugs" at bounding box center [226, 273] width 111 height 19
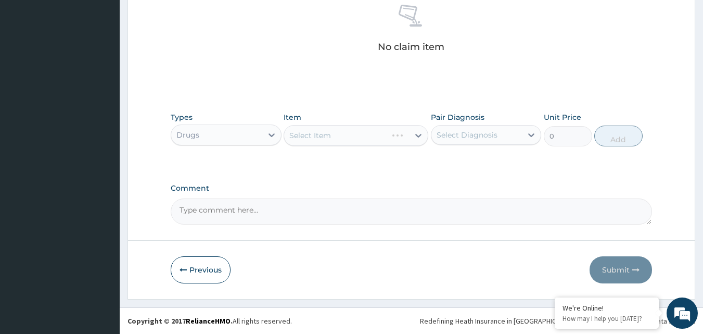
click at [404, 127] on div "Select Item" at bounding box center [356, 135] width 145 height 21
click at [402, 135] on div "Select Item" at bounding box center [356, 135] width 145 height 21
click at [387, 139] on div "Select Item" at bounding box center [335, 135] width 103 height 17
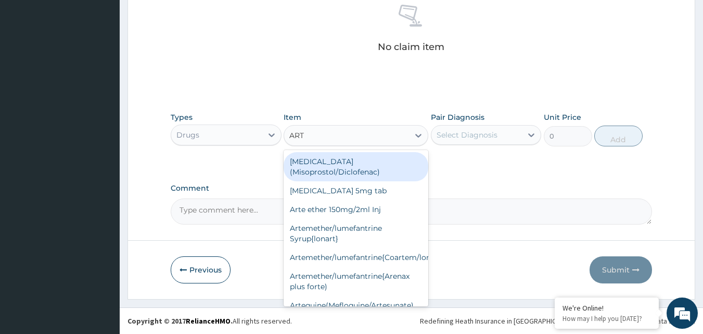
type input "ARTE"
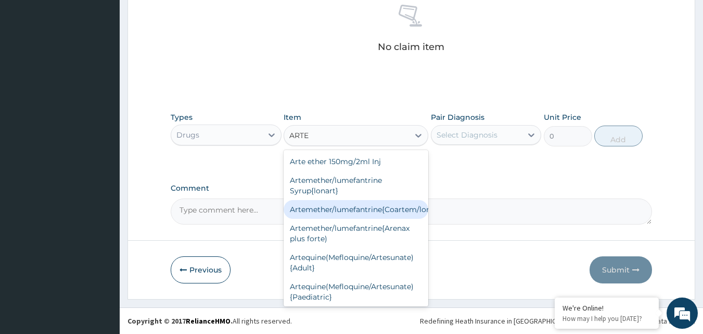
click at [382, 209] on div "Artemether/lumefantrine{Coartem/lonart}" at bounding box center [356, 209] width 145 height 19
type input "400"
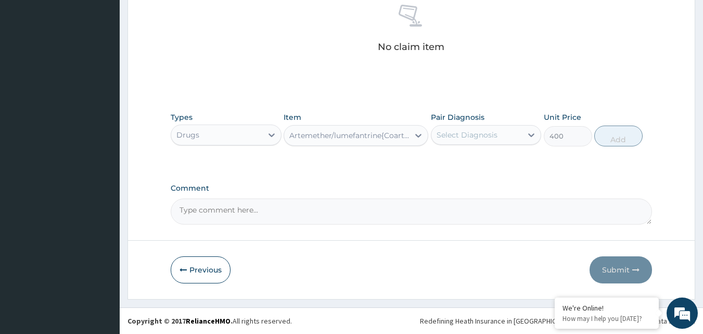
click at [515, 136] on div "Select Diagnosis" at bounding box center [476, 134] width 91 height 17
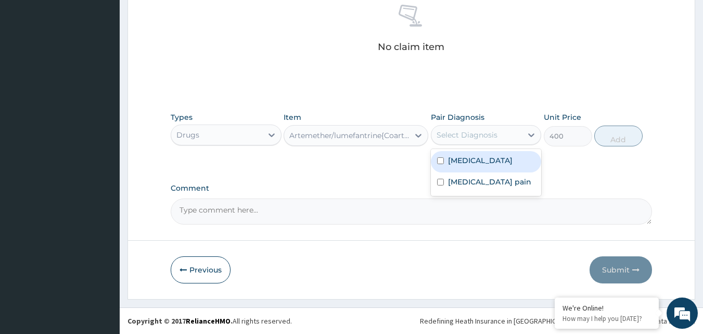
click at [487, 159] on div "Malaria" at bounding box center [486, 161] width 111 height 21
checkbox input "true"
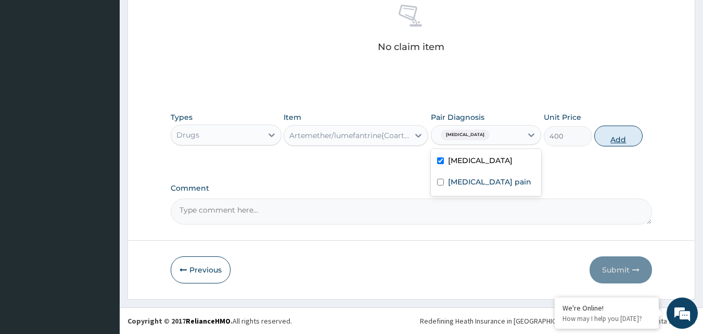
click at [619, 133] on button "Add" at bounding box center [618, 135] width 48 height 21
type input "0"
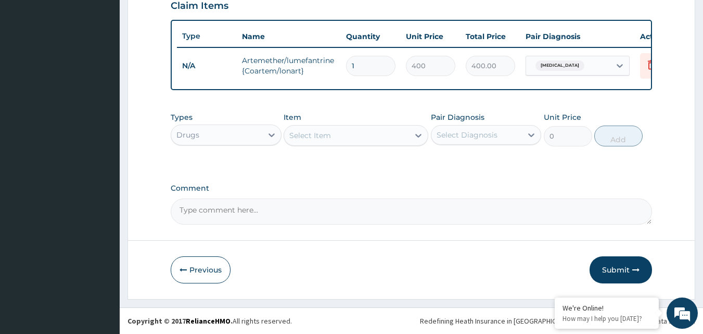
scroll to position [375, 0]
type input "0.00"
type input "6"
type input "2400.00"
type input "6"
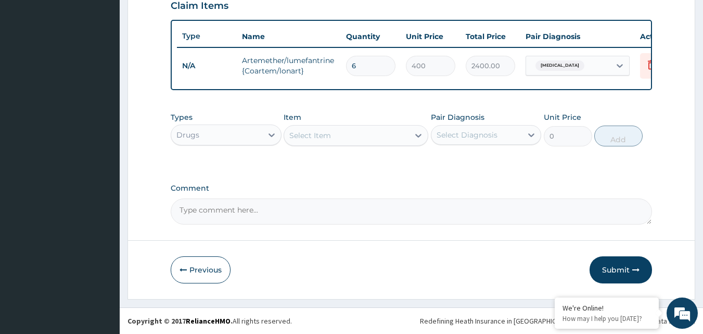
click at [338, 134] on div "Select Item" at bounding box center [346, 135] width 125 height 17
click at [337, 134] on div "Select Item" at bounding box center [346, 135] width 125 height 17
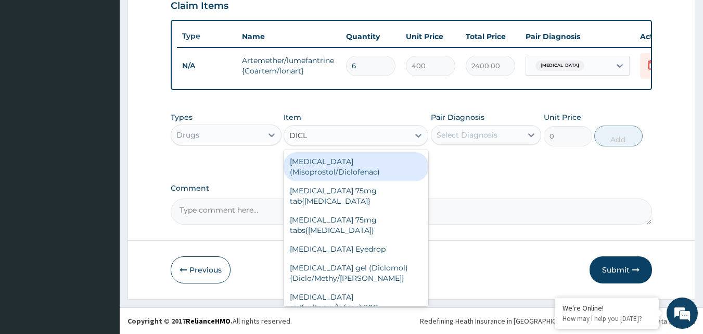
type input "DICLO"
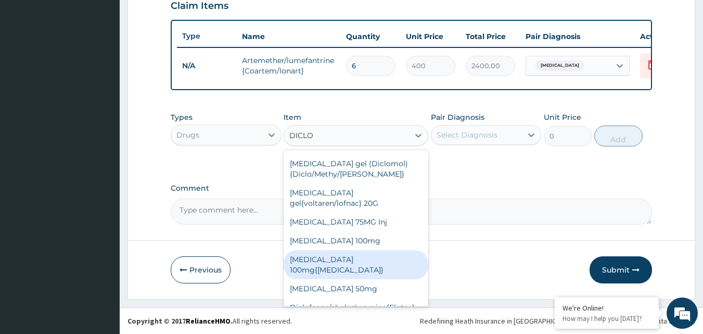
scroll to position [106, 0]
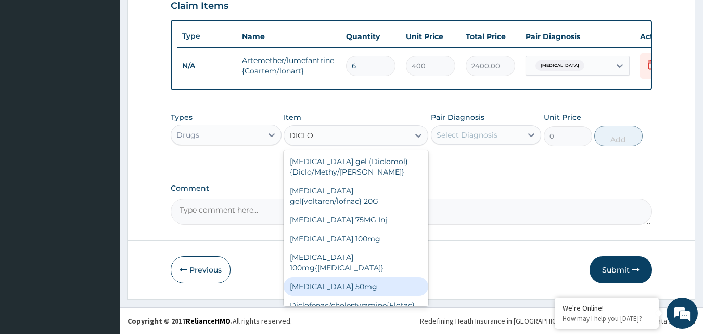
drag, startPoint x: 368, startPoint y: 276, endPoint x: 369, endPoint y: 270, distance: 6.8
click at [369, 277] on div "Diclofenac sodium 50mg" at bounding box center [356, 286] width 145 height 19
type input "80"
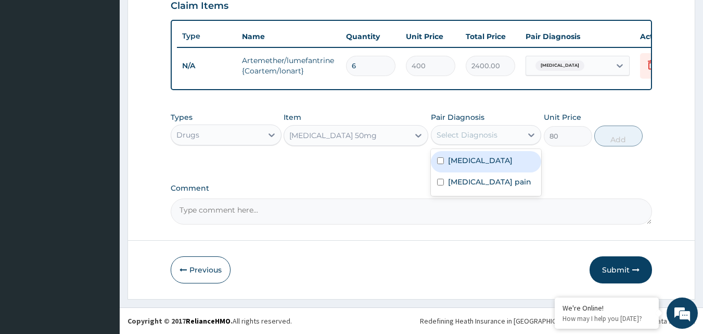
drag, startPoint x: 490, startPoint y: 126, endPoint x: 492, endPoint y: 137, distance: 11.0
click at [493, 132] on div "Select Diagnosis" at bounding box center [476, 134] width 91 height 17
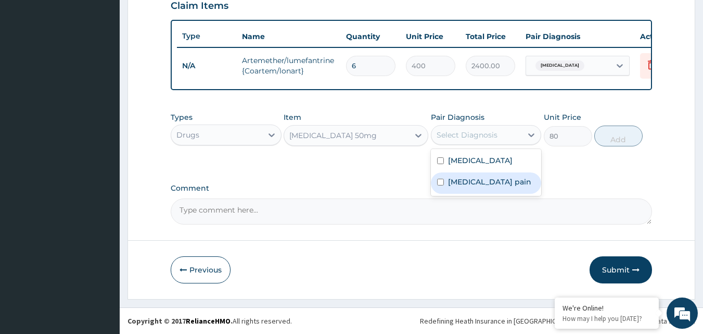
click at [475, 189] on div "Musculoskeletal pain" at bounding box center [486, 182] width 111 height 21
checkbox input "true"
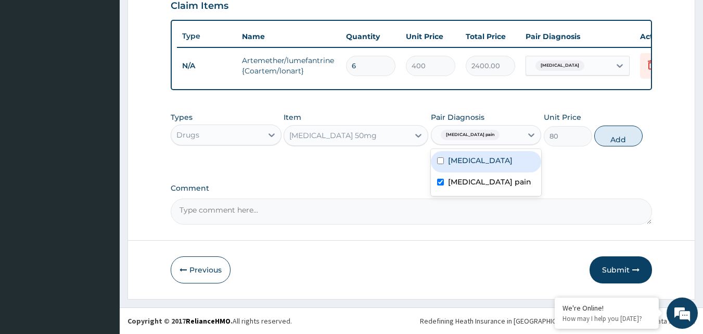
click at [607, 133] on button "Add" at bounding box center [618, 135] width 48 height 21
type input "0"
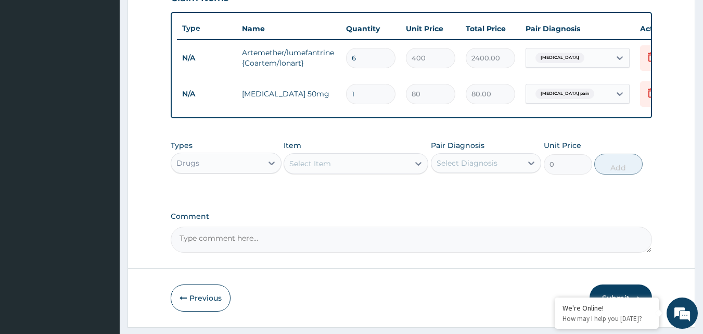
type input "10"
type input "800.00"
type input "10"
click at [380, 168] on div "Select Item" at bounding box center [346, 163] width 125 height 17
type input "B"
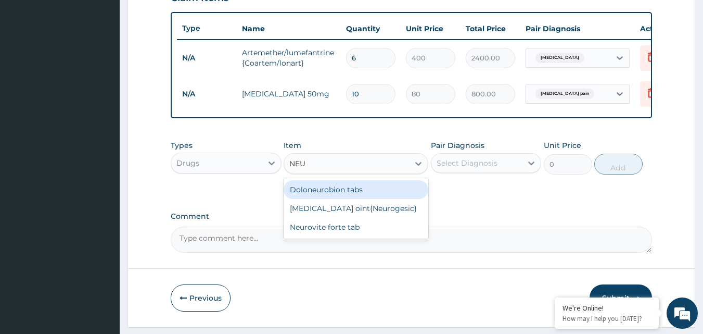
type input "NEUR"
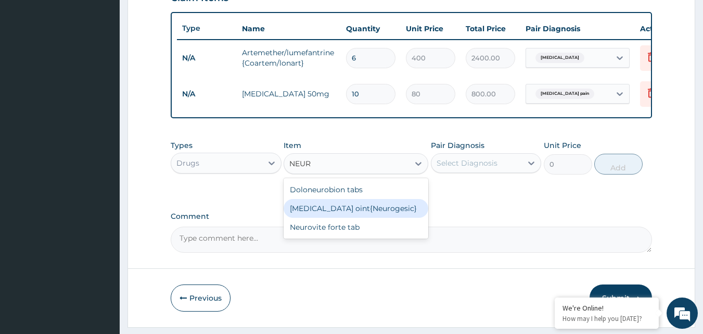
click at [391, 211] on div "Methyl salicylate oint{Neurogesic}" at bounding box center [356, 208] width 145 height 19
type input "1600"
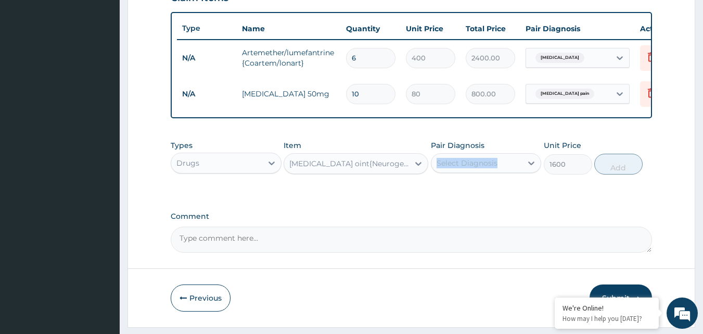
drag, startPoint x: 500, startPoint y: 157, endPoint x: 503, endPoint y: 162, distance: 6.5
click at [503, 162] on div "Pair Diagnosis Select Diagnosis" at bounding box center [486, 157] width 111 height 34
click at [504, 169] on div "Select Diagnosis" at bounding box center [476, 163] width 91 height 17
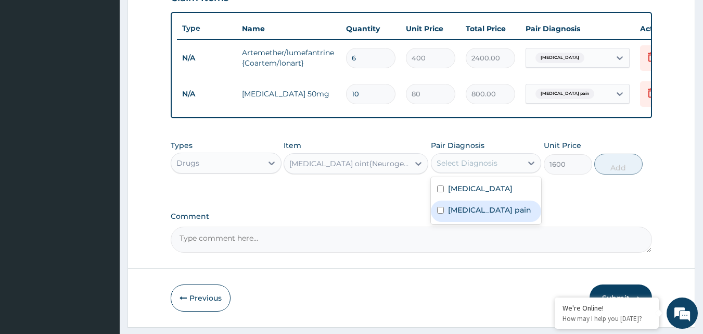
click at [496, 212] on label "Musculoskeletal pain" at bounding box center [489, 209] width 83 height 10
checkbox input "true"
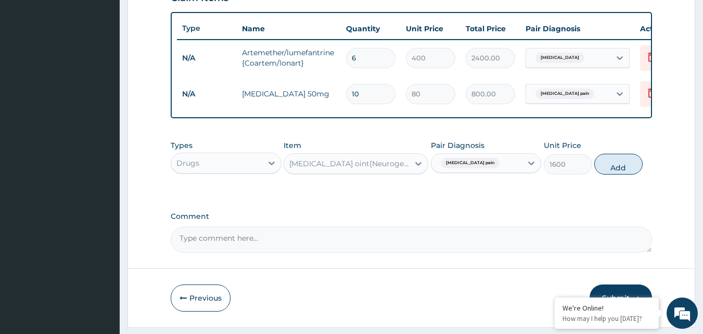
drag, startPoint x: 623, startPoint y: 178, endPoint x: 610, endPoint y: 173, distance: 14.0
click at [624, 174] on button "Add" at bounding box center [618, 163] width 48 height 21
type input "0"
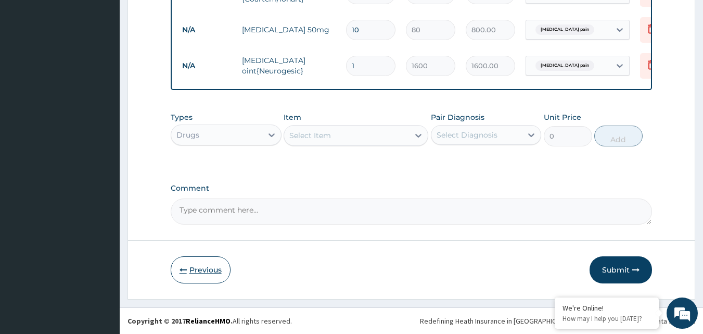
click at [203, 282] on button "Previous" at bounding box center [201, 269] width 60 height 27
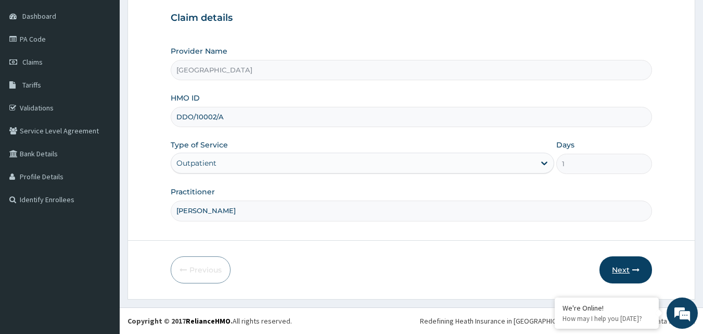
click at [623, 257] on button "Next" at bounding box center [625, 269] width 53 height 27
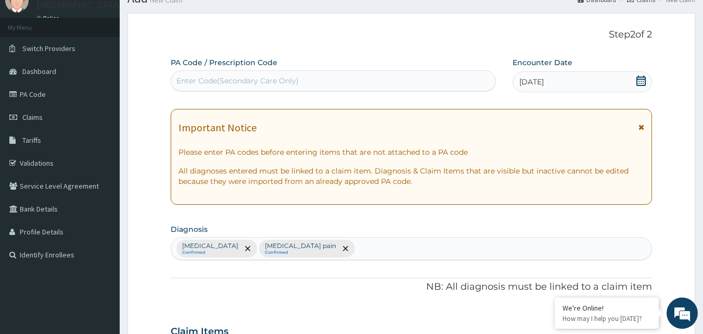
scroll to position [0, 0]
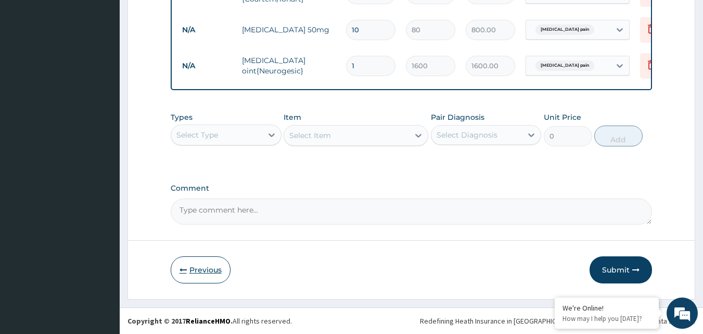
click at [212, 268] on button "Previous" at bounding box center [201, 269] width 60 height 27
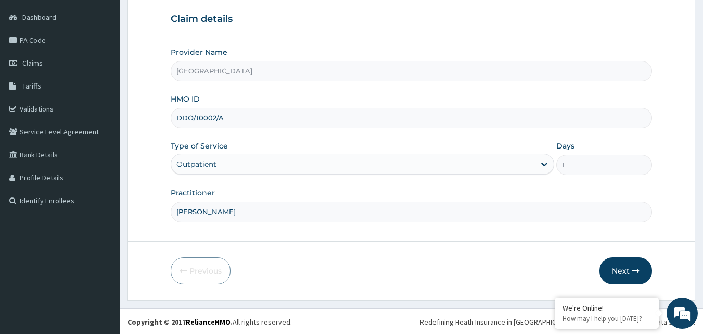
scroll to position [97, 0]
click at [635, 275] on button "Next" at bounding box center [625, 269] width 53 height 27
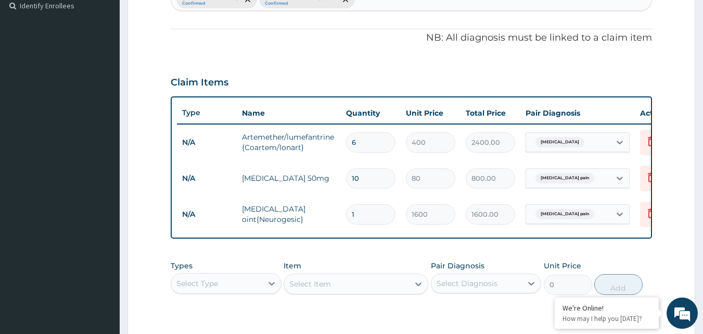
scroll to position [447, 0]
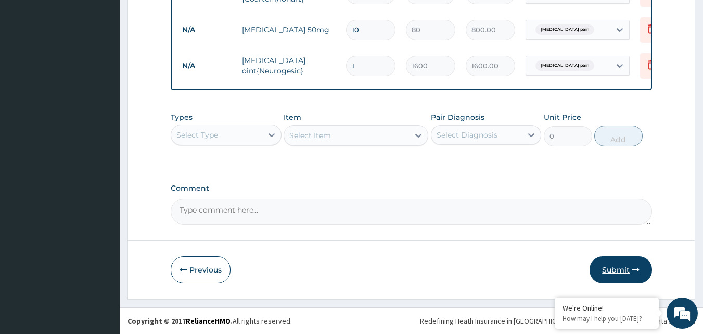
click at [618, 274] on button "Submit" at bounding box center [621, 269] width 62 height 27
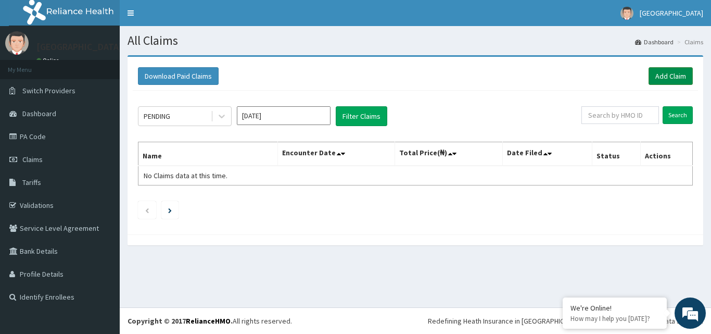
click at [672, 78] on link "Add Claim" at bounding box center [670, 76] width 44 height 18
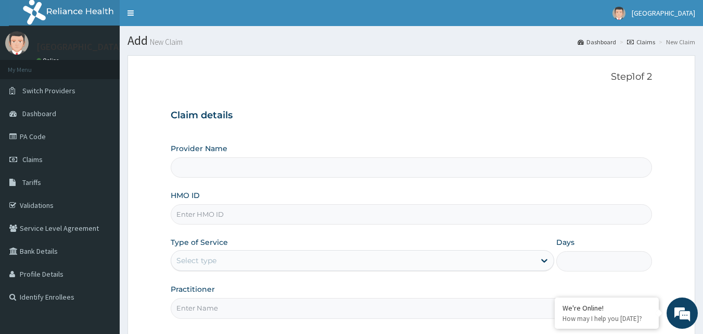
click at [208, 203] on div "HMO ID" at bounding box center [412, 207] width 482 height 34
click at [206, 213] on input "HMO ID" at bounding box center [412, 214] width 482 height 20
type input "EXT"
type input "[GEOGRAPHIC_DATA]"
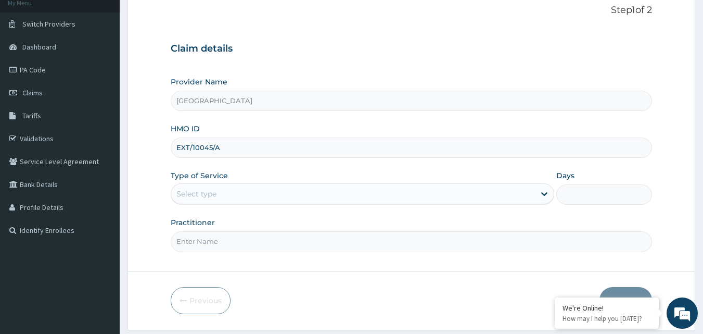
scroll to position [97, 0]
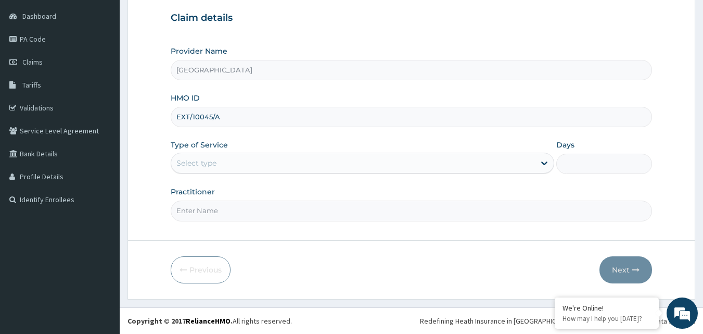
type input "EXT/10045/A"
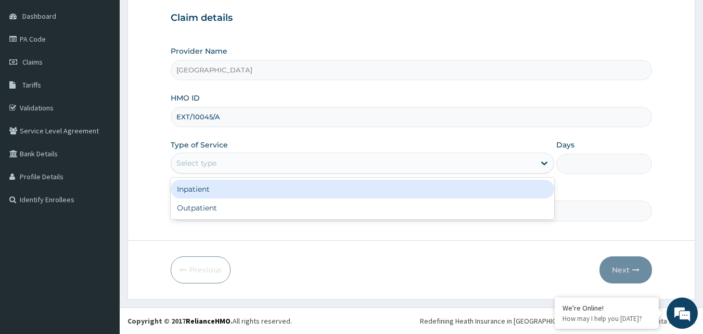
click at [252, 167] on div "Select type" at bounding box center [353, 163] width 364 height 17
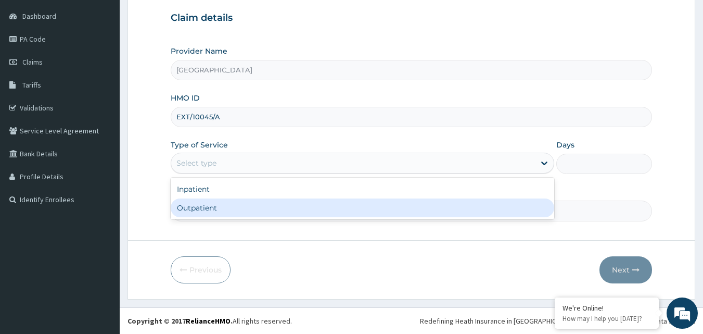
click at [237, 215] on div "Outpatient" at bounding box center [362, 207] width 383 height 19
type input "1"
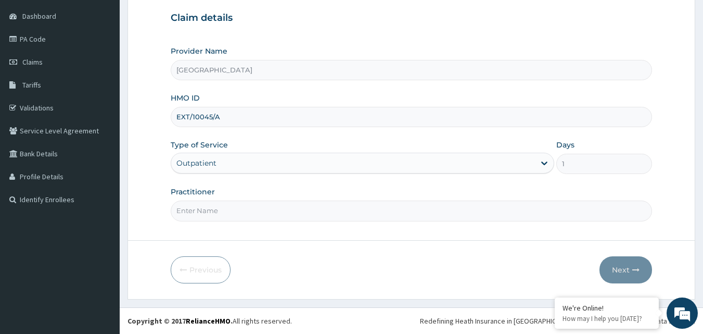
click at [226, 208] on input "Practitioner" at bounding box center [412, 210] width 482 height 20
type input "[PERSON_NAME]"
click at [636, 269] on icon "button" at bounding box center [635, 269] width 7 height 7
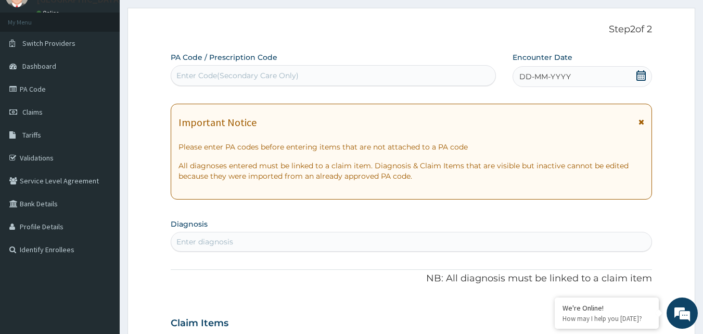
scroll to position [0, 0]
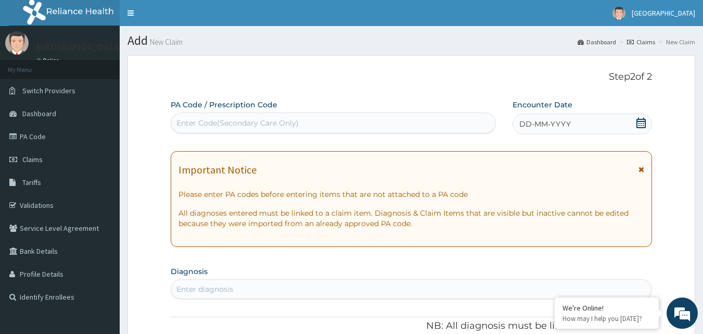
click at [641, 122] on icon at bounding box center [641, 123] width 10 height 10
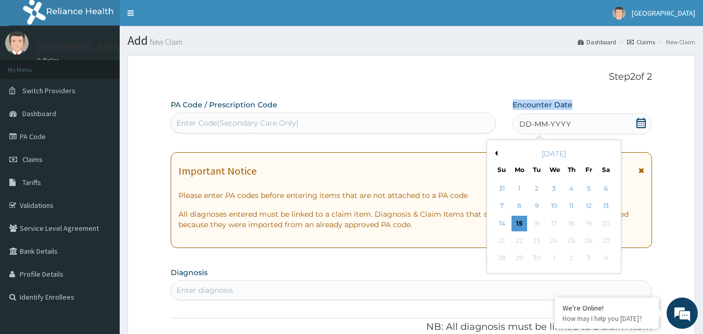
click at [496, 152] on button "Previous Month" at bounding box center [494, 152] width 5 height 5
click at [553, 222] on div "13" at bounding box center [554, 223] width 16 height 16
click at [553, 222] on p "All diagnoses entered must be linked to a claim item. Diagnosis & Claim Items t…" at bounding box center [411, 219] width 466 height 21
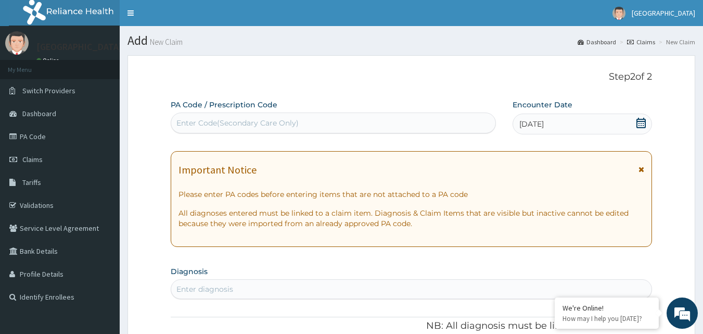
click at [313, 127] on div "Enter Code(Secondary Care Only)" at bounding box center [333, 122] width 325 height 17
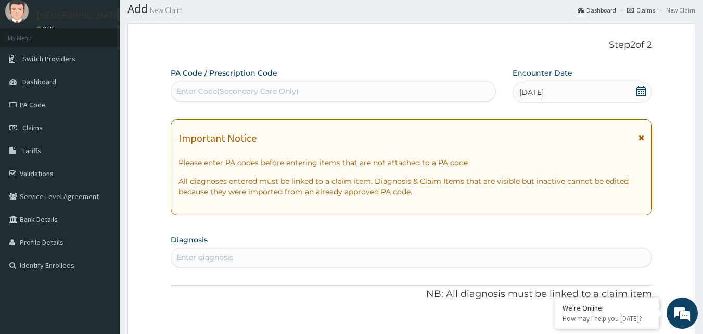
scroll to position [156, 0]
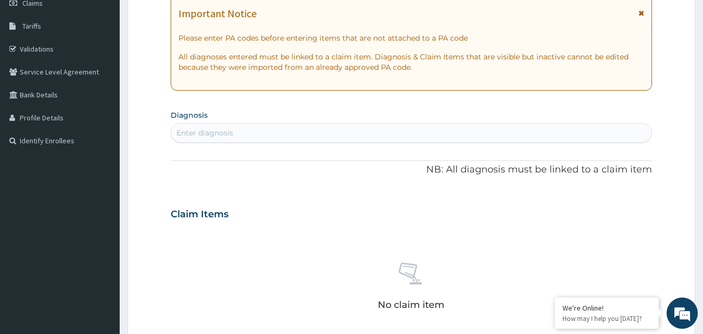
click at [326, 133] on div "Enter diagnosis" at bounding box center [411, 132] width 481 height 17
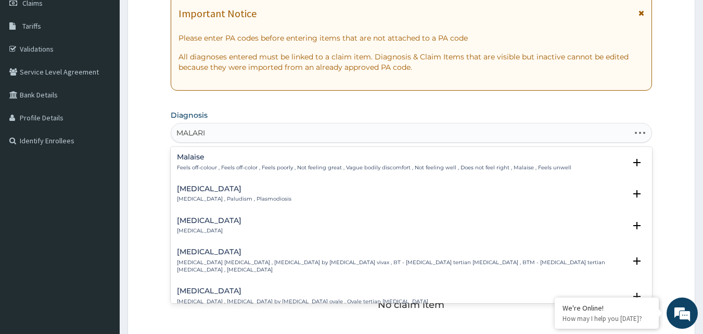
type input "[MEDICAL_DATA]"
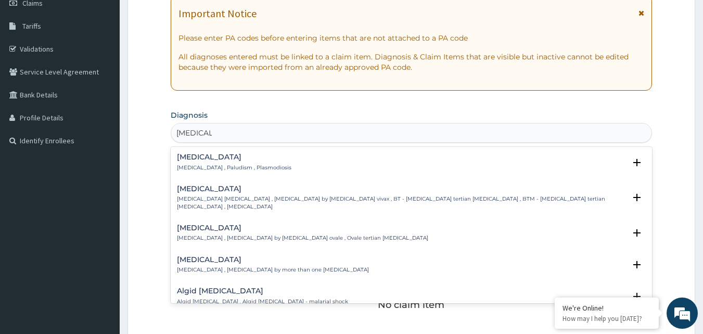
click at [194, 165] on p "[MEDICAL_DATA] , Paludism , Plasmodiosis" at bounding box center [234, 167] width 114 height 7
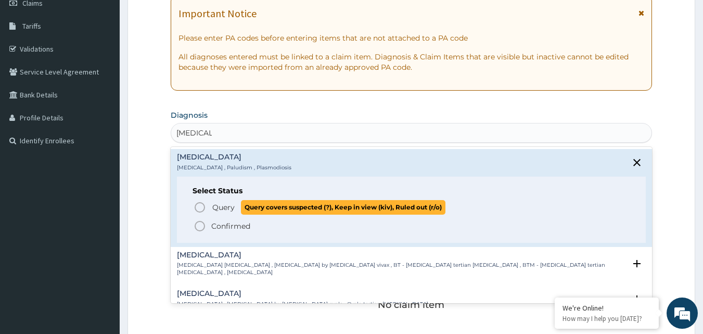
click at [211, 203] on span "Query Query covers suspected (?), Keep in view (kiv), Ruled out (r/o)" at bounding box center [412, 207] width 437 height 14
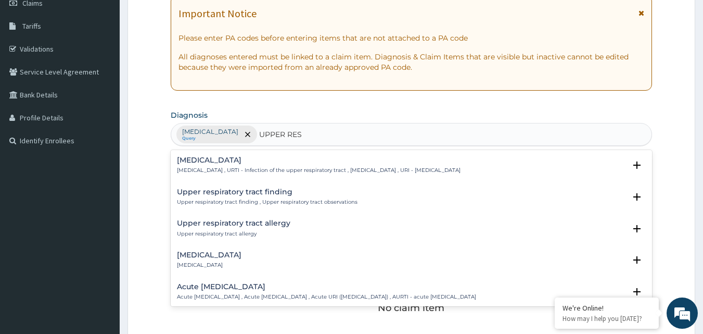
type input "UPPER RESP"
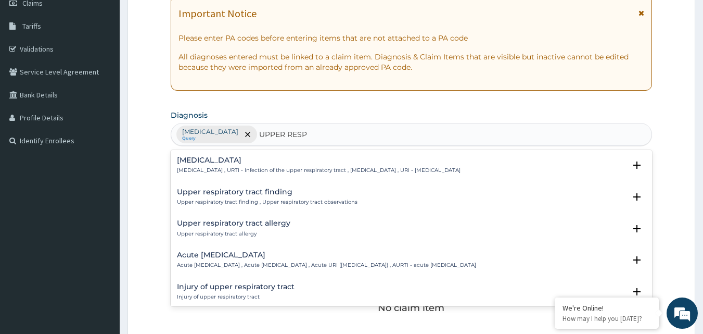
click at [262, 162] on h4 "[MEDICAL_DATA]" at bounding box center [319, 160] width 284 height 8
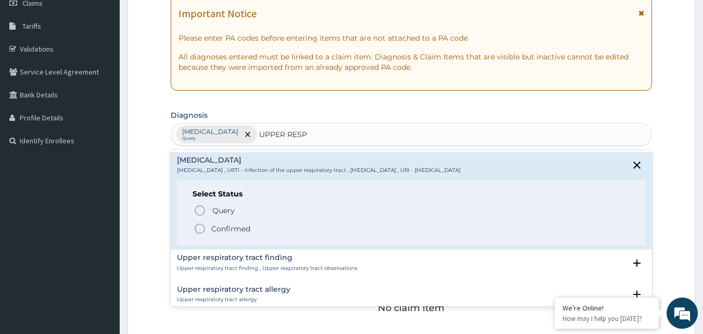
click at [223, 219] on div "Query Query covers suspected (?), Keep in view (kiv), Ruled out (r/o) Confirmed" at bounding box center [412, 219] width 438 height 32
click at [221, 225] on p "Confirmed" at bounding box center [230, 228] width 39 height 10
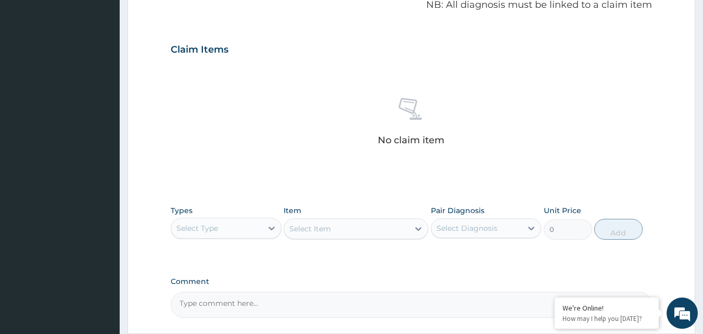
scroll to position [364, 0]
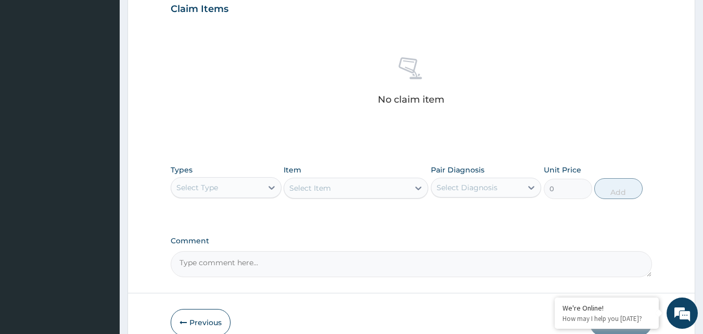
click at [237, 187] on div "Select Type" at bounding box center [216, 187] width 91 height 17
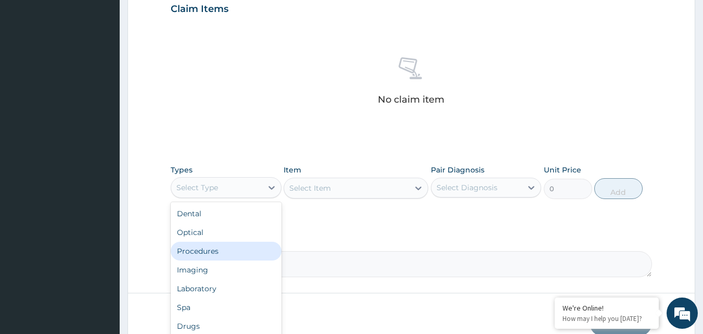
click at [214, 253] on div "Procedures" at bounding box center [226, 250] width 111 height 19
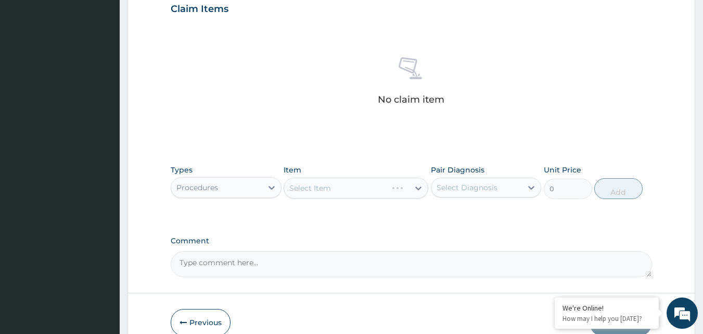
click at [390, 189] on div "Select Item" at bounding box center [356, 187] width 145 height 21
click at [476, 192] on div "Select Diagnosis" at bounding box center [467, 187] width 61 height 10
click at [460, 214] on label "[MEDICAL_DATA]" at bounding box center [480, 213] width 65 height 10
checkbox input "true"
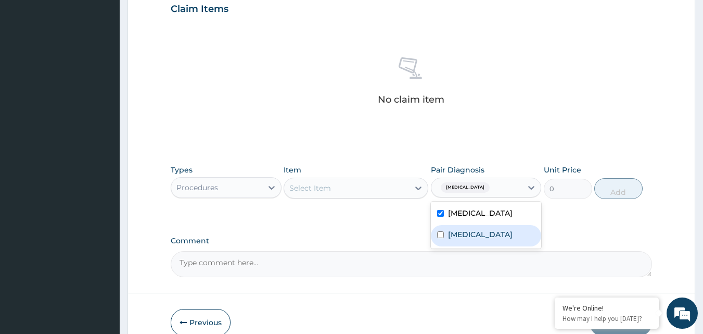
drag, startPoint x: 475, startPoint y: 245, endPoint x: 411, endPoint y: 216, distance: 70.1
click at [470, 239] on label "Upper respiratory infection" at bounding box center [480, 234] width 65 height 10
checkbox input "true"
click at [352, 190] on div "Select Item" at bounding box center [346, 188] width 125 height 17
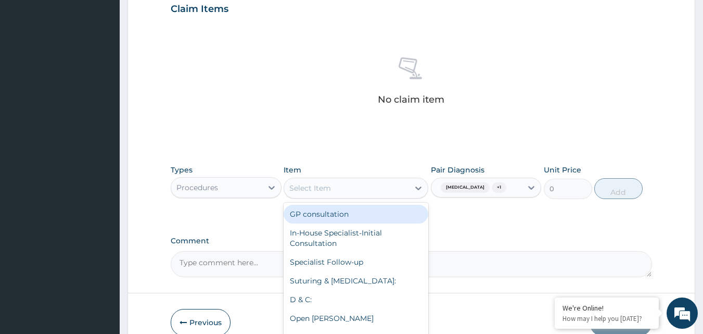
click at [365, 196] on div "Select Item" at bounding box center [346, 188] width 125 height 17
click at [360, 212] on div "GP consultation" at bounding box center [356, 213] width 145 height 19
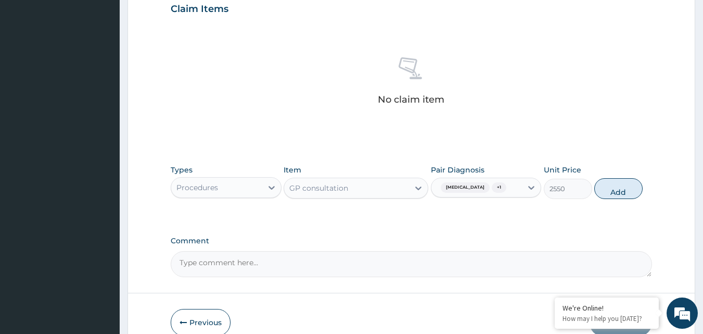
drag, startPoint x: 611, startPoint y: 186, endPoint x: 581, endPoint y: 176, distance: 32.3
click at [612, 186] on button "Add" at bounding box center [618, 188] width 48 height 21
type input "0"
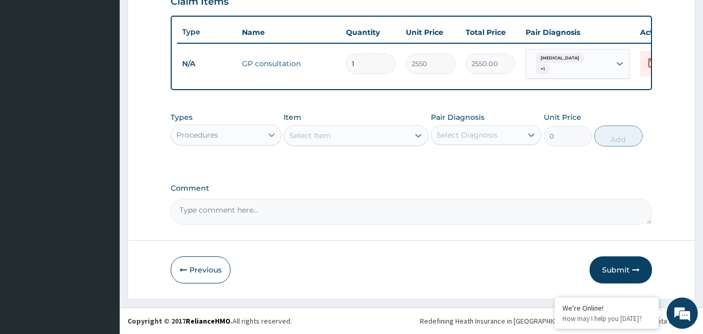
scroll to position [375, 0]
click at [245, 137] on div "Procedures" at bounding box center [216, 134] width 91 height 17
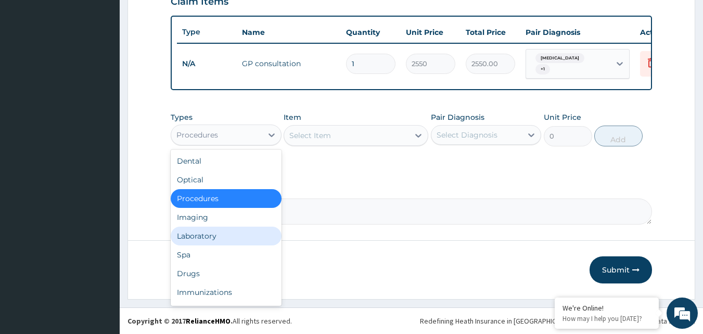
click at [220, 230] on div "Laboratory" at bounding box center [226, 235] width 111 height 19
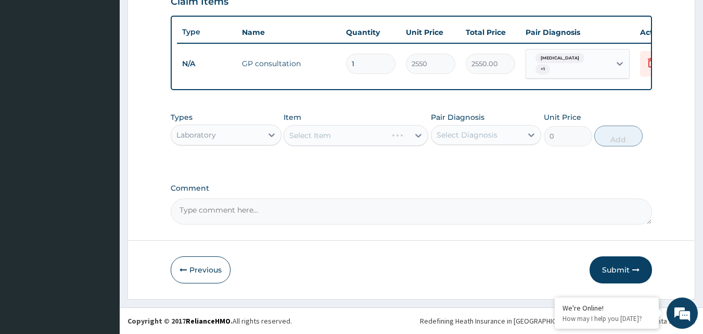
click at [492, 134] on div "Select Diagnosis" at bounding box center [467, 135] width 61 height 10
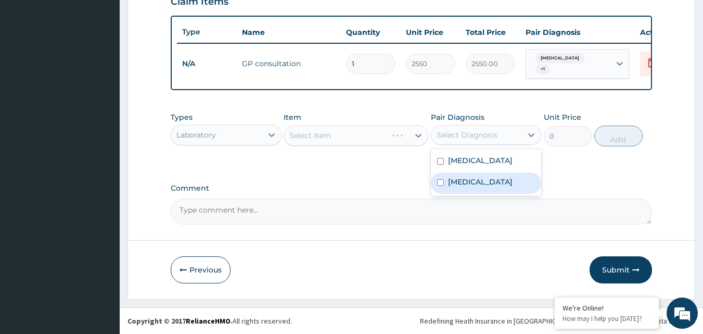
click at [461, 183] on label "Upper respiratory infection" at bounding box center [480, 181] width 65 height 10
checkbox input "true"
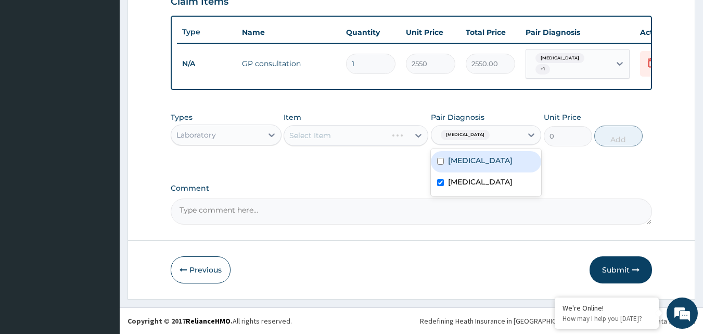
click at [376, 140] on div "Select Item" at bounding box center [356, 135] width 145 height 21
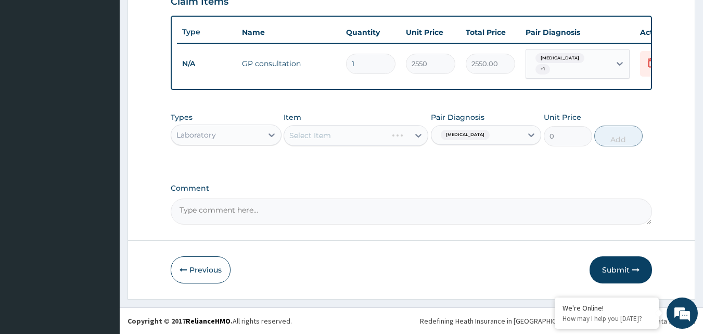
click at [376, 140] on div "Select Item" at bounding box center [356, 135] width 145 height 21
click at [368, 137] on div "Select Item" at bounding box center [346, 135] width 125 height 17
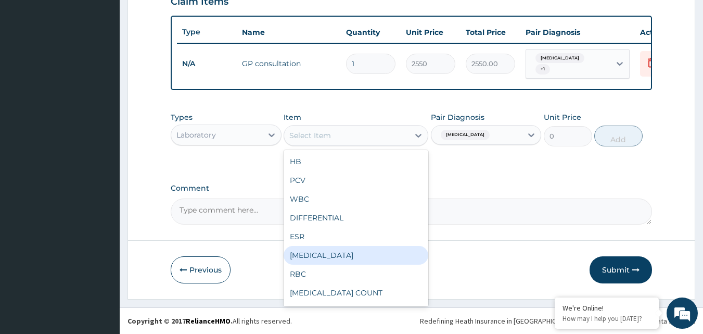
drag, startPoint x: 349, startPoint y: 258, endPoint x: 353, endPoint y: 250, distance: 8.6
click at [349, 253] on div "[MEDICAL_DATA]" at bounding box center [356, 255] width 145 height 19
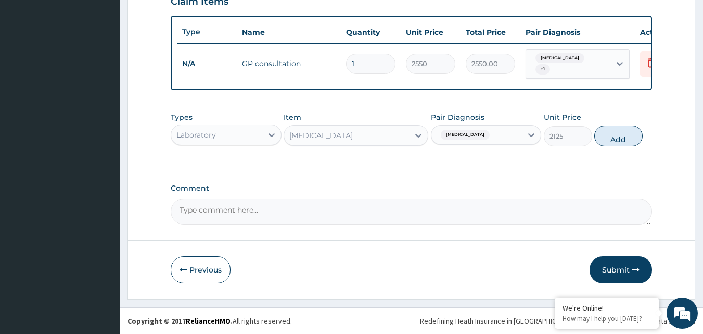
click at [607, 144] on button "Add" at bounding box center [618, 135] width 48 height 21
type input "0"
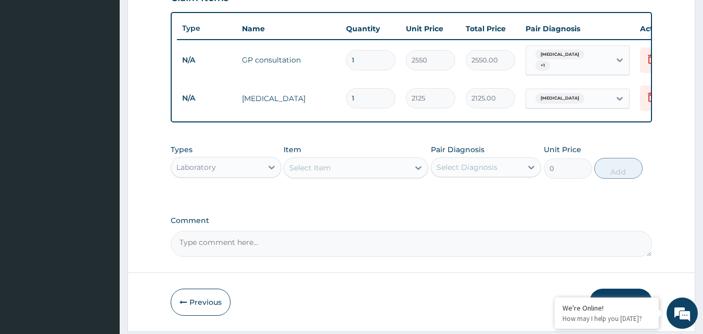
click at [364, 178] on div "Select Item" at bounding box center [356, 167] width 145 height 21
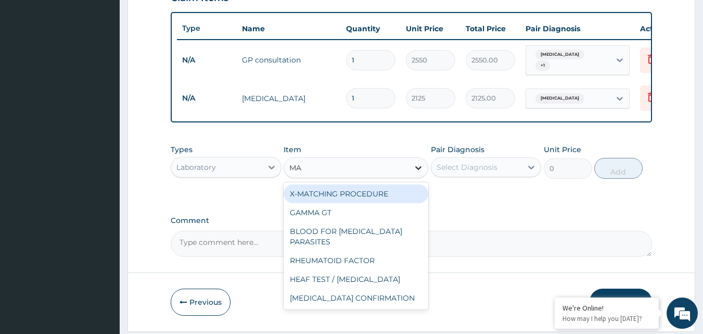
type input "MAL"
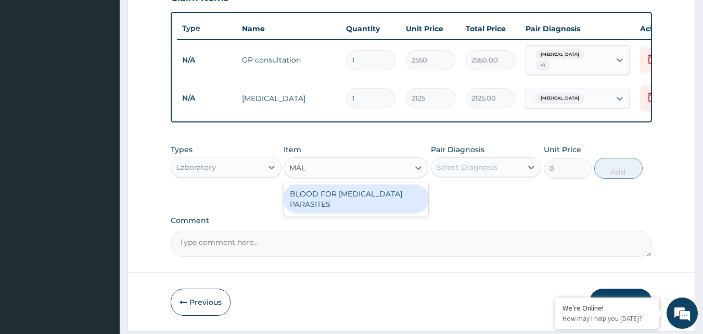
click at [404, 198] on div "BLOOD FOR [MEDICAL_DATA] PARASITES" at bounding box center [356, 198] width 145 height 29
type input "850"
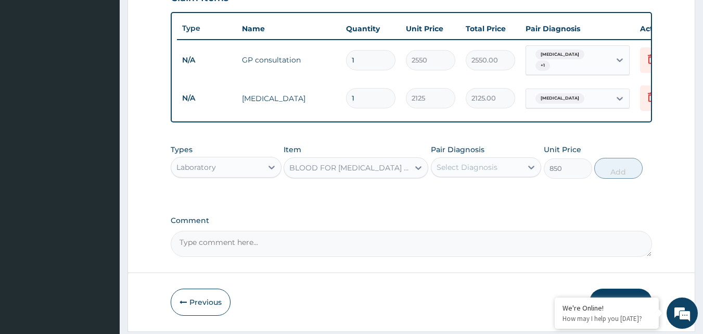
click at [508, 171] on div "Select Diagnosis" at bounding box center [476, 167] width 91 height 17
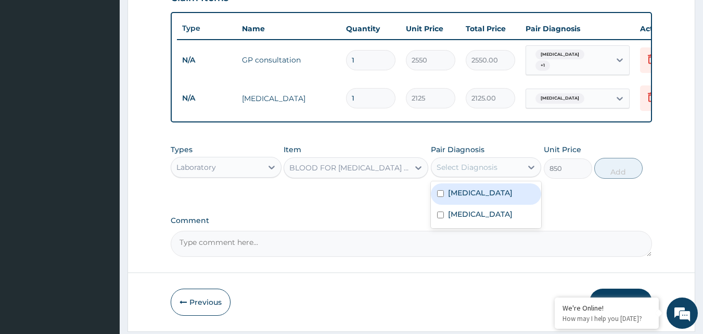
click at [468, 189] on div "[MEDICAL_DATA]" at bounding box center [486, 193] width 111 height 21
checkbox input "true"
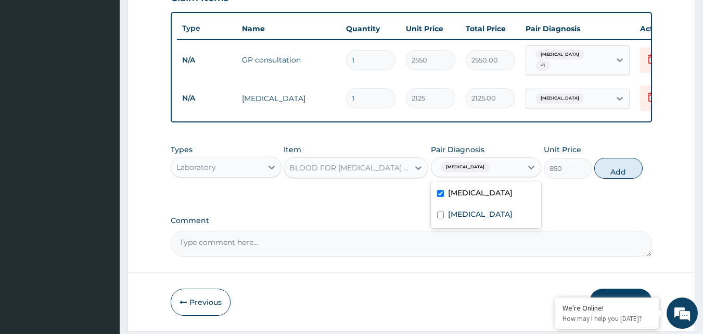
click at [611, 159] on div "Types Laboratory Item BLOOD FOR MALARIA PARASITES Pair Diagnosis option Malaria…" at bounding box center [412, 161] width 482 height 45
click at [619, 172] on button "Add" at bounding box center [618, 168] width 48 height 21
type input "0"
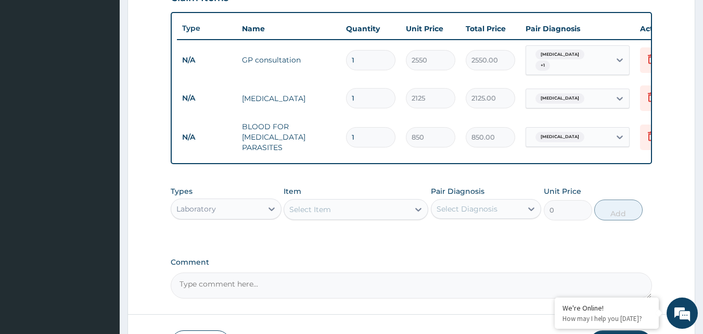
click at [229, 200] on div "Laboratory" at bounding box center [216, 208] width 91 height 17
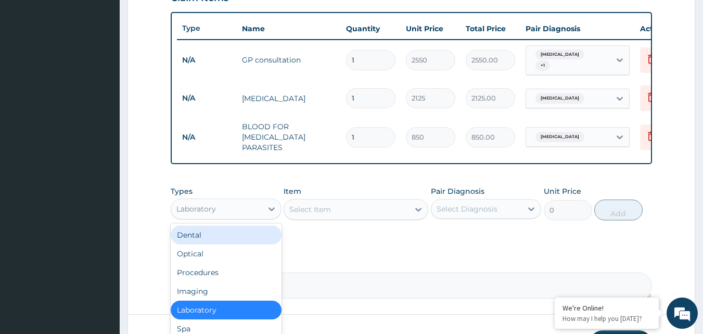
scroll to position [35, 0]
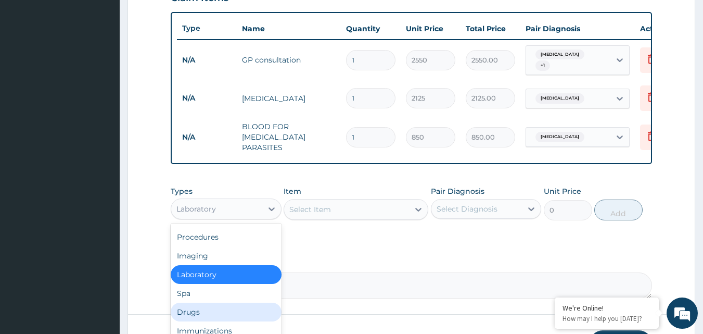
click at [196, 306] on div "Drugs" at bounding box center [226, 311] width 111 height 19
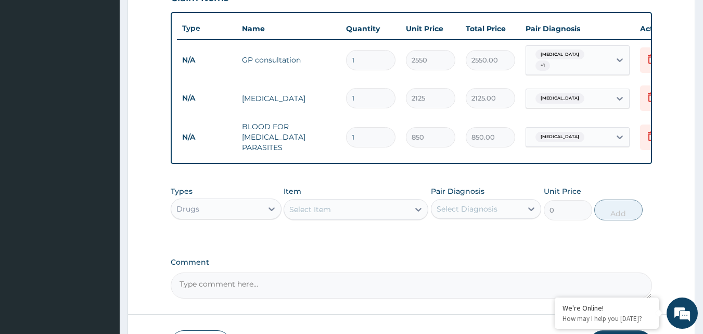
click at [196, 306] on form "Step 2 of 2 PA Code / Prescription Code Enter Code(Secondary Care Only) Encount…" at bounding box center [411, 26] width 568 height 693
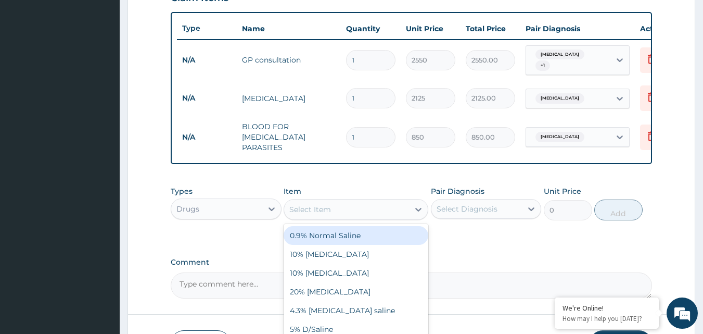
click at [347, 210] on div "Select Item" at bounding box center [346, 209] width 125 height 17
type input "LORAT"
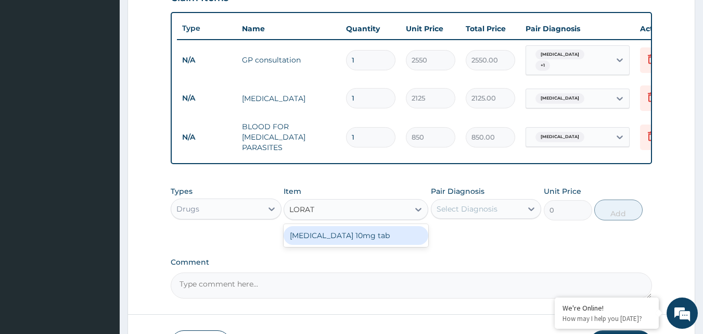
click at [373, 237] on div "[MEDICAL_DATA] 10mg tab" at bounding box center [356, 235] width 145 height 19
type input "80"
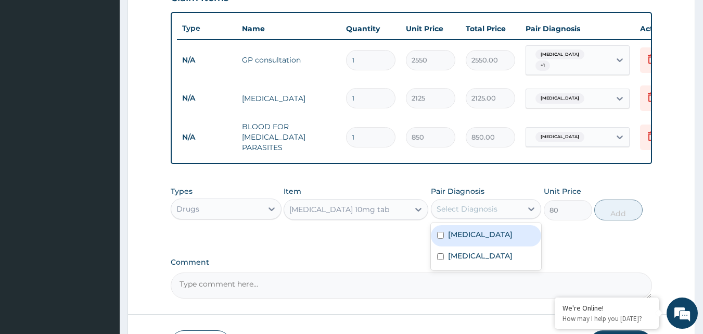
click at [502, 206] on div "Select Diagnosis" at bounding box center [476, 208] width 91 height 17
click at [502, 202] on div "Select Diagnosis" at bounding box center [476, 208] width 91 height 17
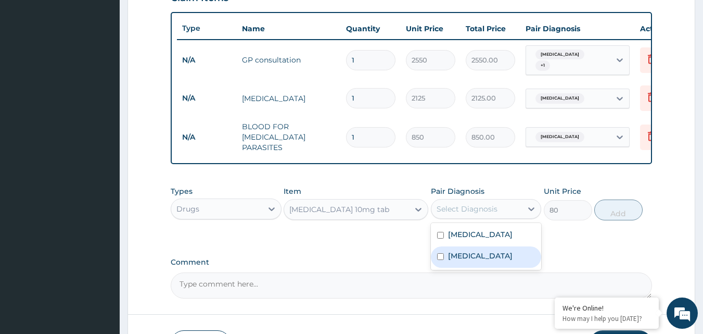
click at [478, 259] on label "[MEDICAL_DATA]" at bounding box center [480, 255] width 65 height 10
checkbox input "true"
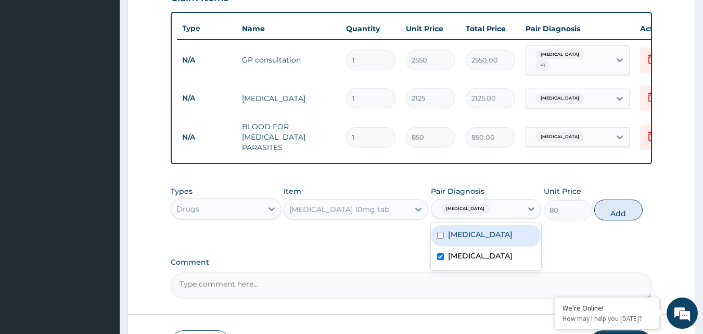
click at [638, 210] on button "Add" at bounding box center [618, 209] width 48 height 21
type input "0"
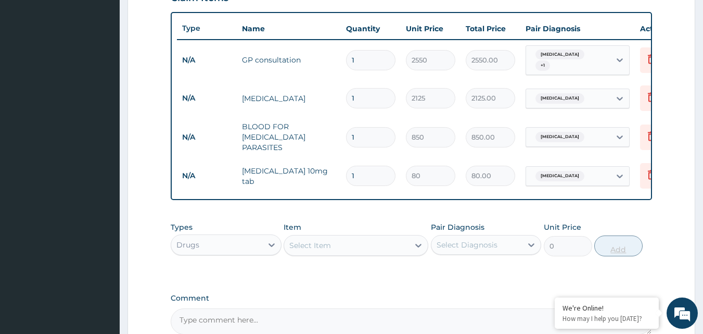
type input "0.00"
type input "5"
type input "400.00"
type input "5"
click at [388, 245] on div "Select Item" at bounding box center [346, 245] width 125 height 17
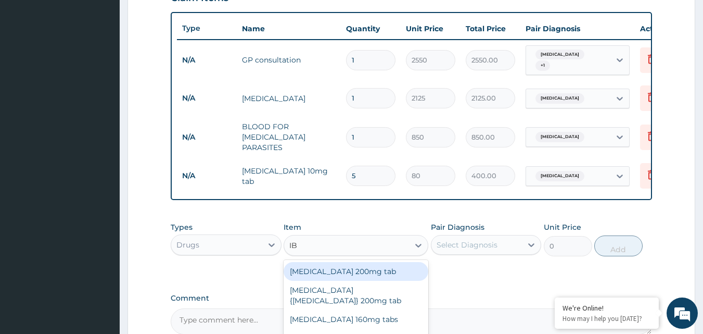
type input "IBU"
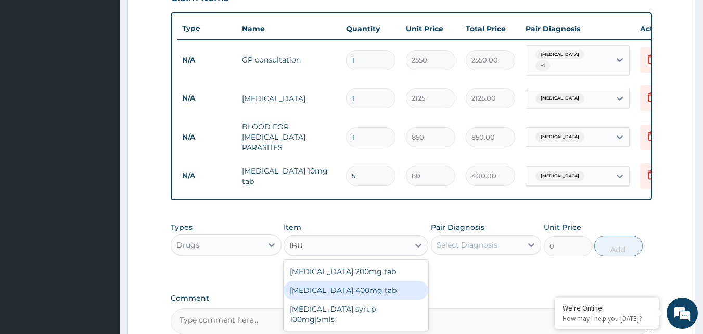
click at [383, 280] on div "[MEDICAL_DATA] 400mg tab" at bounding box center [356, 289] width 145 height 19
type input "40"
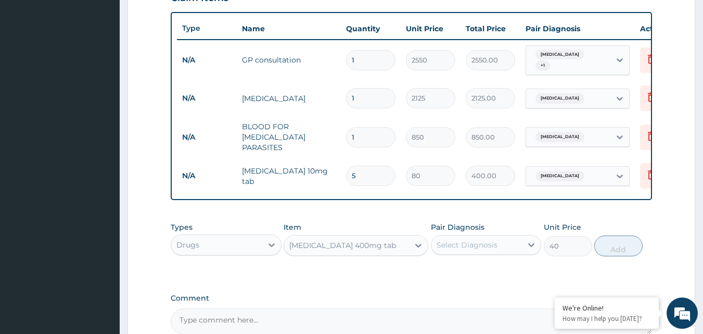
click at [492, 239] on div "Select Diagnosis" at bounding box center [467, 244] width 61 height 10
click at [481, 268] on div "[MEDICAL_DATA]" at bounding box center [486, 271] width 111 height 21
checkbox input "true"
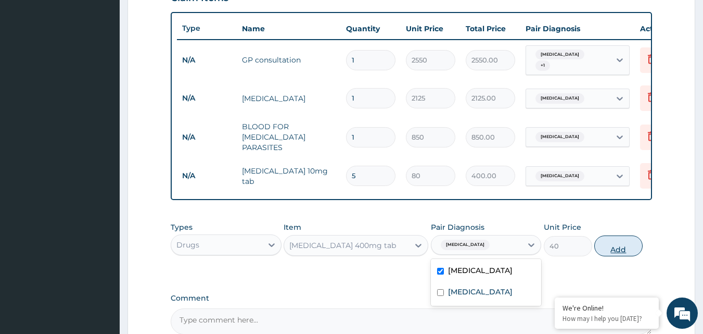
click at [632, 237] on button "Add" at bounding box center [618, 245] width 48 height 21
type input "0"
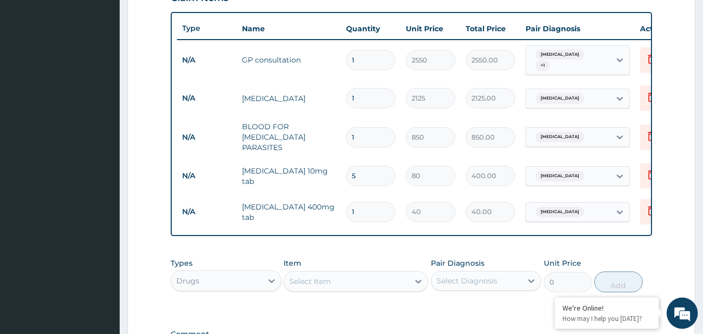
type input "0.00"
type input "6"
type input "240.00"
type input "0.00"
type input "9"
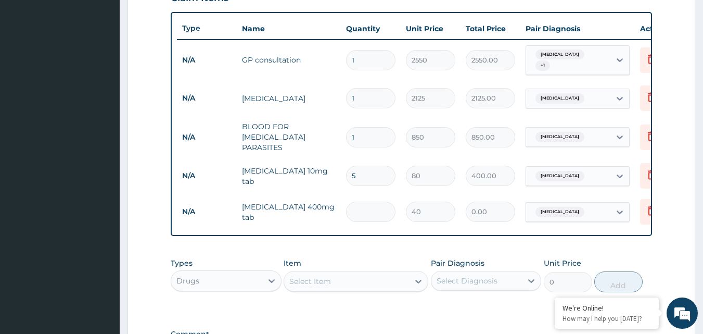
type input "360.00"
type input "9"
click at [368, 275] on div "Select Item" at bounding box center [346, 281] width 125 height 17
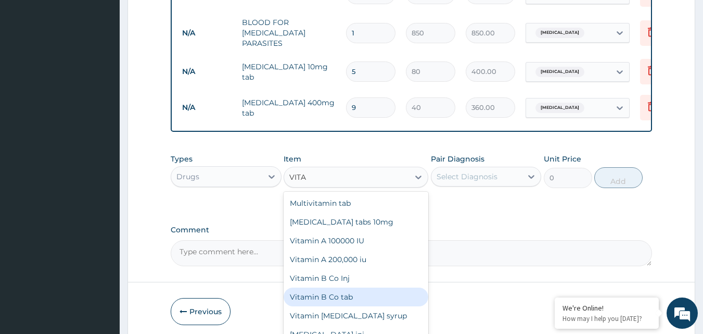
scroll to position [52, 0]
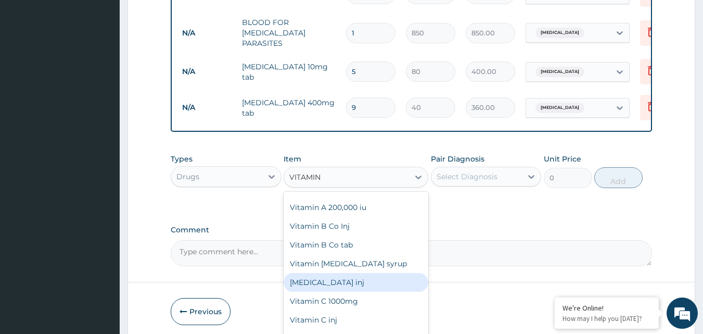
type input "VITAMIN C"
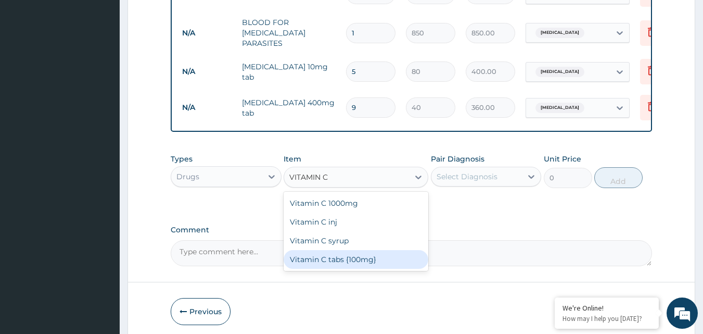
click at [375, 264] on div "Vitamin C tabs {100mg}" at bounding box center [356, 259] width 145 height 19
type input "16"
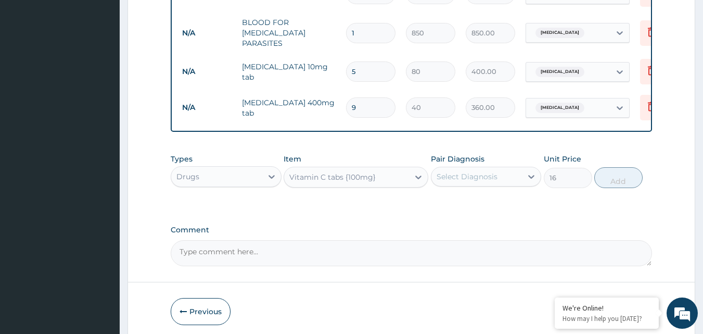
click at [518, 179] on div "Select Diagnosis" at bounding box center [476, 176] width 91 height 17
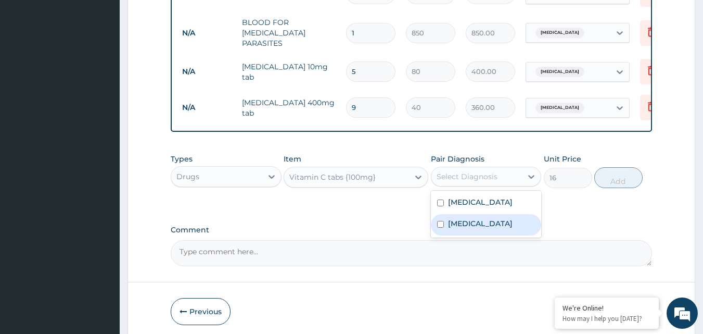
click at [487, 223] on label "[MEDICAL_DATA]" at bounding box center [480, 223] width 65 height 10
checkbox input "true"
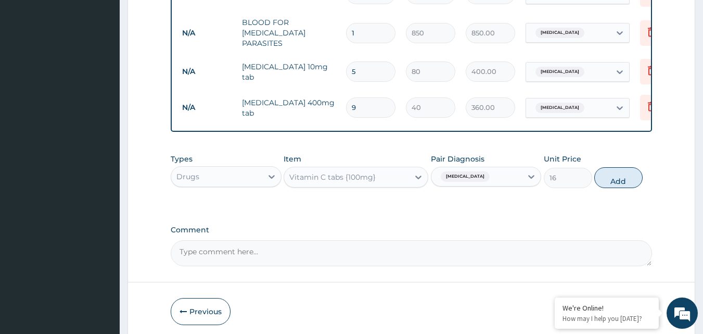
drag, startPoint x: 632, startPoint y: 174, endPoint x: 603, endPoint y: 182, distance: 30.0
click at [630, 174] on button "Add" at bounding box center [618, 177] width 48 height 21
type input "0"
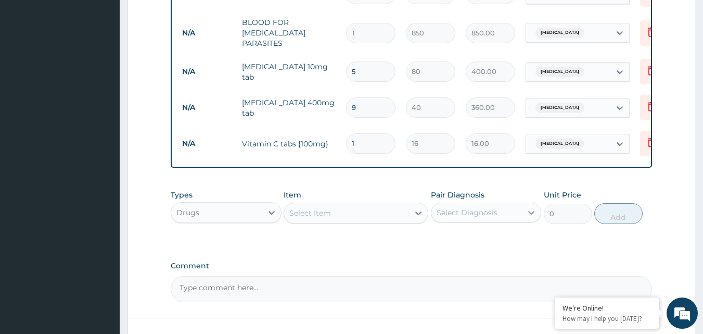
type input "15"
type input "240.00"
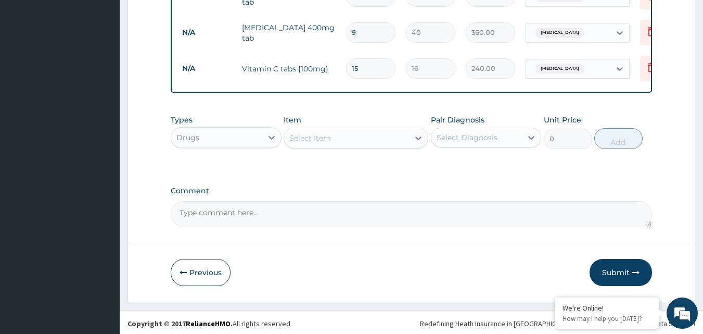
scroll to position [555, 0]
type input "1"
type input "16.00"
type input "0.00"
type input "2"
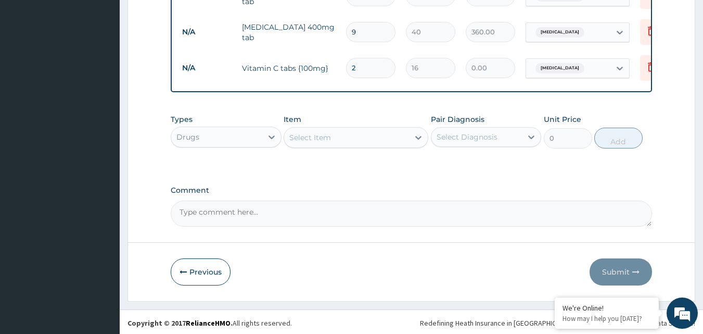
type input "32.00"
type input "21"
type input "336.00"
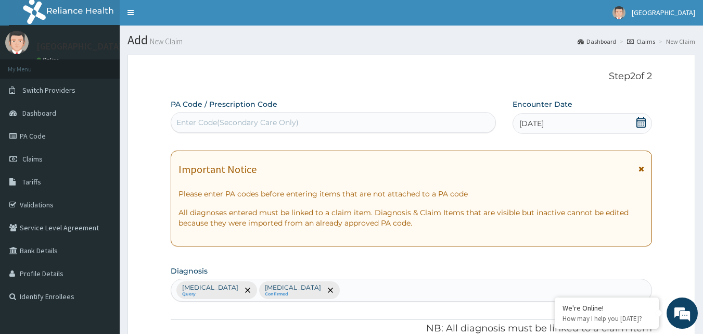
scroll to position [0, 0]
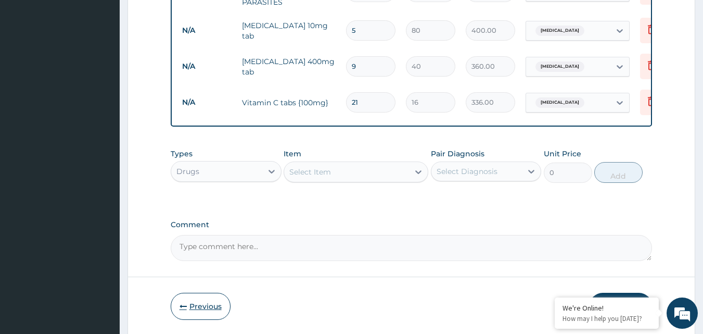
type input "21"
click at [223, 305] on button "Previous" at bounding box center [201, 305] width 60 height 27
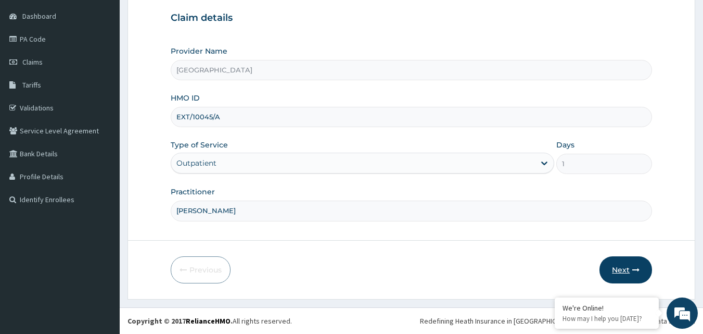
click at [627, 258] on button "Next" at bounding box center [625, 269] width 53 height 27
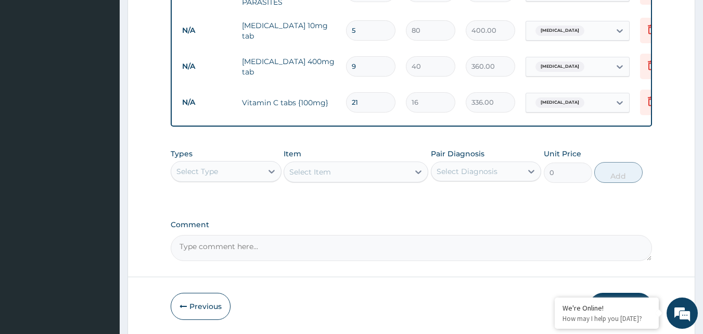
scroll to position [555, 0]
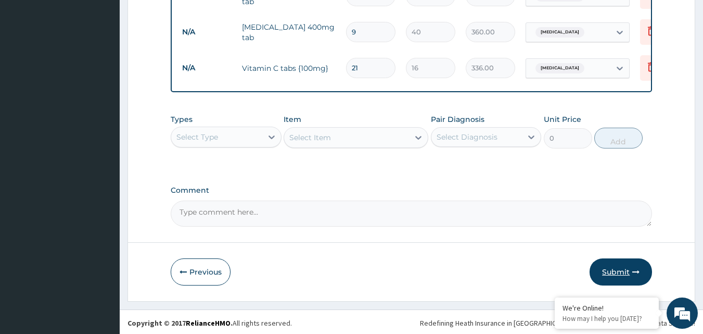
click at [621, 272] on button "Submit" at bounding box center [621, 271] width 62 height 27
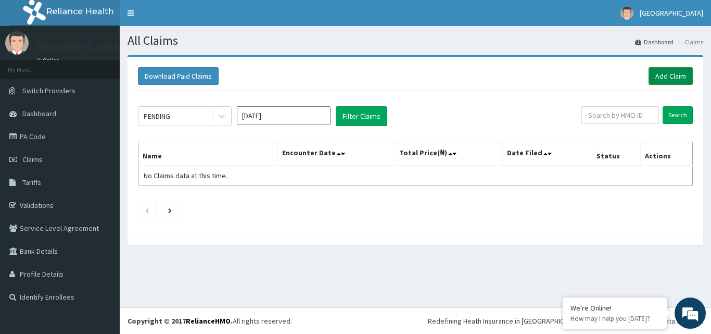
click at [675, 73] on link "Add Claim" at bounding box center [670, 76] width 44 height 18
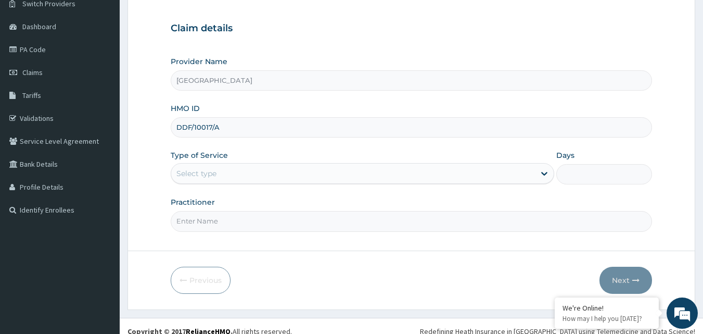
scroll to position [97, 0]
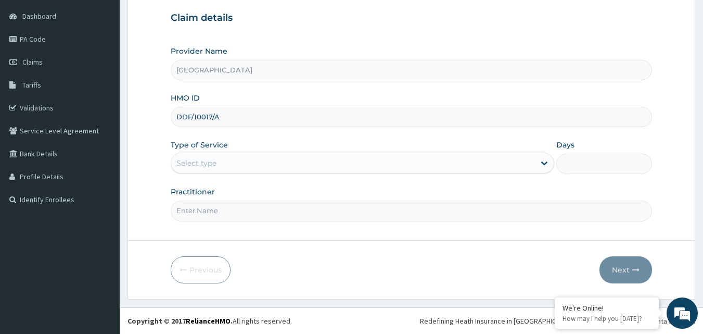
type input "DDF/10017/A"
click at [299, 162] on div "Select type" at bounding box center [353, 163] width 364 height 17
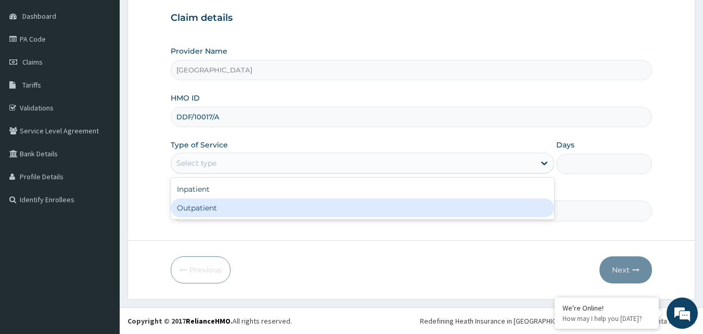
click at [241, 203] on div "Outpatient" at bounding box center [362, 207] width 383 height 19
type input "1"
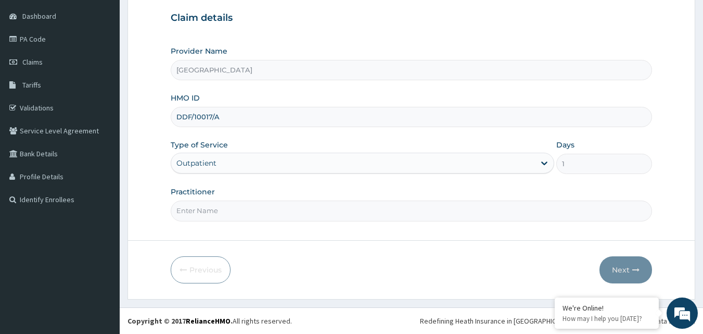
click at [239, 212] on input "Practitioner" at bounding box center [412, 210] width 482 height 20
type input "[PERSON_NAME]"
click at [631, 263] on button "Next" at bounding box center [625, 269] width 53 height 27
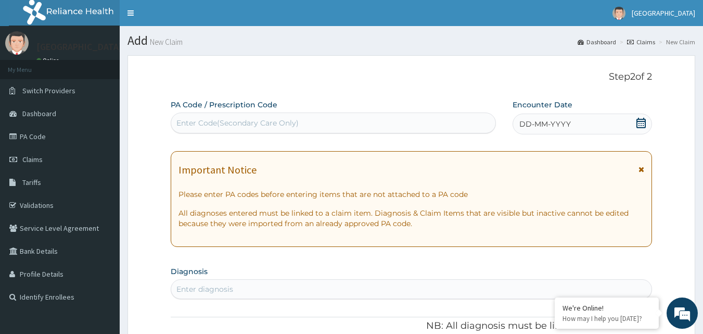
click at [651, 123] on div "DD-MM-YYYY" at bounding box center [582, 123] width 139 height 21
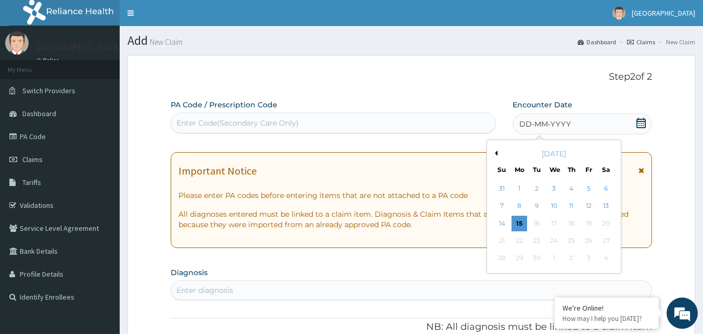
click at [496, 151] on button "Previous Month" at bounding box center [494, 152] width 5 height 5
click at [589, 221] on div "15" at bounding box center [589, 223] width 16 height 16
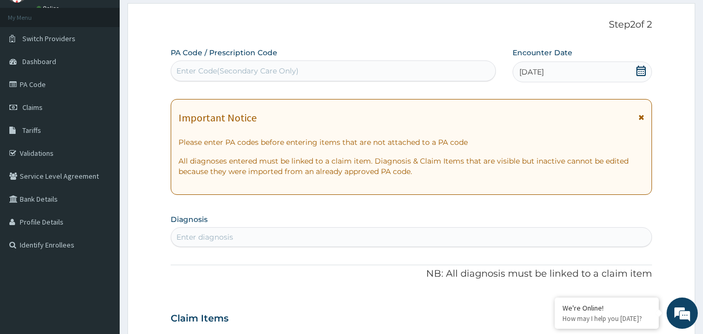
scroll to position [156, 0]
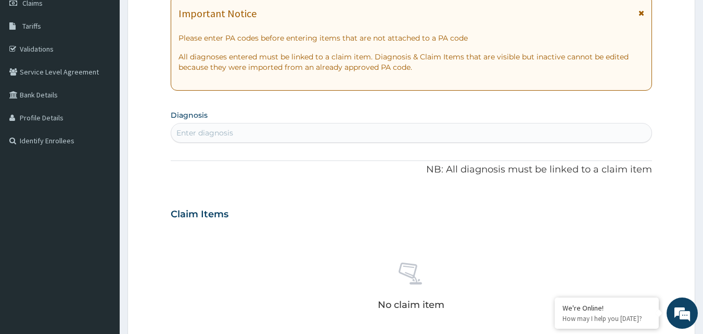
click at [255, 133] on div "Enter diagnosis" at bounding box center [411, 132] width 481 height 17
click at [233, 126] on div "Enter diagnosis" at bounding box center [411, 132] width 481 height 17
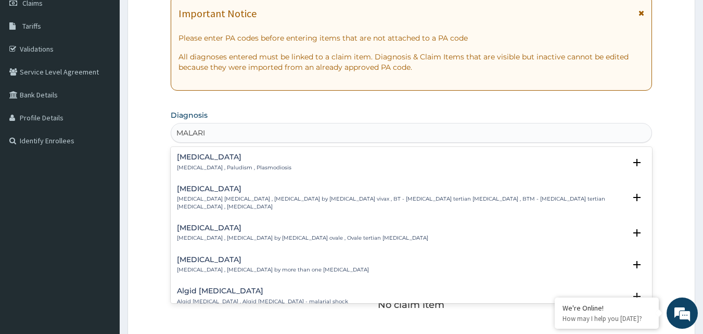
type input "[MEDICAL_DATA]"
click at [216, 157] on h4 "[MEDICAL_DATA]" at bounding box center [234, 157] width 114 height 8
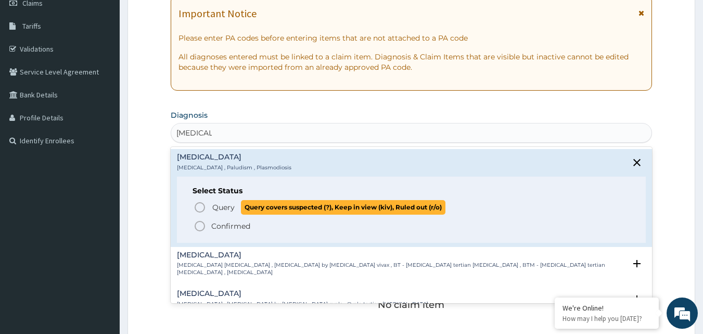
click at [208, 207] on span "Query Query covers suspected (?), Keep in view (kiv), Ruled out (r/o)" at bounding box center [412, 207] width 437 height 14
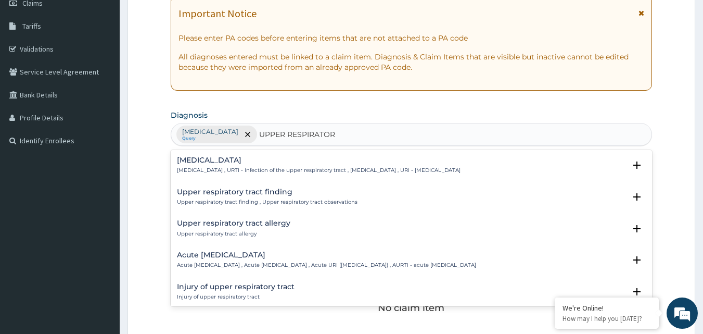
type input "UPPER RESPIRATORY"
click at [221, 168] on p "[MEDICAL_DATA] , URTI - Infection of the upper respiratory tract , [MEDICAL_DAT…" at bounding box center [319, 170] width 284 height 7
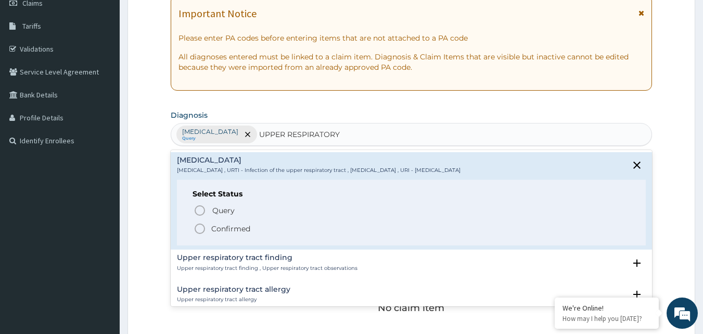
click at [223, 223] on p "Confirmed" at bounding box center [230, 228] width 39 height 10
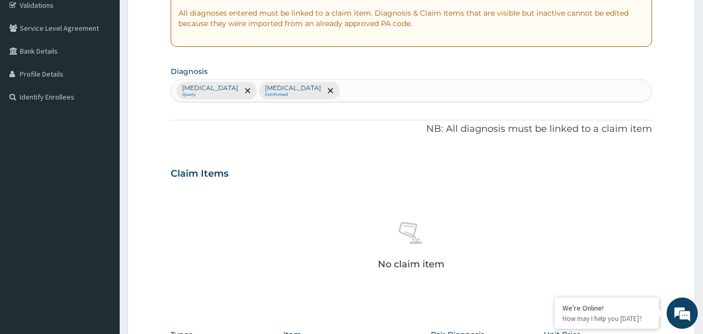
scroll to position [364, 0]
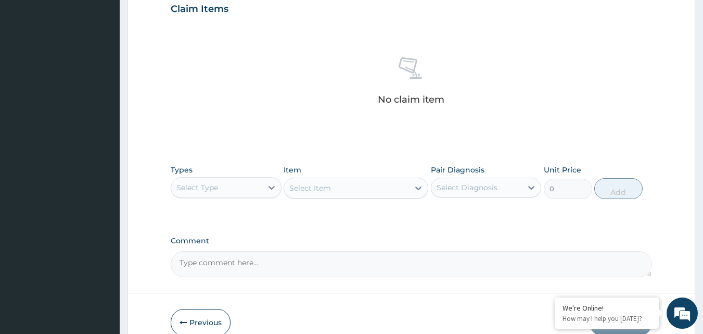
click at [211, 199] on div "Types Select Type Item Select Item Pair Diagnosis Select Diagnosis Unit Price 0…" at bounding box center [412, 181] width 482 height 45
click at [218, 189] on div "Select Type" at bounding box center [216, 187] width 91 height 17
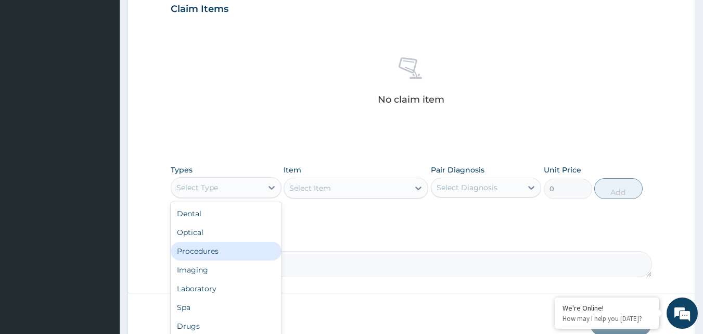
click at [224, 242] on div "Procedures" at bounding box center [226, 250] width 111 height 19
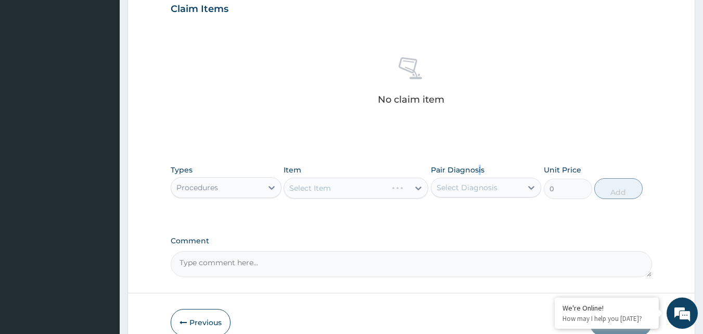
click at [480, 171] on label "Pair Diagnosis" at bounding box center [458, 169] width 54 height 10
click at [483, 192] on div "Select Diagnosis" at bounding box center [467, 187] width 61 height 10
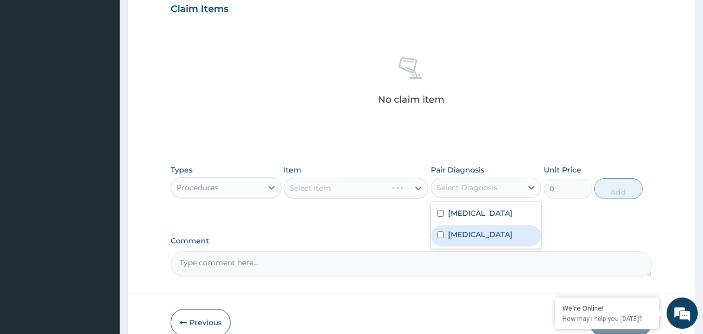
click at [464, 239] on label "[MEDICAL_DATA]" at bounding box center [480, 234] width 65 height 10
checkbox input "true"
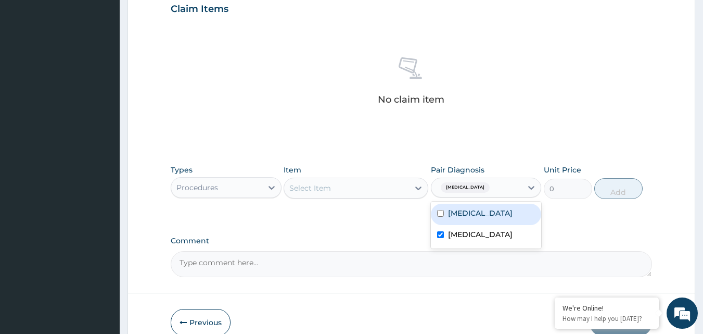
click at [473, 189] on span "[MEDICAL_DATA]" at bounding box center [465, 187] width 49 height 10
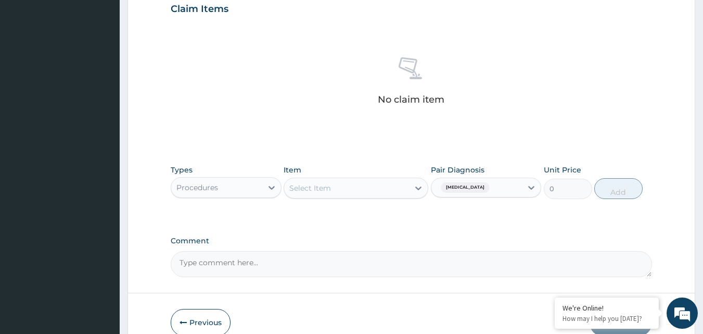
click at [476, 189] on span "[MEDICAL_DATA]" at bounding box center [465, 187] width 49 height 10
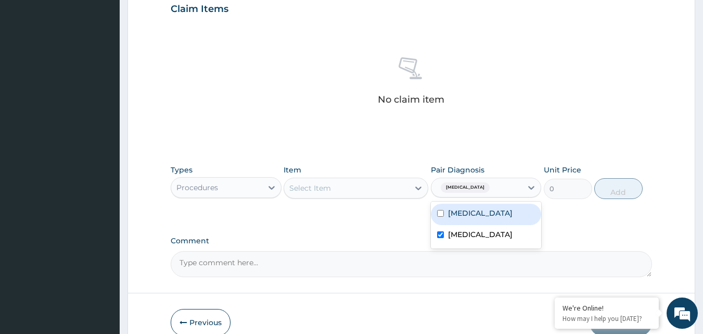
click at [459, 213] on label "[MEDICAL_DATA]" at bounding box center [480, 213] width 65 height 10
checkbox input "true"
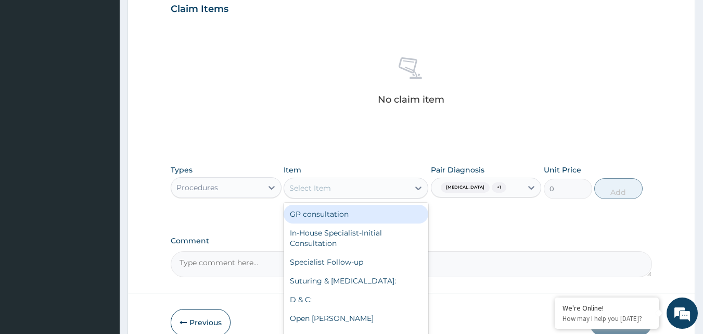
click at [408, 193] on div "Select Item" at bounding box center [346, 188] width 125 height 17
click at [372, 217] on div "GP consultation" at bounding box center [356, 213] width 145 height 19
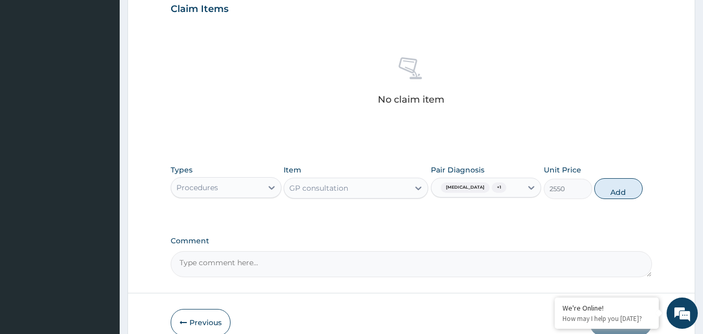
click at [620, 192] on button "Add" at bounding box center [618, 188] width 48 height 21
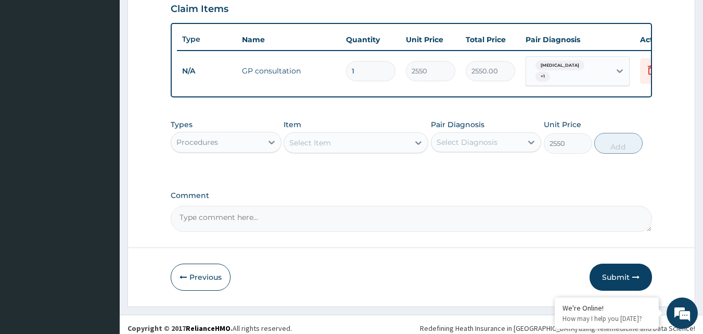
type input "0"
click at [248, 150] on div "Procedures" at bounding box center [216, 142] width 91 height 17
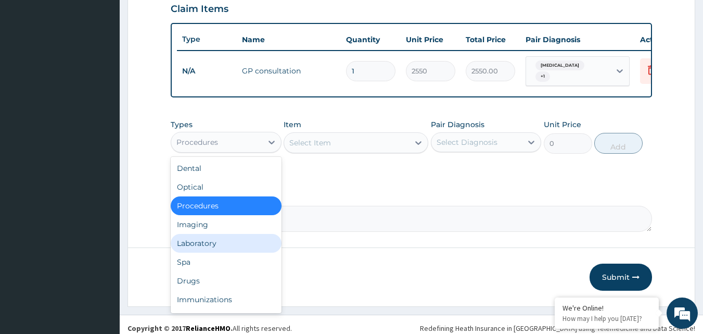
drag, startPoint x: 212, startPoint y: 250, endPoint x: 216, endPoint y: 242, distance: 8.4
click at [213, 247] on div "Laboratory" at bounding box center [226, 243] width 111 height 19
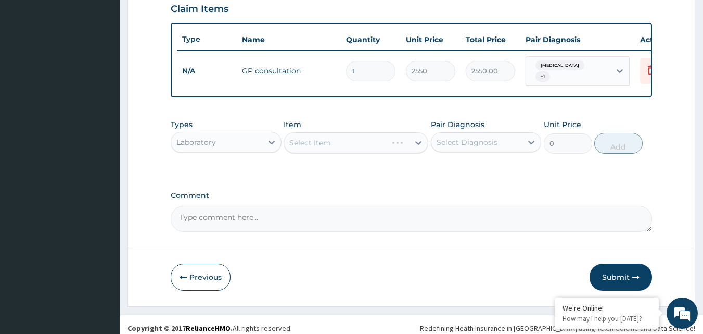
click at [467, 147] on div "Select Diagnosis" at bounding box center [467, 142] width 61 height 10
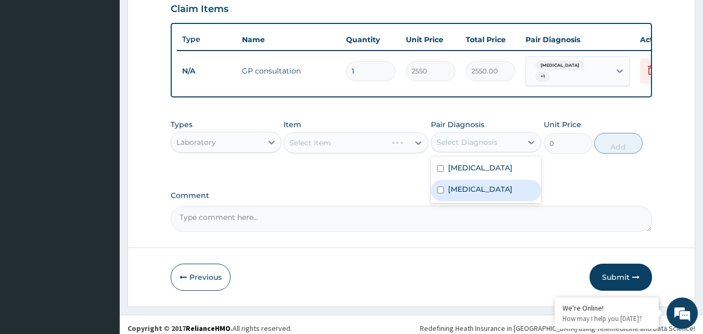
drag, startPoint x: 452, startPoint y: 200, endPoint x: 446, endPoint y: 196, distance: 6.4
click at [451, 194] on label "[MEDICAL_DATA]" at bounding box center [480, 189] width 65 height 10
checkbox input "true"
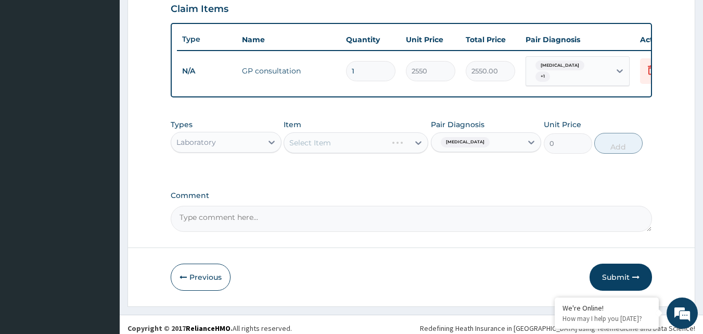
click at [386, 153] on div "Select Item" at bounding box center [356, 142] width 145 height 21
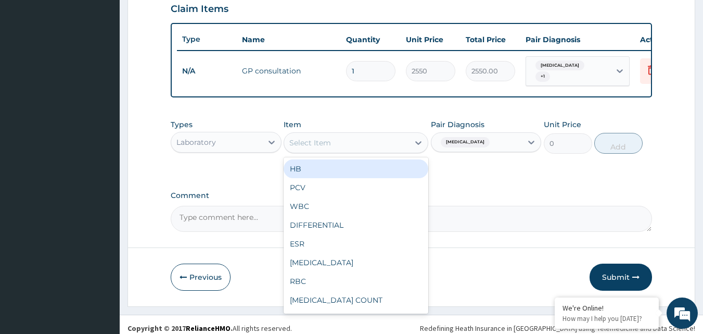
click at [378, 150] on div "Select Item" at bounding box center [346, 142] width 125 height 17
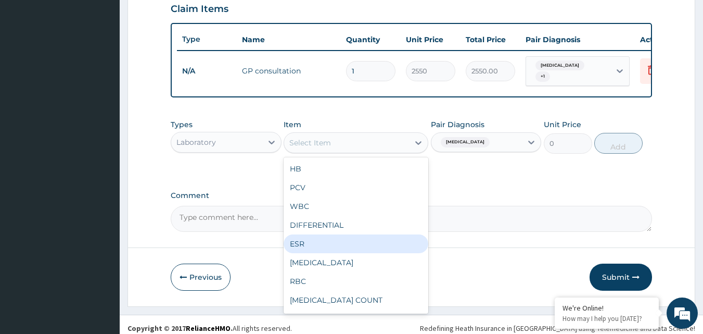
click at [364, 253] on div "ESR" at bounding box center [356, 243] width 145 height 19
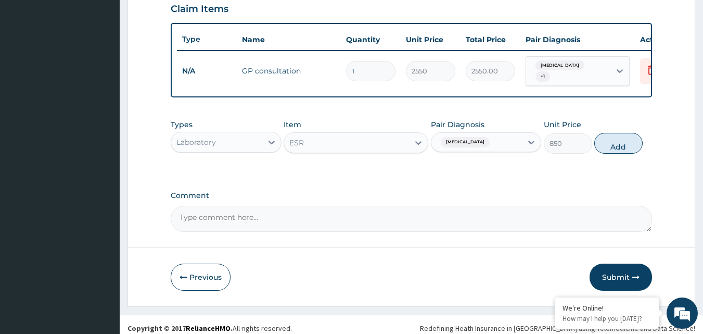
click at [376, 137] on div "Item option ESR, selected. Select is focused ,type to refine list, press Down t…" at bounding box center [356, 136] width 145 height 34
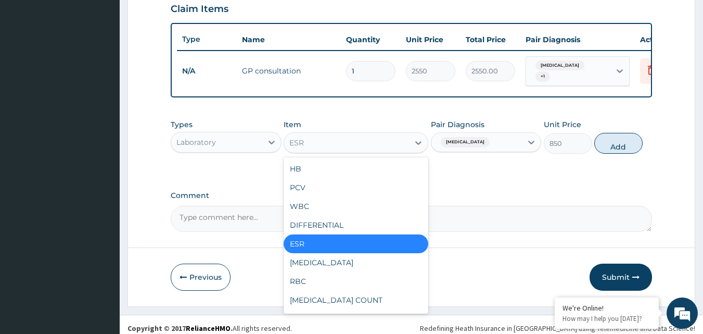
click at [394, 146] on div "ESR" at bounding box center [346, 142] width 125 height 17
click at [368, 264] on div "[MEDICAL_DATA]" at bounding box center [356, 262] width 145 height 19
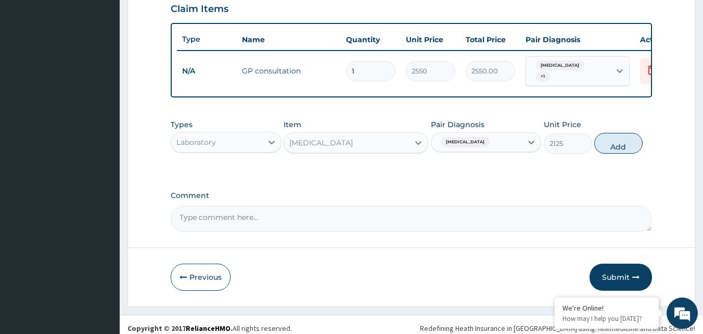
click at [640, 145] on button "Add" at bounding box center [618, 143] width 48 height 21
type input "0"
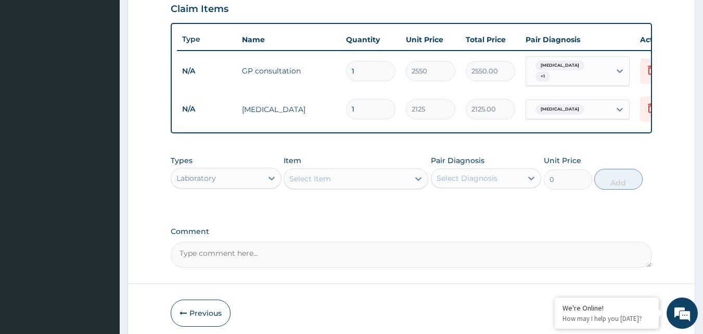
click at [351, 180] on div "Select Item" at bounding box center [346, 178] width 125 height 17
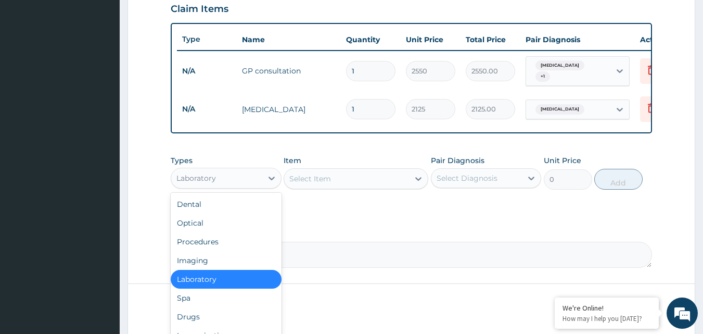
click at [251, 185] on div "Laboratory" at bounding box center [216, 178] width 91 height 17
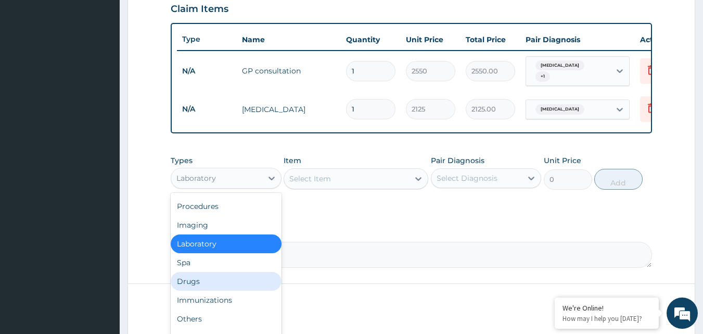
click at [224, 289] on div "Drugs" at bounding box center [226, 281] width 111 height 19
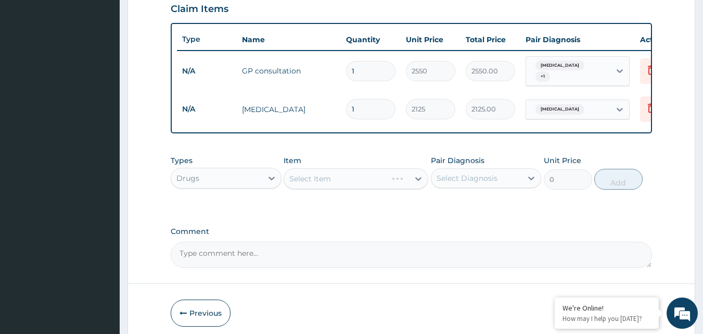
click at [387, 189] on div "Select Item" at bounding box center [356, 178] width 145 height 21
click at [390, 185] on div "Select Item" at bounding box center [356, 178] width 145 height 21
click at [447, 183] on div "Select Diagnosis" at bounding box center [467, 178] width 61 height 10
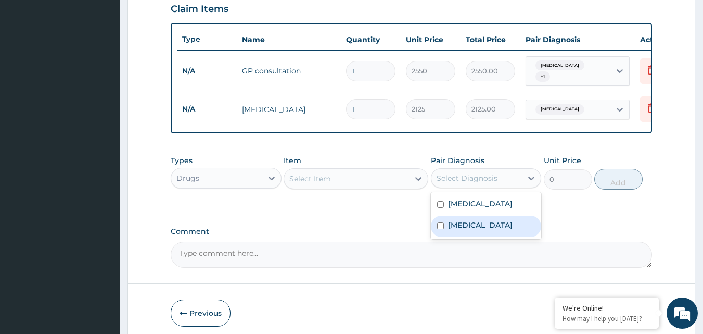
click at [460, 230] on label "[MEDICAL_DATA]" at bounding box center [480, 225] width 65 height 10
checkbox input "true"
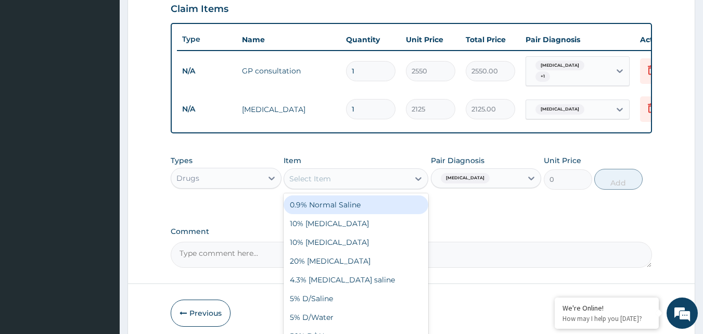
click at [377, 187] on div "Select Item" at bounding box center [346, 178] width 125 height 17
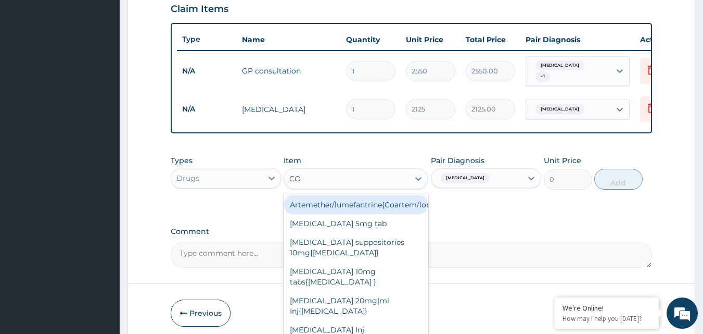
type input "COU"
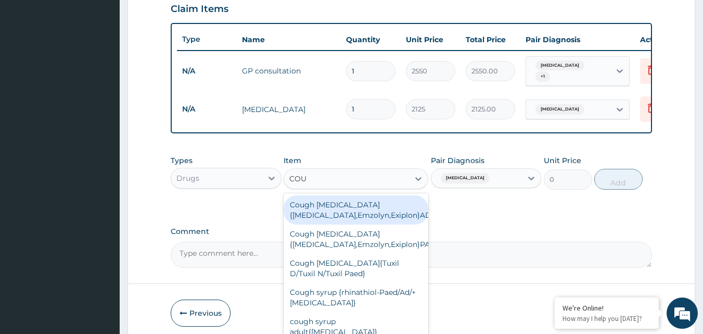
click at [392, 224] on div "Cough [MEDICAL_DATA]{[MEDICAL_DATA],Emzolyn,Exiplon}ADULT" at bounding box center [356, 209] width 145 height 29
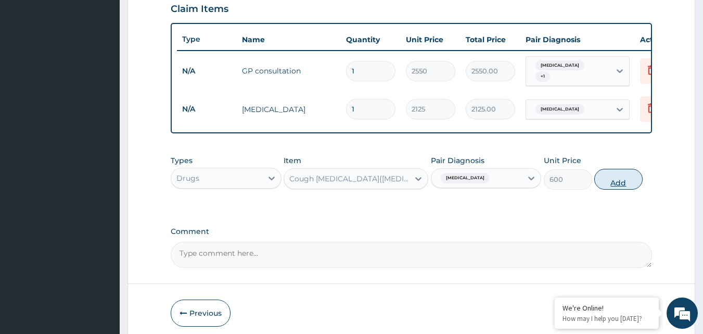
click at [621, 187] on button "Add" at bounding box center [618, 179] width 48 height 21
type input "0"
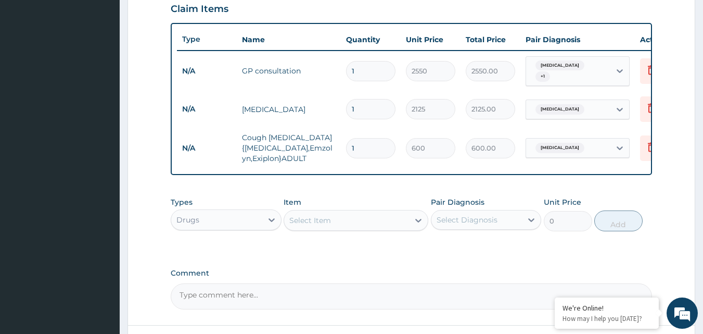
click at [349, 228] on div "Select Item" at bounding box center [346, 220] width 125 height 17
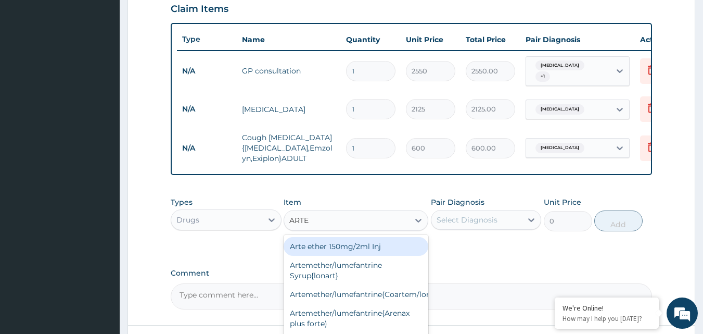
type input "ARTEM"
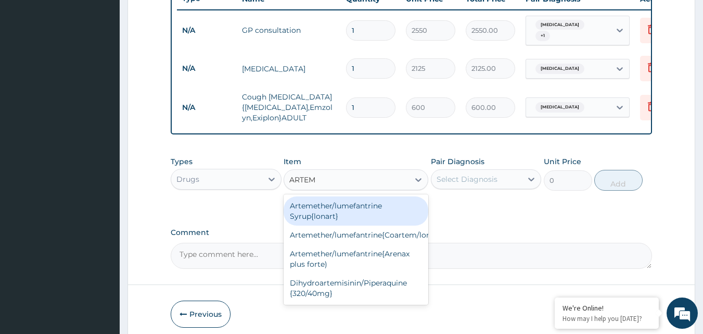
scroll to position [457, 0]
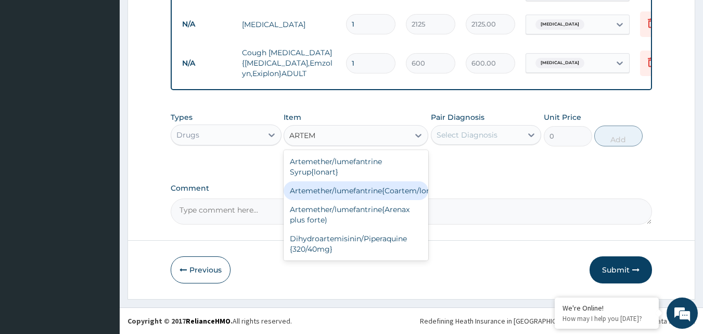
click at [391, 184] on div "Artemether/lumefantrine{Coartem/lonart}" at bounding box center [356, 190] width 145 height 19
type input "400"
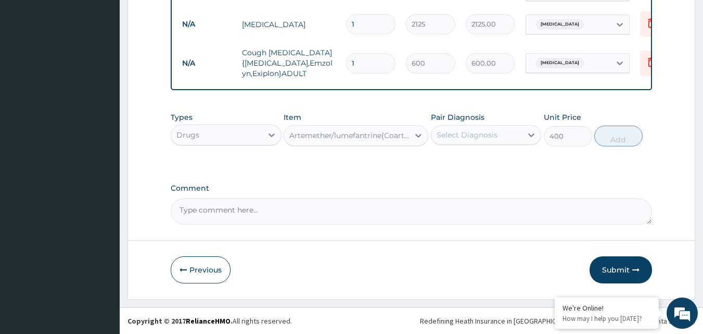
click at [498, 137] on div "Select Diagnosis" at bounding box center [476, 134] width 91 height 17
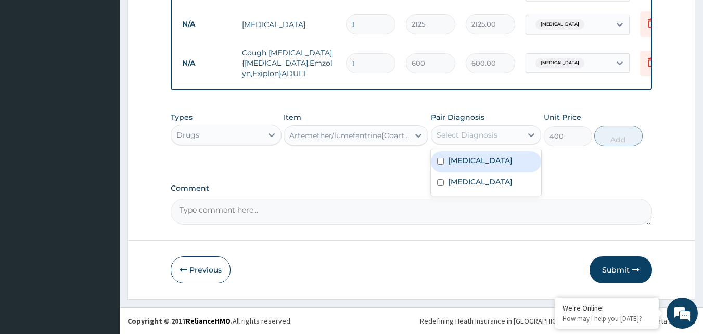
click at [490, 164] on div "[MEDICAL_DATA]" at bounding box center [486, 161] width 111 height 21
checkbox input "true"
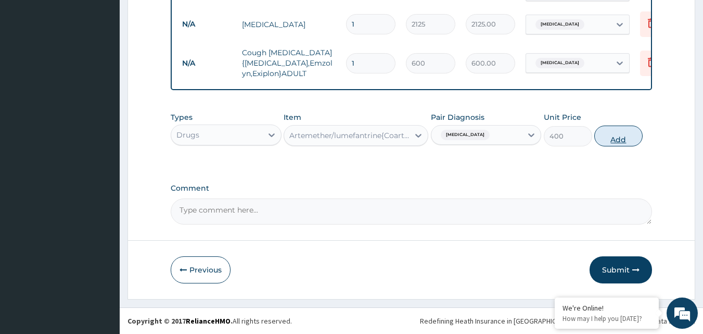
click at [608, 134] on button "Add" at bounding box center [618, 135] width 48 height 21
type input "0"
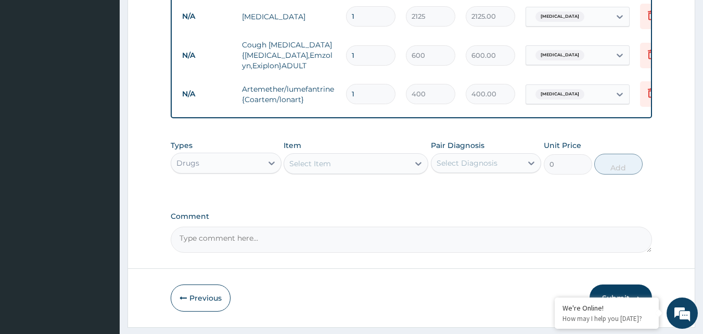
type input "0.00"
type input "6"
type input "2400.00"
type input "6"
click at [385, 172] on div "Select Item" at bounding box center [346, 163] width 125 height 17
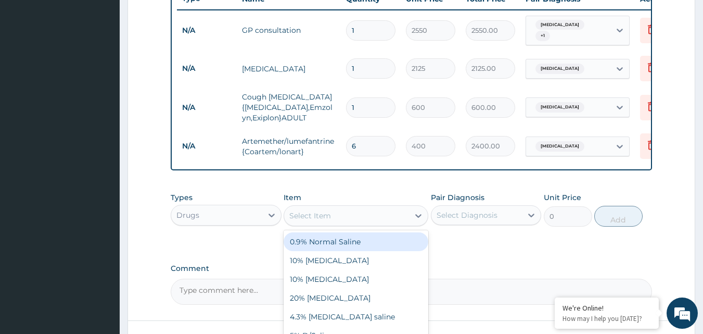
scroll to position [353, 0]
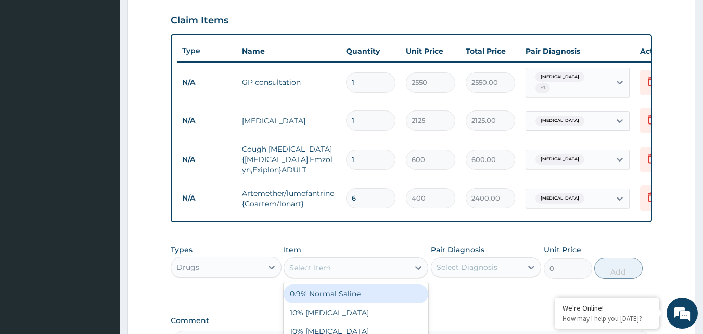
click at [500, 245] on div "PA Code / Prescription Code Enter Code(Secondary Care Only) Encounter Date [DAT…" at bounding box center [412, 52] width 482 height 610
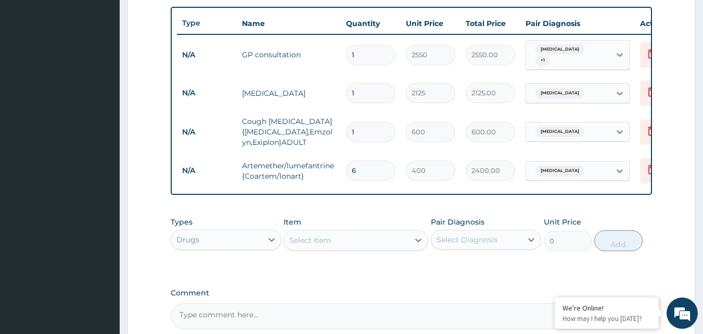
scroll to position [405, 0]
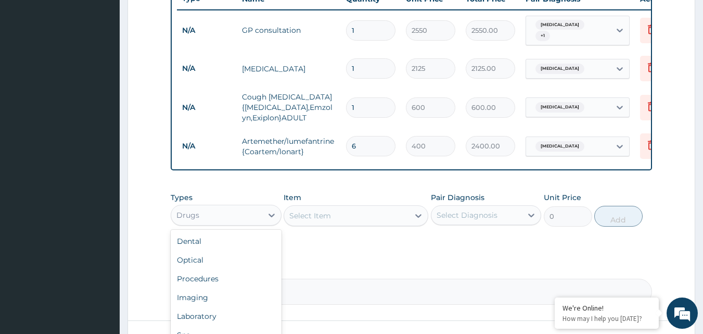
click at [259, 217] on div "Drugs" at bounding box center [216, 215] width 91 height 17
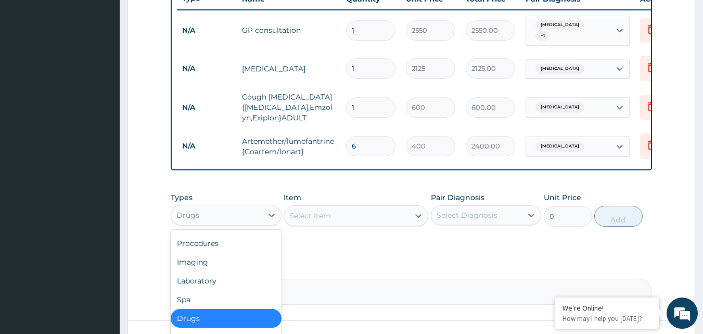
click at [219, 327] on div "Drugs" at bounding box center [226, 318] width 111 height 19
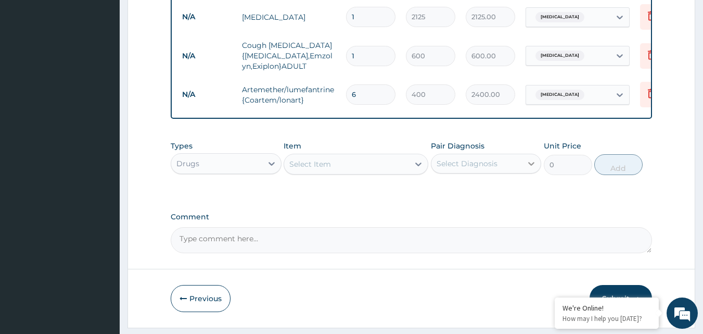
scroll to position [457, 0]
click at [523, 171] on div at bounding box center [531, 162] width 19 height 19
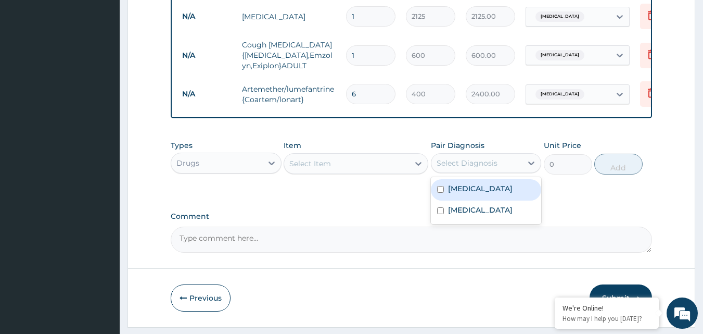
click at [482, 198] on div "Malaria" at bounding box center [486, 189] width 111 height 21
checkbox input "true"
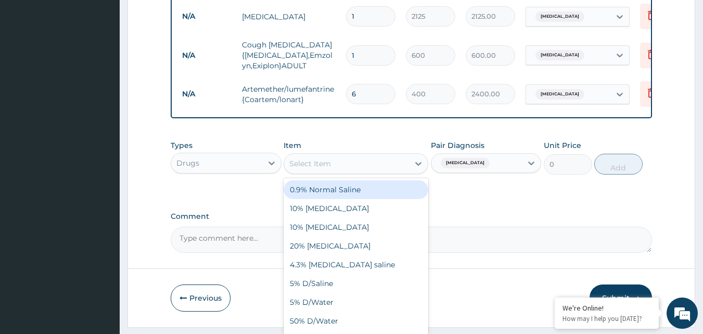
click at [381, 162] on div "Select Item" at bounding box center [356, 163] width 145 height 21
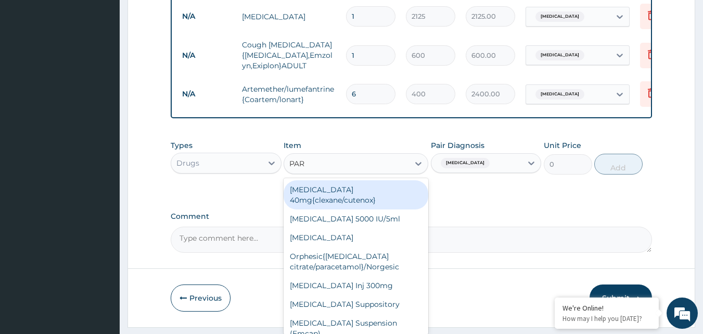
type input "PARA"
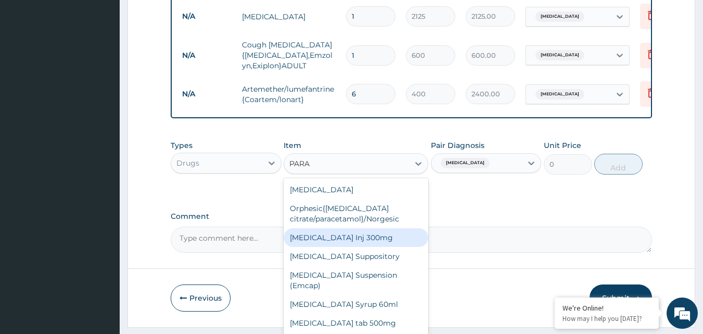
scroll to position [8, 0]
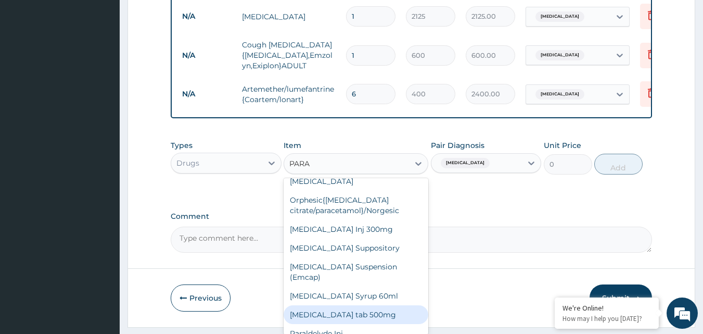
click at [394, 313] on div "Paracetamol tab 500mg" at bounding box center [356, 314] width 145 height 19
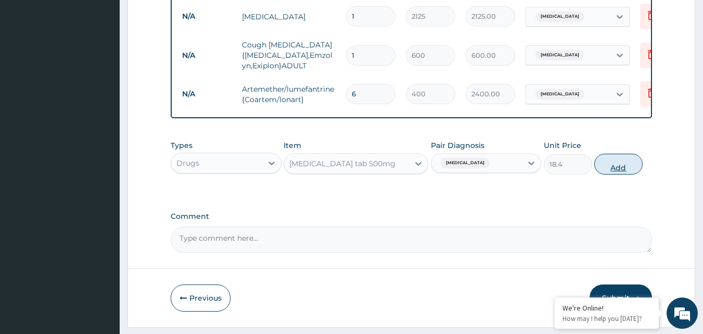
click at [630, 174] on button "Add" at bounding box center [618, 163] width 48 height 21
type input "0"
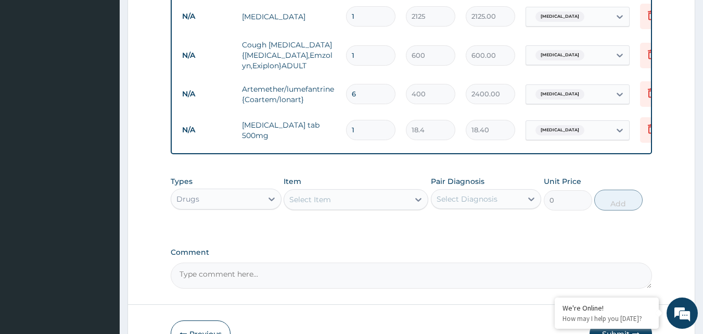
type input "18"
type input "331.20"
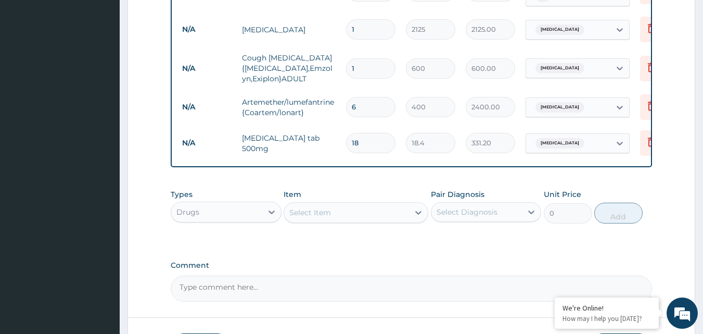
scroll to position [477, 0]
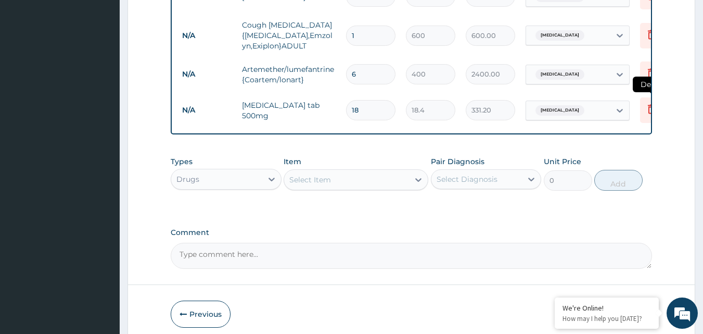
type input "18"
click at [646, 110] on icon at bounding box center [651, 109] width 12 height 12
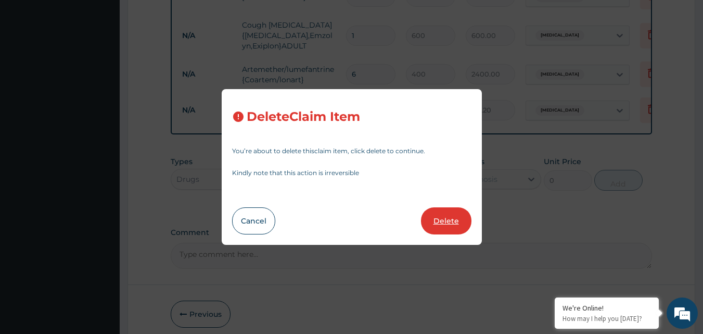
click at [454, 231] on button "Delete" at bounding box center [446, 220] width 50 height 27
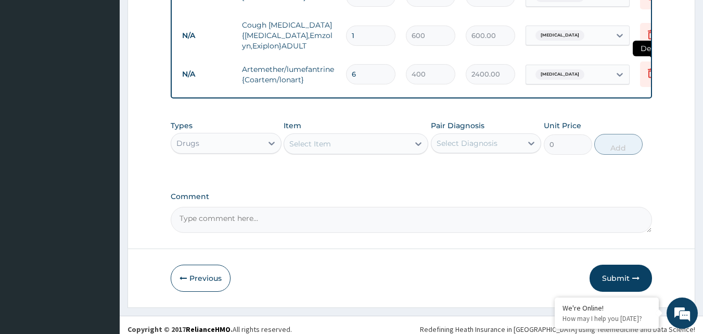
click at [648, 70] on icon at bounding box center [651, 73] width 12 height 12
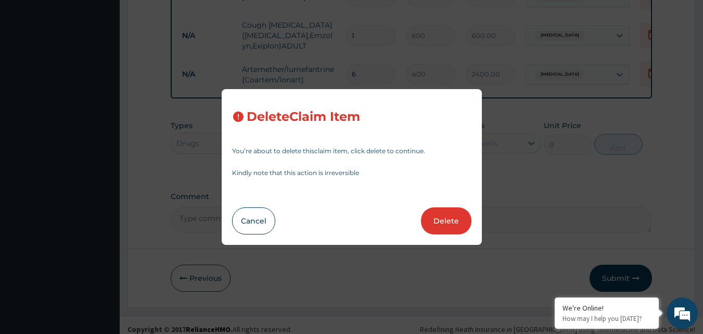
click at [451, 217] on button "Delete" at bounding box center [446, 220] width 50 height 27
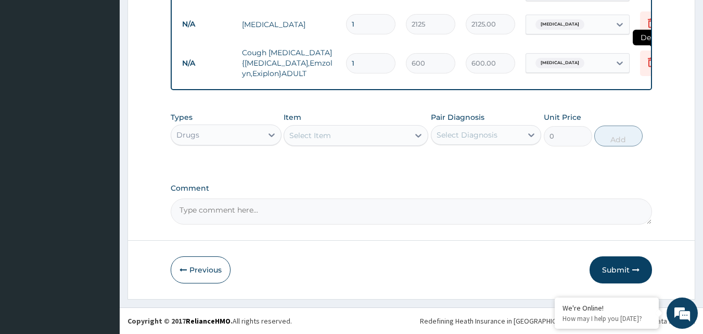
click at [651, 48] on div "Type Name Quantity Unit Price Total Price Pair Diagnosis Actions N/A GP consult…" at bounding box center [412, 14] width 482 height 152
click at [647, 56] on icon at bounding box center [651, 62] width 12 height 12
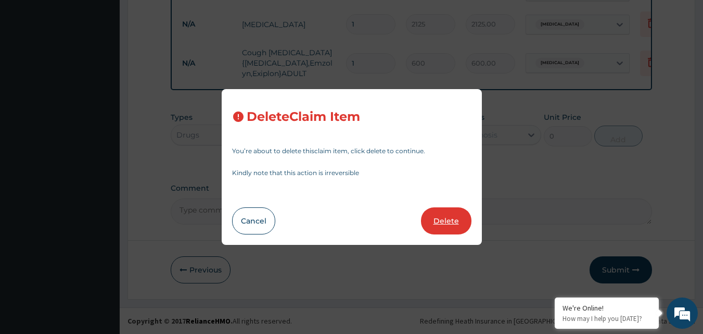
click at [441, 218] on button "Delete" at bounding box center [446, 220] width 50 height 27
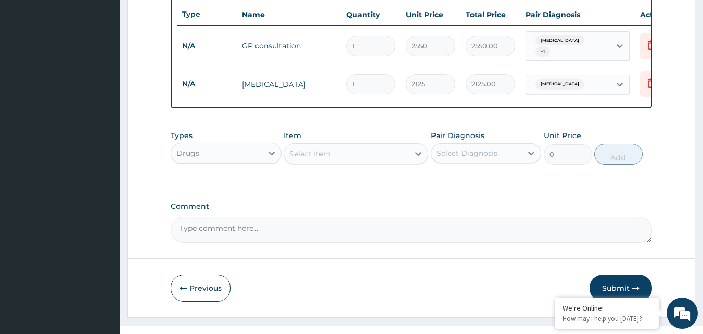
scroll to position [415, 0]
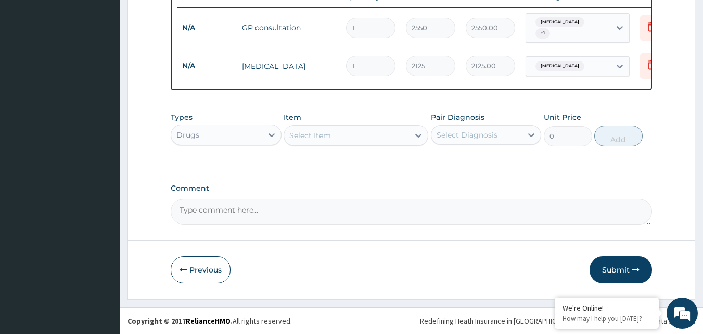
click at [253, 129] on div "Drugs" at bounding box center [216, 134] width 91 height 17
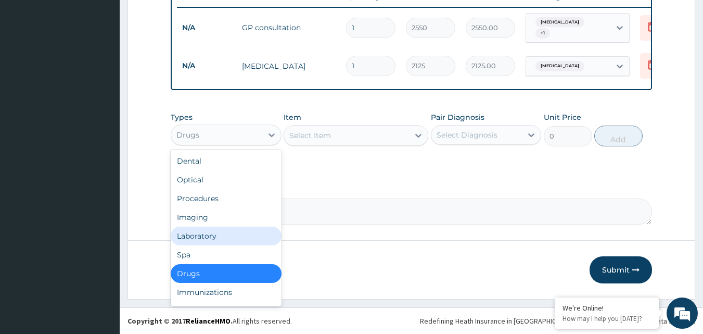
click at [231, 231] on div "Laboratory" at bounding box center [226, 235] width 111 height 19
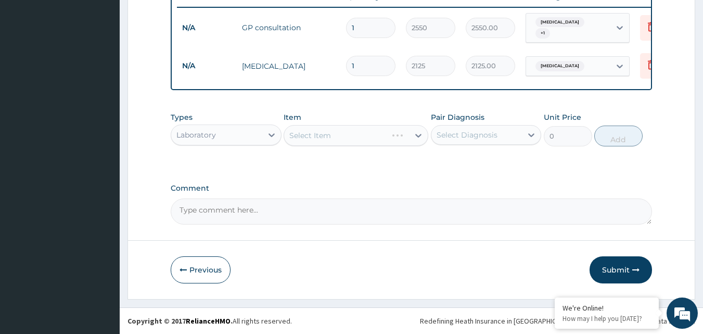
click at [478, 132] on div "Select Diagnosis" at bounding box center [467, 135] width 61 height 10
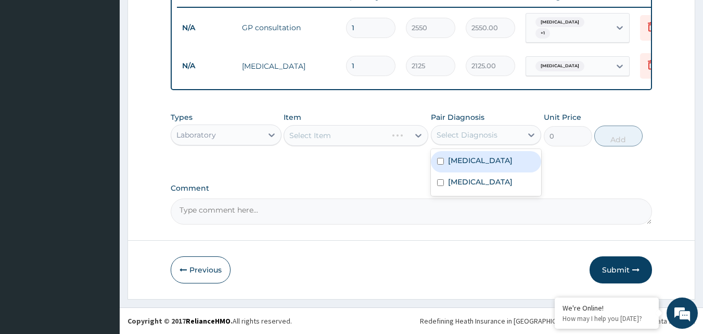
click at [481, 160] on div "Malaria" at bounding box center [486, 161] width 111 height 21
checkbox input "true"
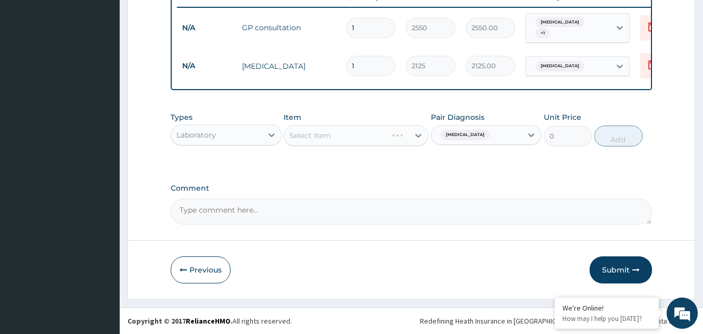
click at [382, 132] on div "Select Item" at bounding box center [356, 135] width 145 height 21
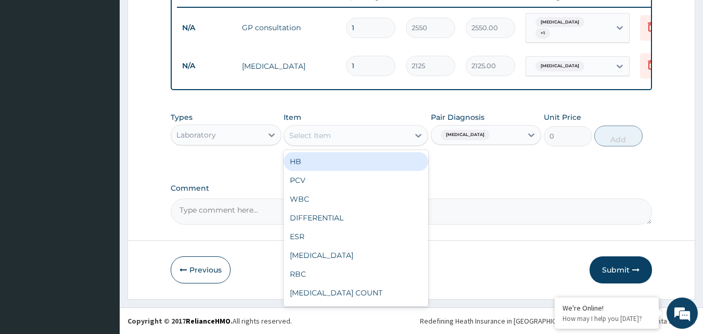
click at [386, 132] on div "Select Item" at bounding box center [346, 135] width 125 height 17
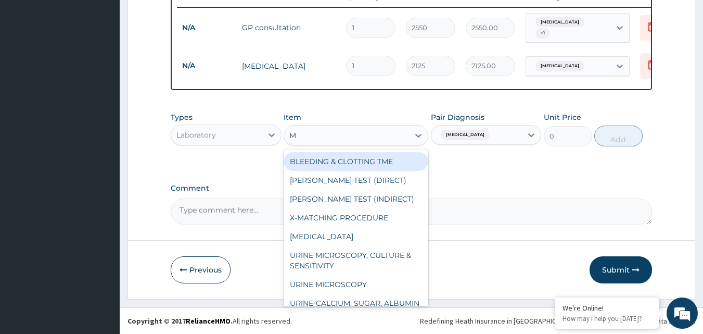
type input "MA"
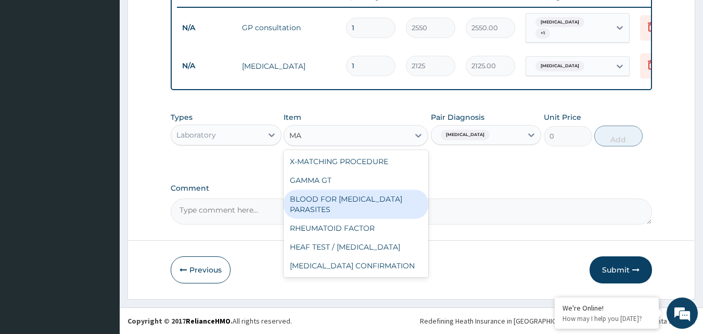
drag, startPoint x: 385, startPoint y: 197, endPoint x: 438, endPoint y: 169, distance: 60.5
click at [383, 197] on div "BLOOD FOR MALARIA PARASITES" at bounding box center [356, 203] width 145 height 29
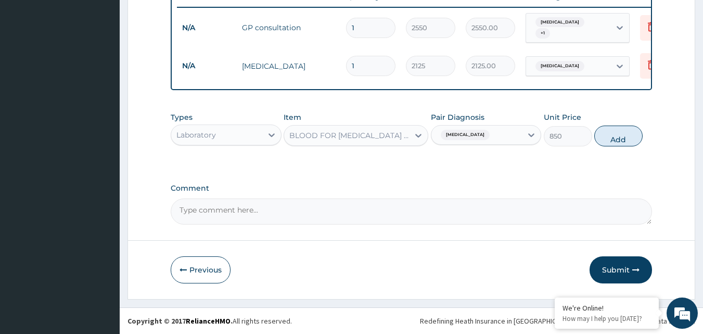
click at [624, 138] on button "Add" at bounding box center [618, 135] width 48 height 21
type input "0"
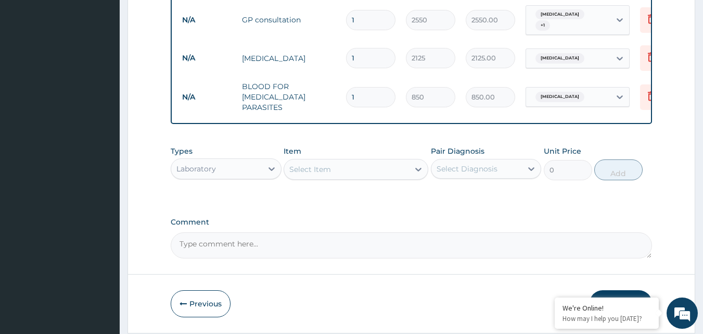
click at [226, 173] on div "Laboratory" at bounding box center [216, 168] width 91 height 17
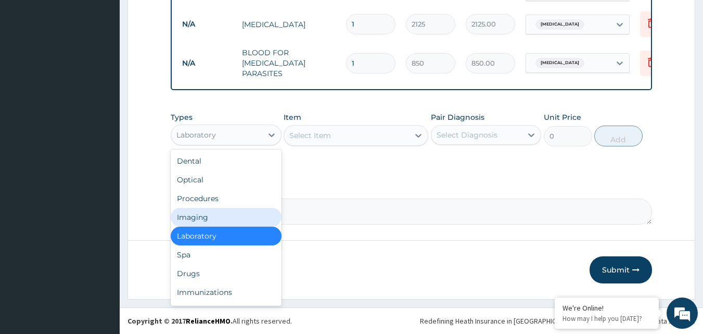
scroll to position [35, 0]
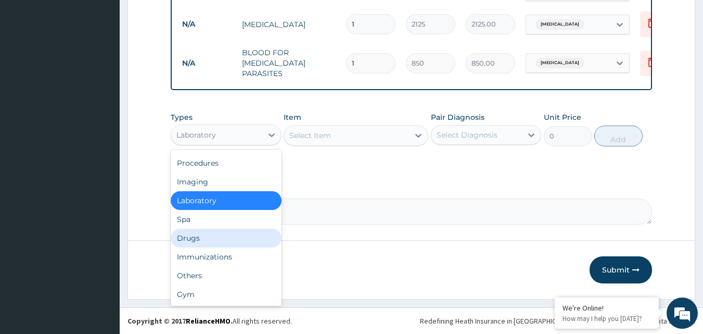
click at [212, 237] on div "Drugs" at bounding box center [226, 237] width 111 height 19
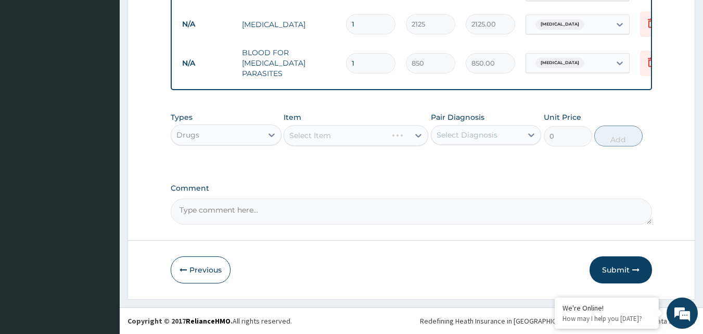
click at [393, 132] on div "Select Item" at bounding box center [356, 135] width 145 height 21
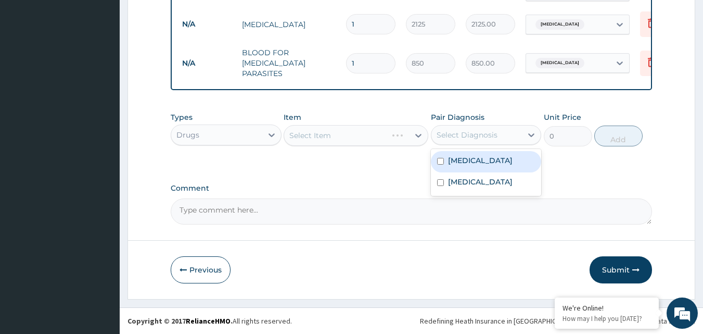
click at [491, 136] on div "Select Diagnosis" at bounding box center [467, 135] width 61 height 10
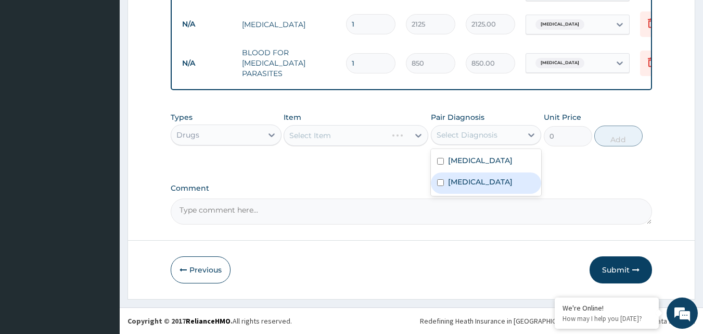
drag, startPoint x: 456, startPoint y: 184, endPoint x: 450, endPoint y: 178, distance: 8.5
click at [455, 183] on label "Upper respiratory infection" at bounding box center [480, 181] width 65 height 10
checkbox input "true"
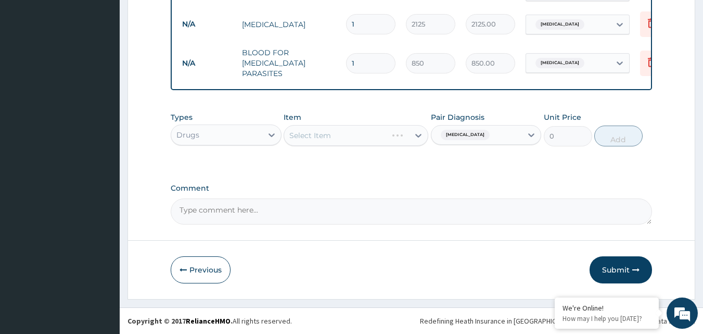
click at [385, 127] on div "Select Item" at bounding box center [356, 135] width 145 height 21
click at [385, 133] on div "Select Item" at bounding box center [356, 135] width 145 height 21
click at [383, 135] on div "Select Item" at bounding box center [346, 135] width 125 height 17
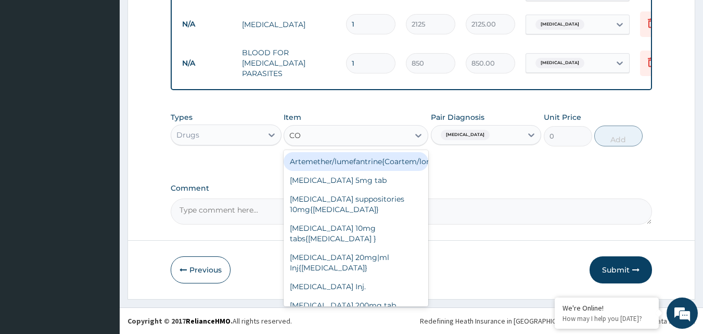
type input "COU"
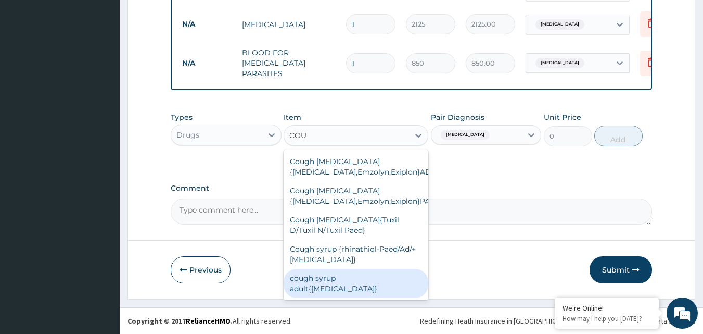
click at [359, 282] on div "cough syrup adult{benylin}" at bounding box center [356, 282] width 145 height 29
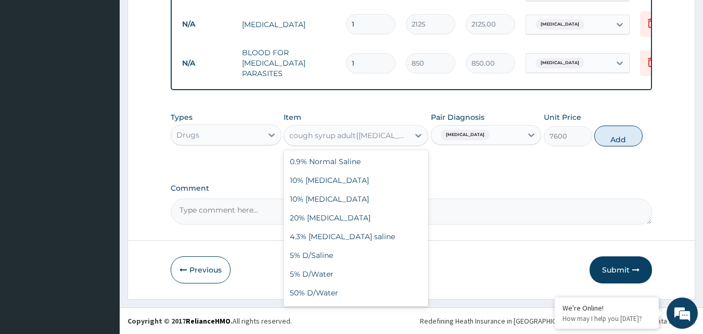
click at [340, 133] on div "cough syrup adult{benylin}" at bounding box center [349, 135] width 121 height 10
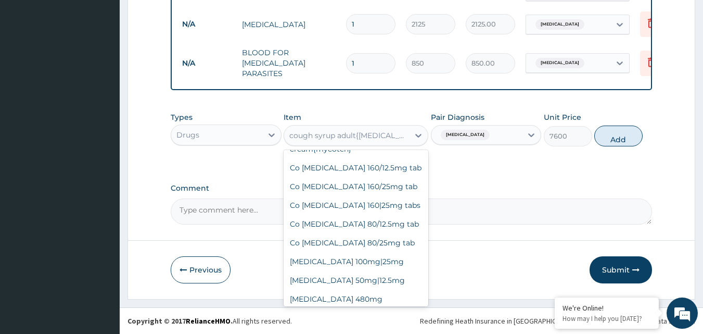
scroll to position [4897, 0]
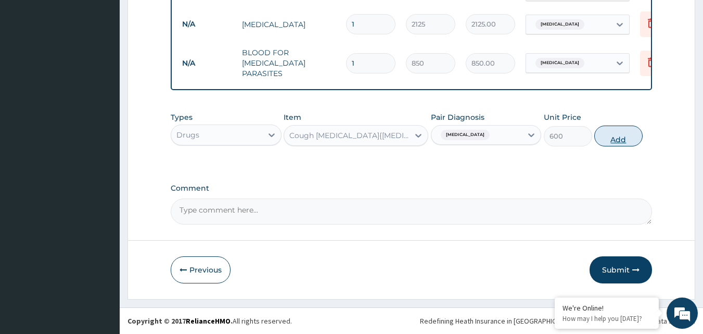
click at [618, 140] on button "Add" at bounding box center [618, 135] width 48 height 21
type input "0"
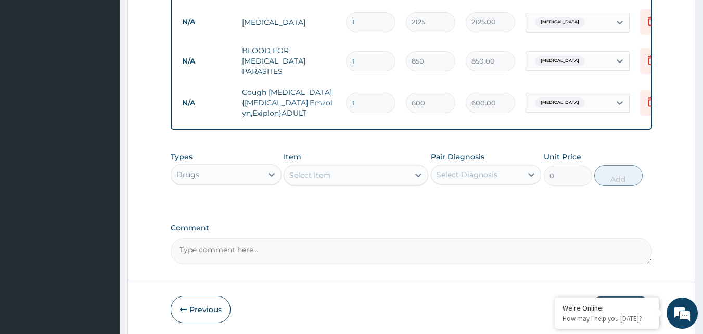
click at [321, 191] on div "Types Drugs Item Select Item Pair Diagnosis Select Diagnosis Unit Price 0 Add" at bounding box center [412, 168] width 482 height 45
click at [328, 183] on div "Select Item" at bounding box center [346, 175] width 125 height 17
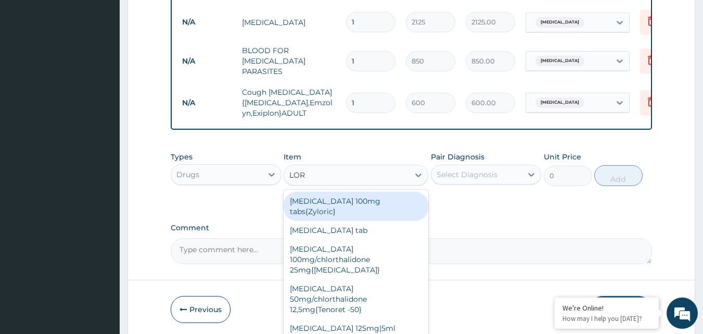
type input "LORA"
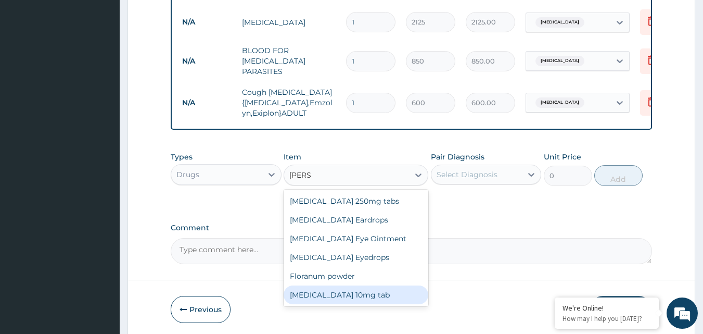
drag, startPoint x: 369, startPoint y: 289, endPoint x: 393, endPoint y: 263, distance: 35.4
click at [368, 289] on div "Loratadine 10mg tab" at bounding box center [356, 294] width 145 height 19
type input "80"
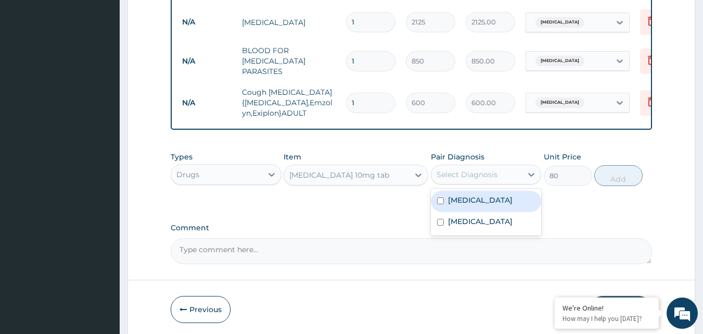
click at [495, 169] on div "Select Diagnosis" at bounding box center [476, 174] width 91 height 17
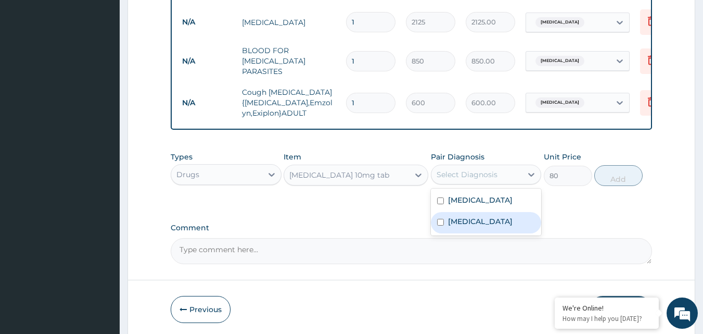
drag, startPoint x: 463, startPoint y: 228, endPoint x: 546, endPoint y: 185, distance: 93.8
click at [463, 226] on label "Upper respiratory infection" at bounding box center [480, 221] width 65 height 10
checkbox input "true"
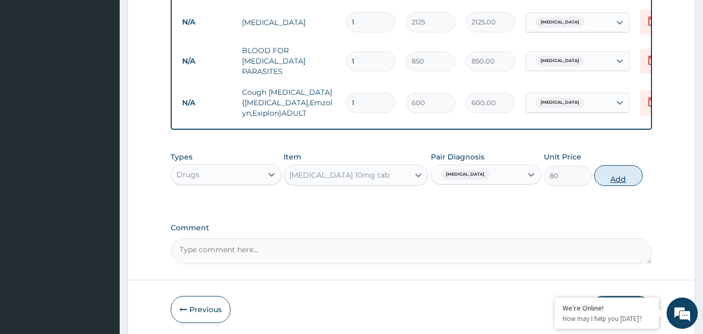
click at [610, 179] on button "Add" at bounding box center [618, 175] width 48 height 21
type input "0"
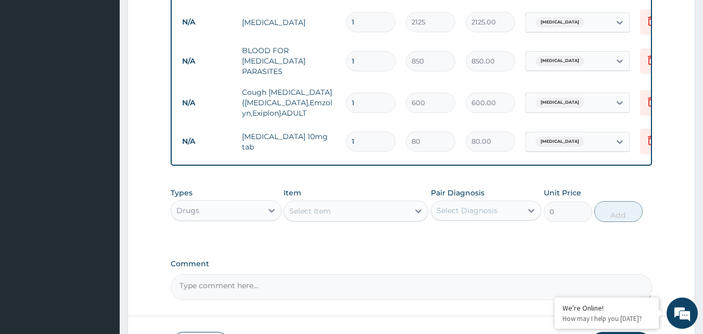
type input "0.00"
type input "5"
type input "400.00"
type input "0.00"
type input "3"
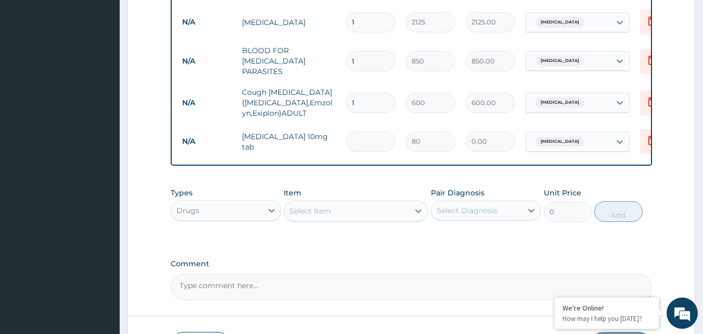
type input "240.00"
type input "3"
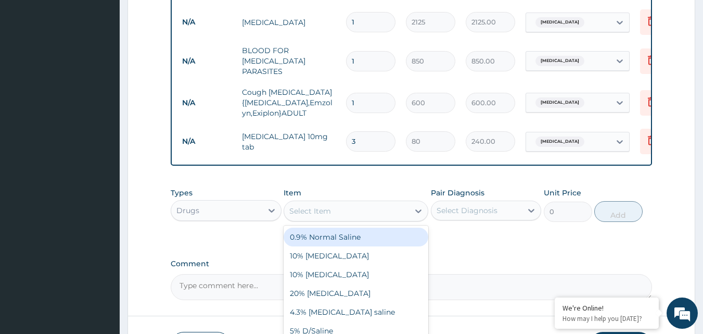
click at [402, 219] on div "Select Item" at bounding box center [346, 210] width 125 height 17
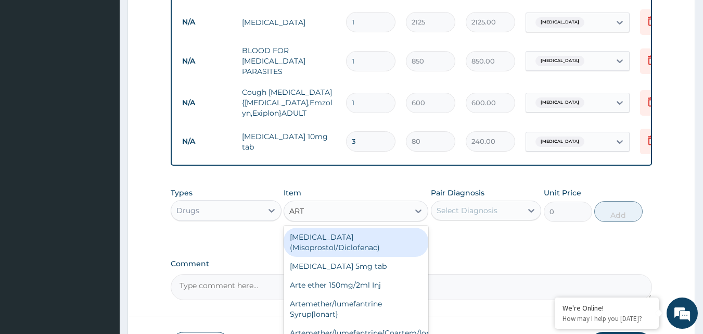
type input "ARTE"
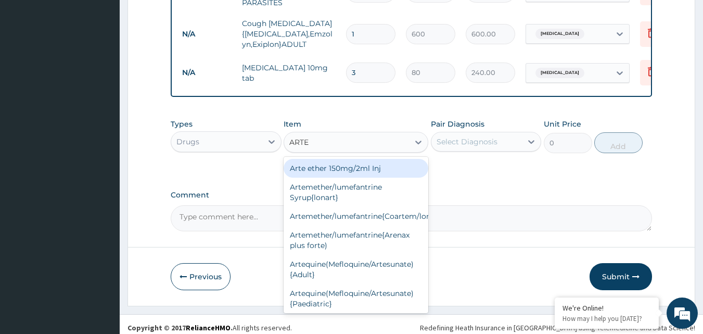
scroll to position [529, 0]
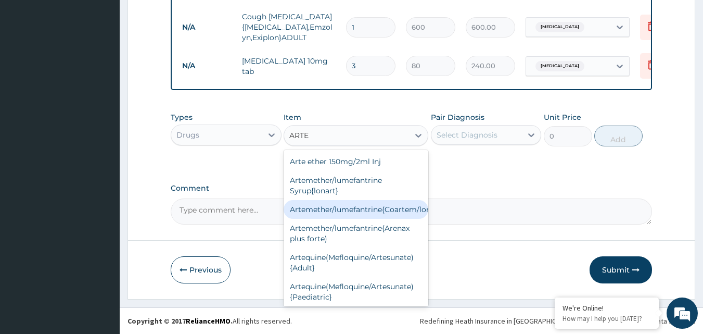
click at [393, 208] on div "Artemether/lumefantrine{Coartem/lonart}" at bounding box center [356, 209] width 145 height 19
type input "400"
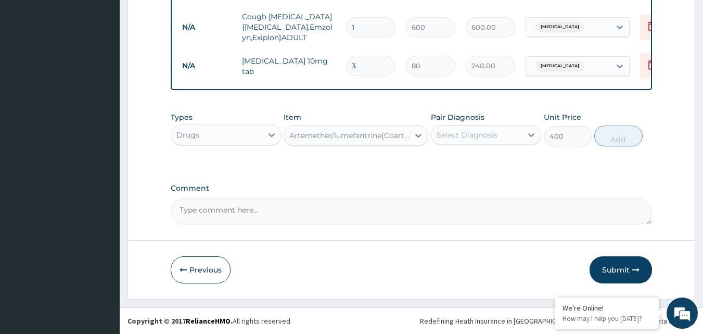
click at [498, 140] on div "Select Diagnosis" at bounding box center [476, 134] width 91 height 17
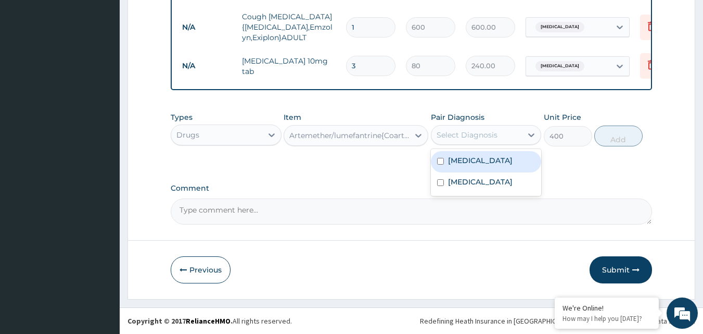
click at [483, 161] on div "Malaria" at bounding box center [486, 161] width 111 height 21
checkbox input "true"
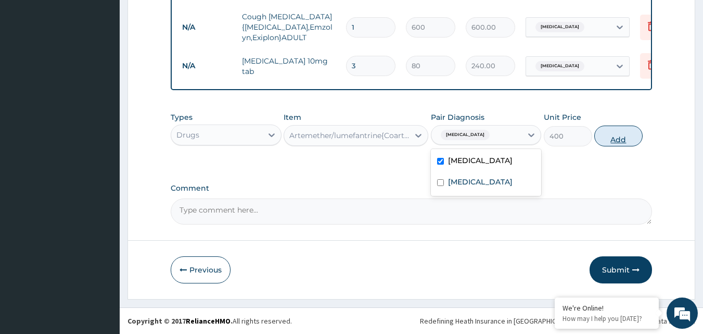
click at [618, 134] on button "Add" at bounding box center [618, 135] width 48 height 21
type input "0"
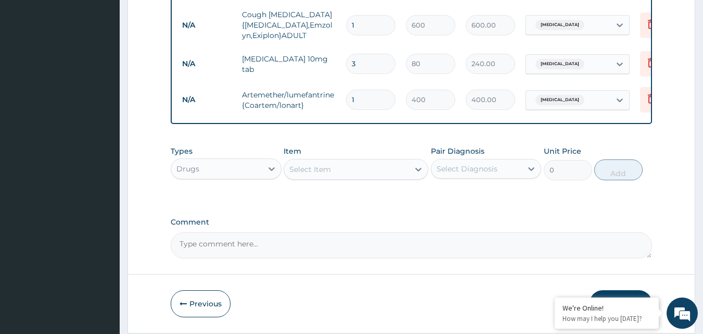
type input "0.00"
type input "6"
type input "2400.00"
type input "6"
click at [347, 171] on div "Select Item" at bounding box center [346, 169] width 125 height 17
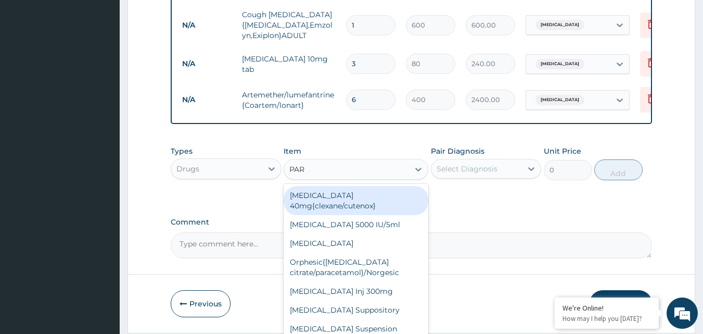
type input "PARA"
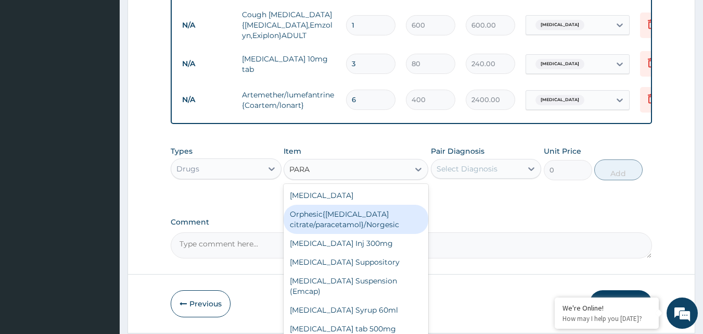
scroll to position [8, 0]
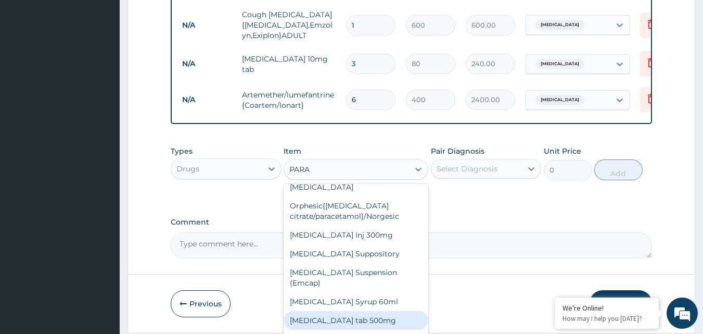
drag, startPoint x: 388, startPoint y: 308, endPoint x: 457, endPoint y: 227, distance: 105.9
click at [389, 311] on div "Paracetamol tab 500mg" at bounding box center [356, 320] width 145 height 19
type input "18.4"
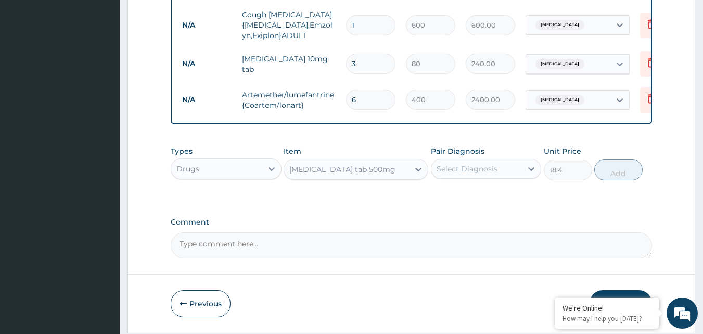
click at [496, 168] on div "Select Diagnosis" at bounding box center [467, 168] width 61 height 10
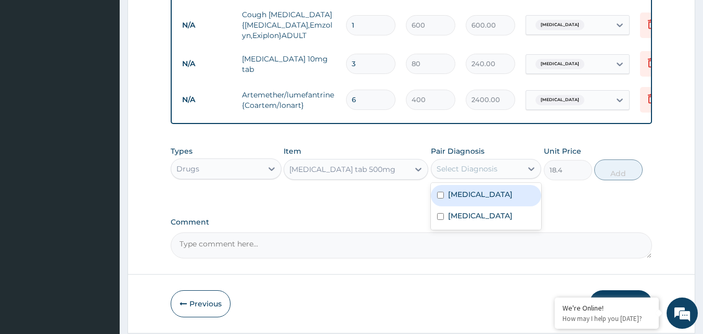
click at [483, 196] on div "Malaria" at bounding box center [486, 195] width 111 height 21
checkbox input "true"
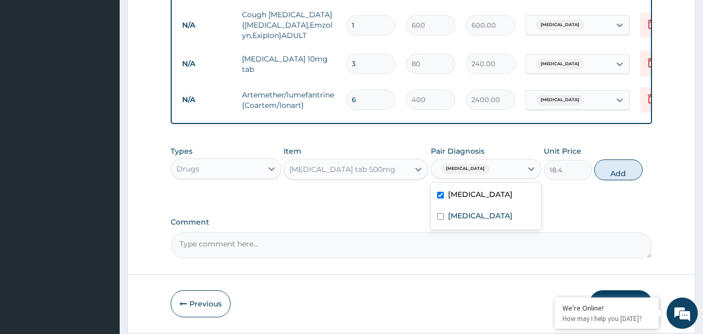
click at [623, 172] on button "Add" at bounding box center [618, 169] width 48 height 21
type input "0"
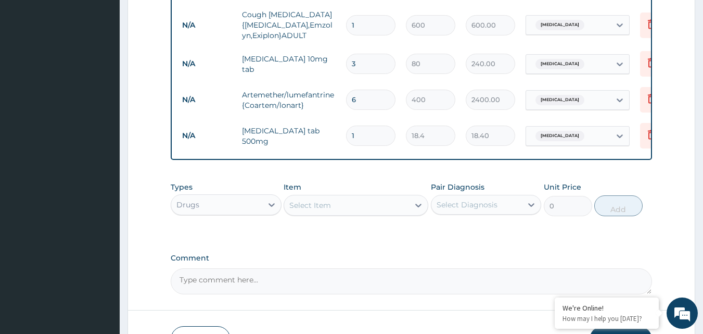
type input "18"
type input "331.20"
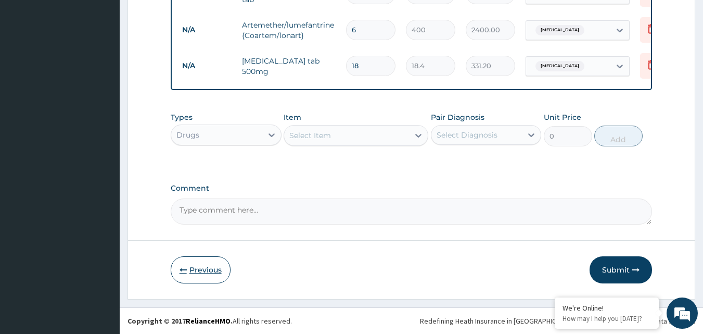
type input "18"
click at [214, 268] on button "Previous" at bounding box center [201, 269] width 60 height 27
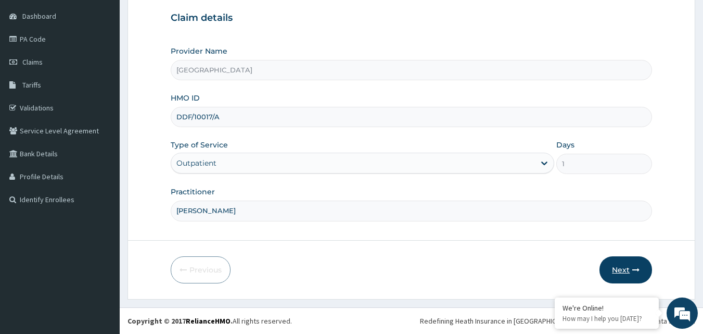
click at [636, 269] on icon "button" at bounding box center [635, 269] width 7 height 7
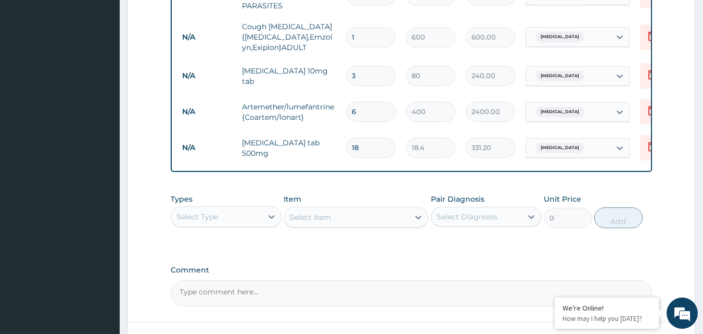
scroll to position [600, 0]
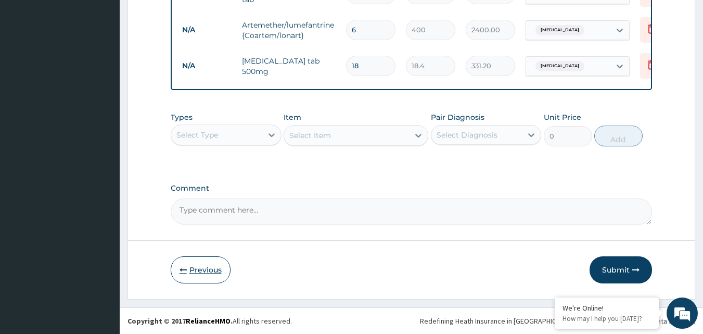
click at [220, 272] on button "Previous" at bounding box center [201, 269] width 60 height 27
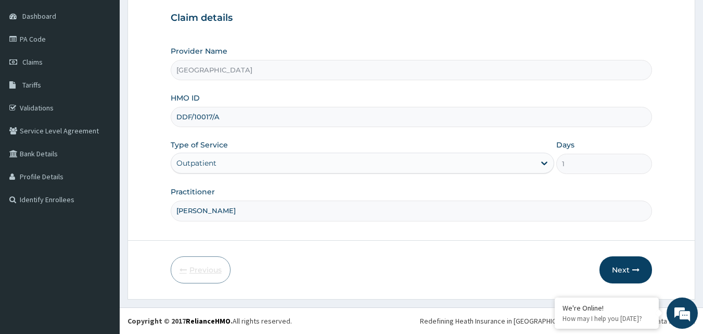
scroll to position [97, 0]
click at [633, 264] on button "Next" at bounding box center [625, 269] width 53 height 27
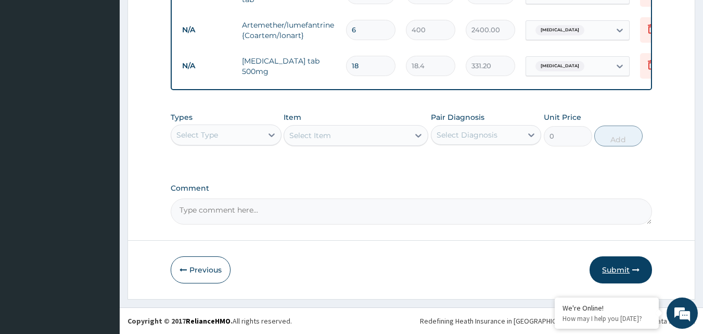
click at [627, 272] on button "Submit" at bounding box center [621, 269] width 62 height 27
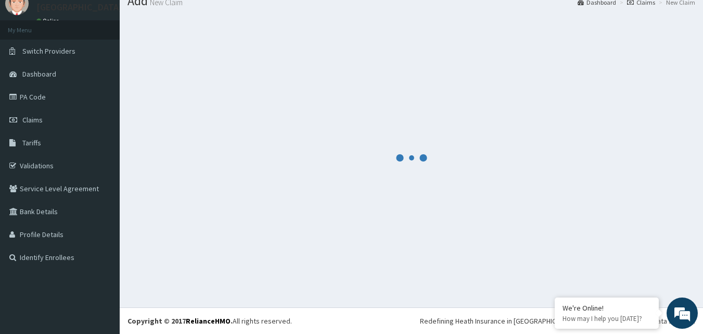
scroll to position [600, 0]
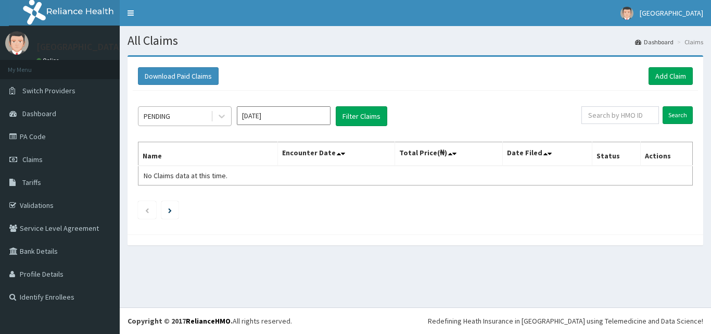
click at [187, 115] on div "PENDING" at bounding box center [174, 116] width 72 height 17
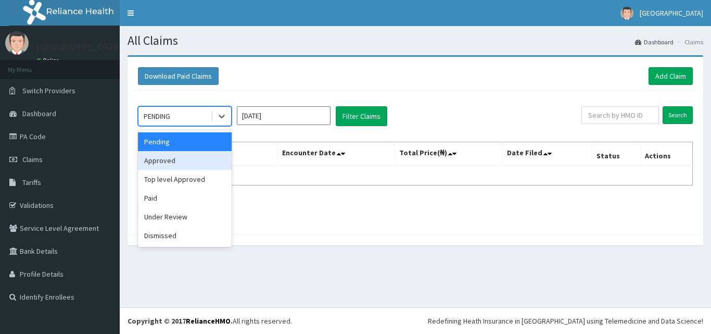
click at [200, 157] on div "Approved" at bounding box center [185, 160] width 94 height 19
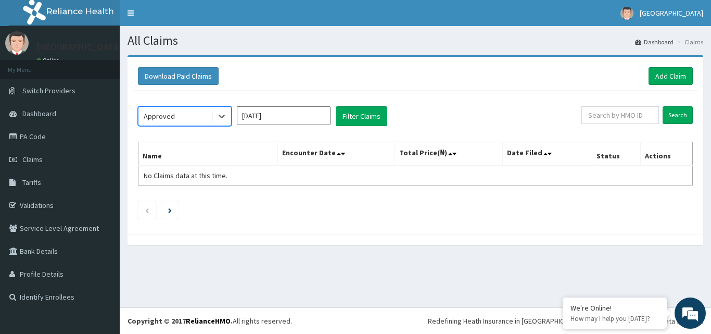
click at [308, 107] on input "[DATE]" at bounding box center [284, 115] width 94 height 19
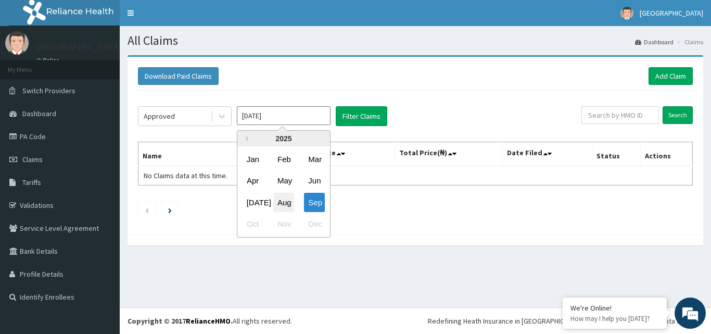
click at [289, 204] on div "Aug" at bounding box center [283, 202] width 21 height 19
type input "[DATE]"
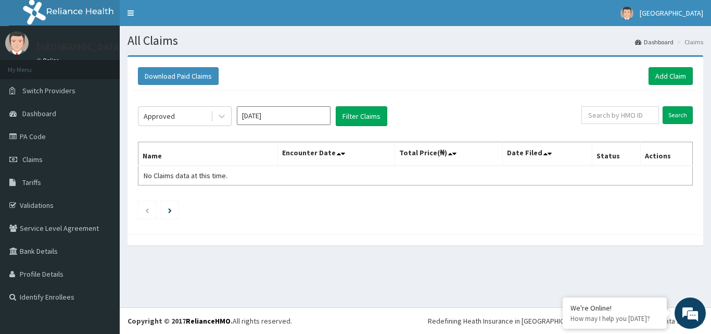
click at [289, 204] on ul at bounding box center [415, 210] width 555 height 18
click at [344, 114] on button "Filter Claims" at bounding box center [362, 116] width 52 height 20
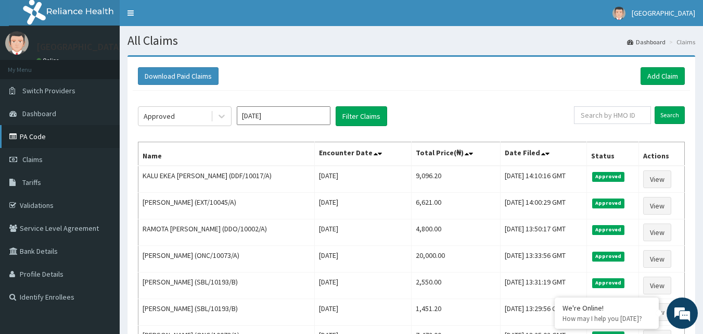
click at [60, 130] on link "PA Code" at bounding box center [60, 136] width 120 height 23
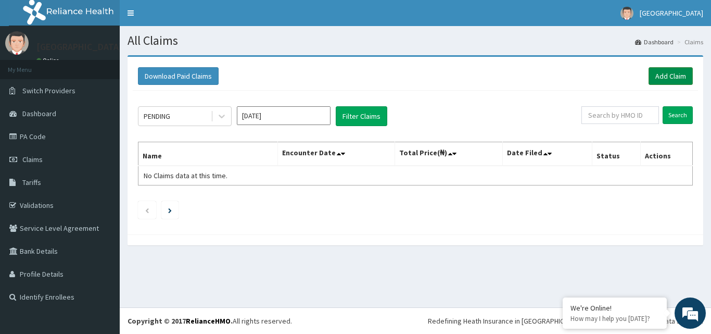
click at [677, 81] on link "Add Claim" at bounding box center [670, 76] width 44 height 18
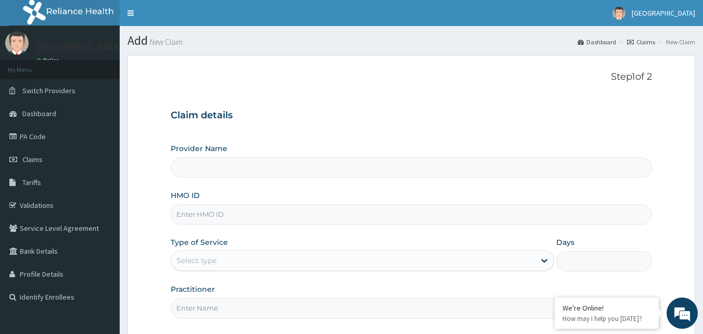
type input "[GEOGRAPHIC_DATA]"
click at [328, 211] on input "HMO ID" at bounding box center [412, 214] width 482 height 20
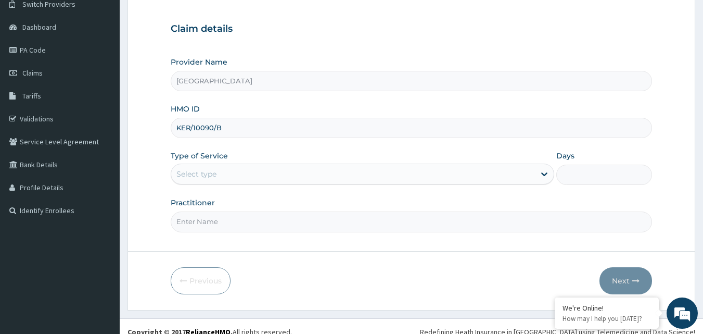
scroll to position [97, 0]
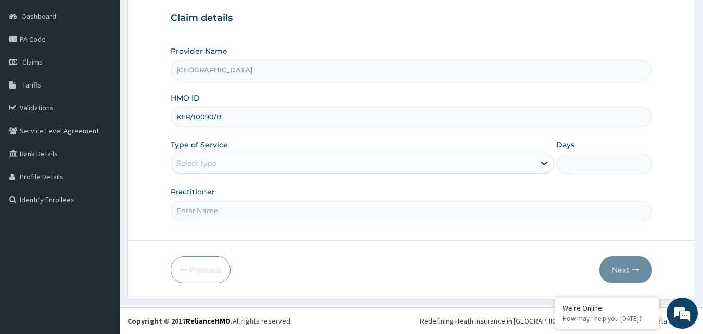
type input "KER/10090/B"
click at [277, 159] on div "Select type" at bounding box center [353, 163] width 364 height 17
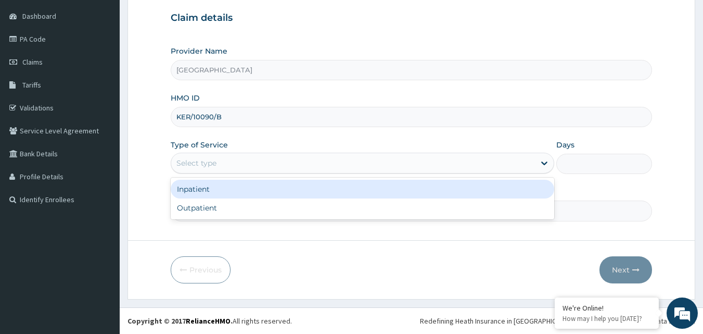
click at [226, 207] on div "Outpatient" at bounding box center [362, 207] width 383 height 19
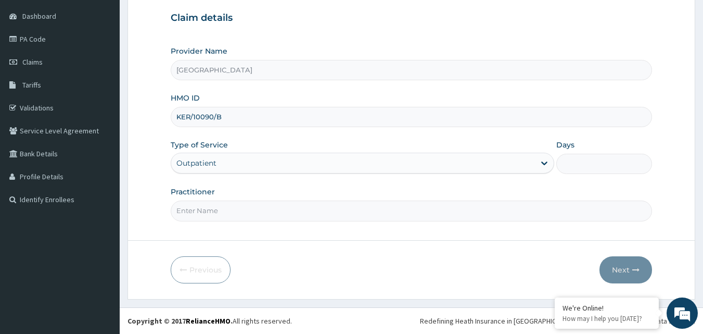
type input "1"
click at [226, 207] on input "Practitioner" at bounding box center [412, 210] width 482 height 20
type input "[PERSON_NAME]"
click at [641, 271] on button "Next" at bounding box center [625, 269] width 53 height 27
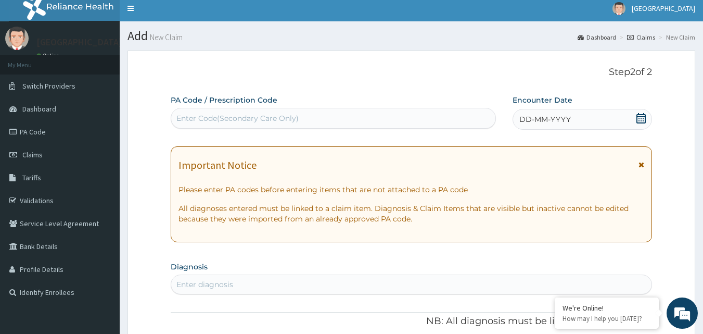
scroll to position [0, 0]
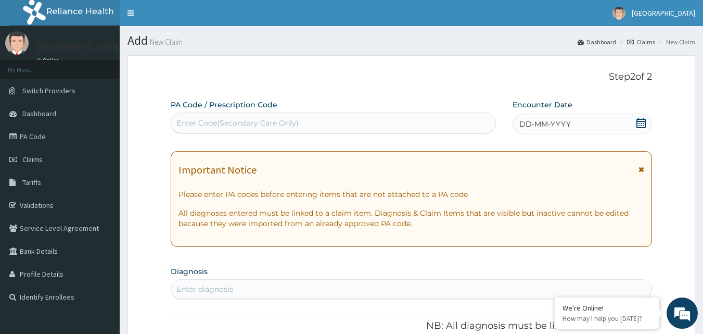
click at [462, 134] on div "PA Code / Prescription Code Enter Code(Secondary Care Only)" at bounding box center [334, 116] width 326 height 35
click at [453, 116] on div "Enter Code(Secondary Care Only)" at bounding box center [333, 122] width 325 height 17
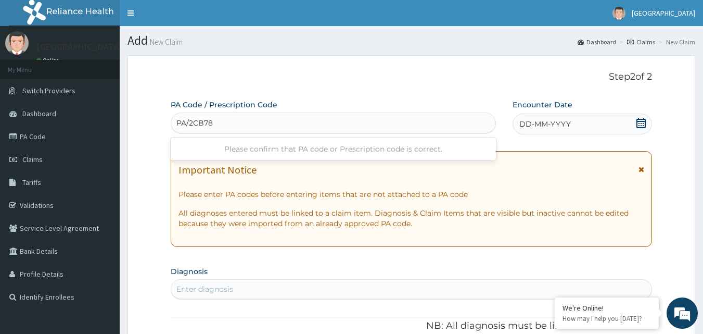
type input "PA/2CB78F"
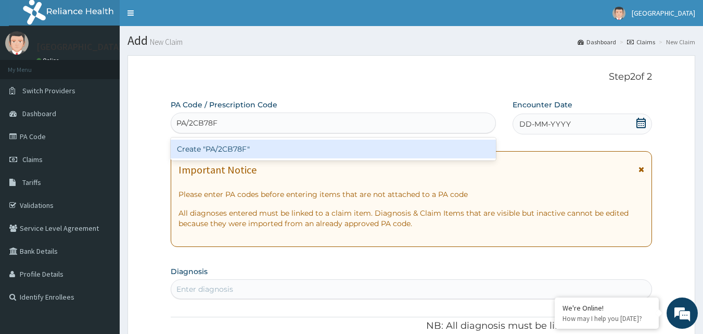
click at [436, 148] on div "Create "PA/2CB78F"" at bounding box center [334, 148] width 326 height 19
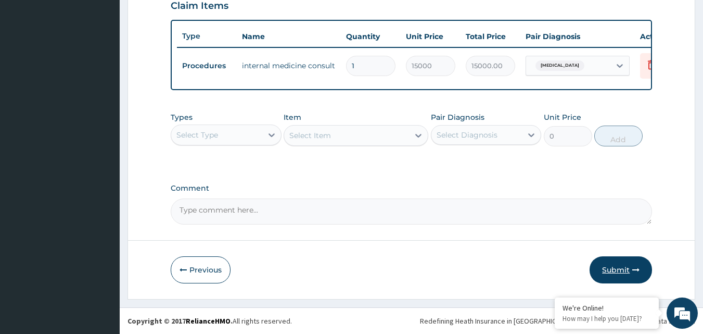
click at [621, 271] on button "Submit" at bounding box center [621, 269] width 62 height 27
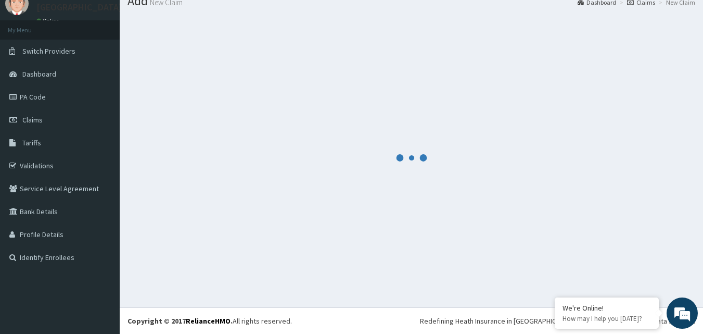
scroll to position [375, 0]
